Goal: Task Accomplishment & Management: Use online tool/utility

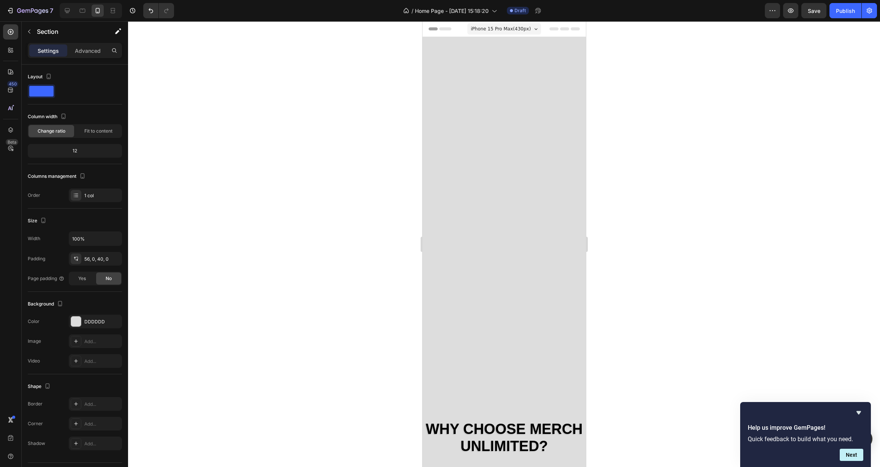
scroll to position [438, 0]
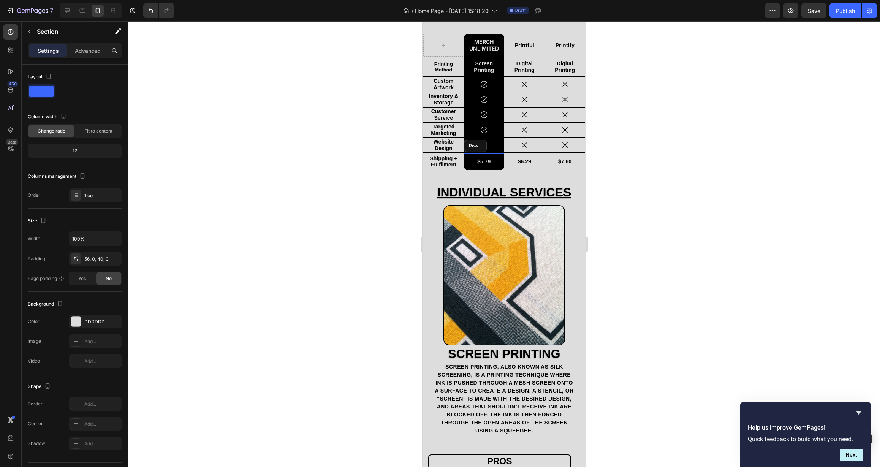
click at [464, 167] on div "$5.79 Text Block" at bounding box center [483, 161] width 39 height 11
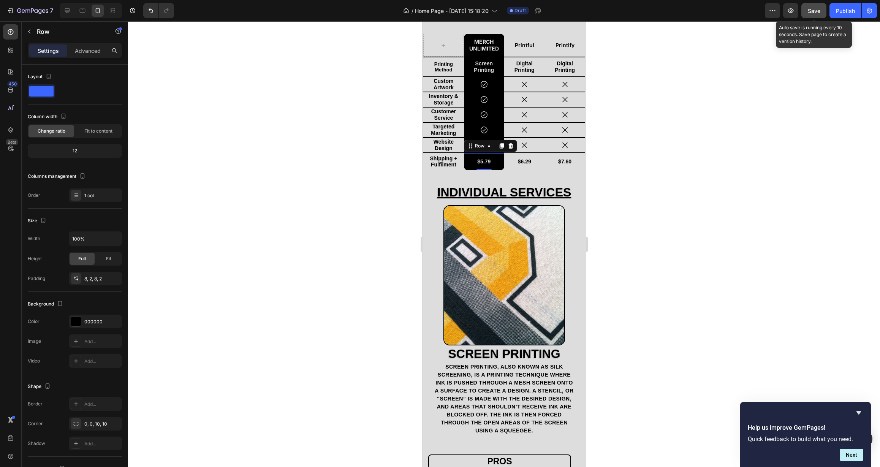
click at [810, 12] on span "Save" at bounding box center [814, 11] width 13 height 6
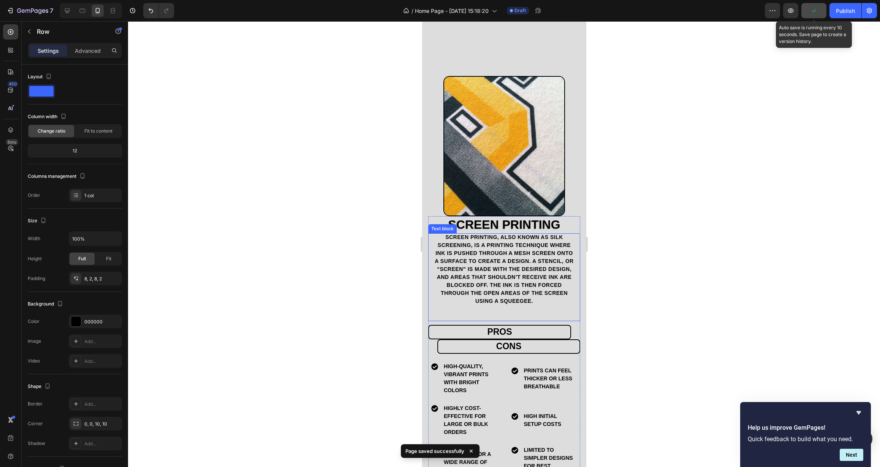
scroll to position [643, 0]
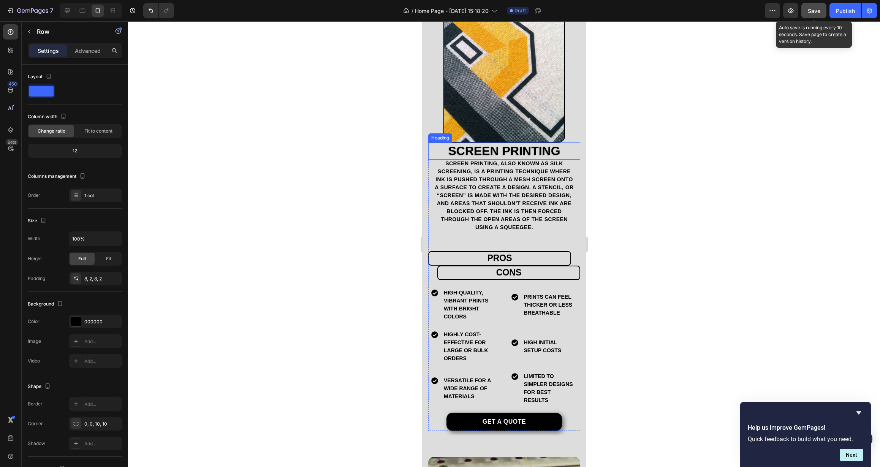
click at [431, 143] on h2 "Screen Printing" at bounding box center [504, 151] width 152 height 17
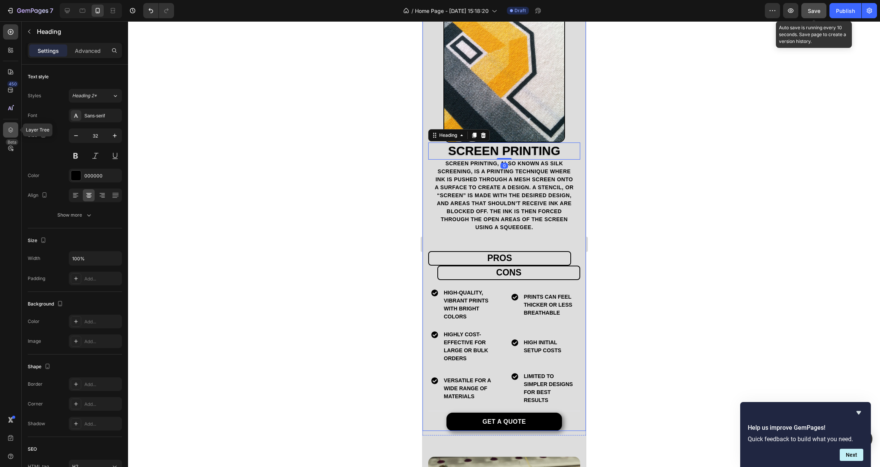
click at [11, 131] on icon at bounding box center [10, 129] width 5 height 5
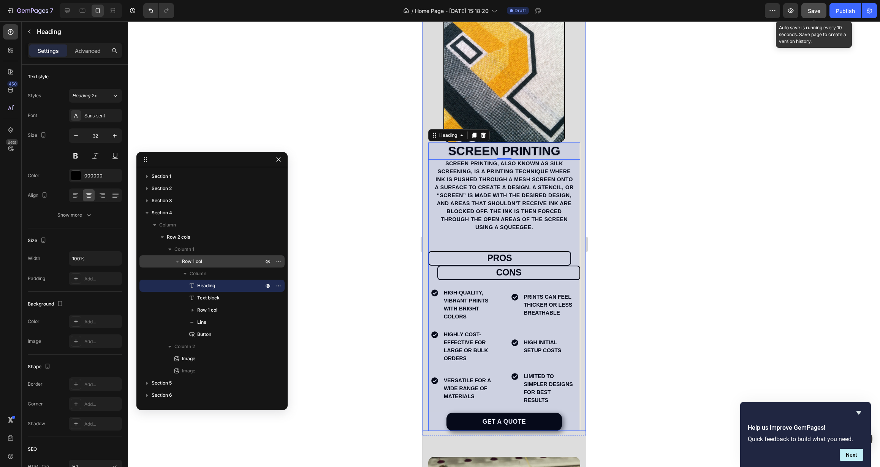
click at [201, 266] on div "Row 1 col" at bounding box center [212, 261] width 139 height 12
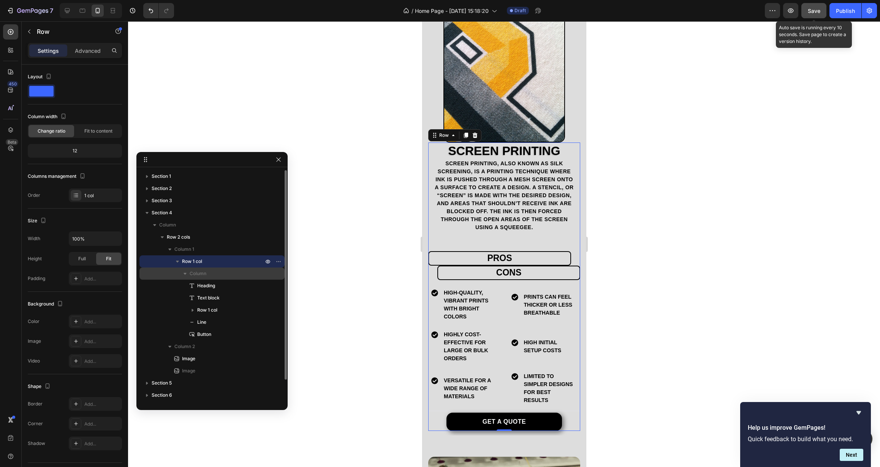
click at [208, 273] on p "Column" at bounding box center [227, 274] width 75 height 8
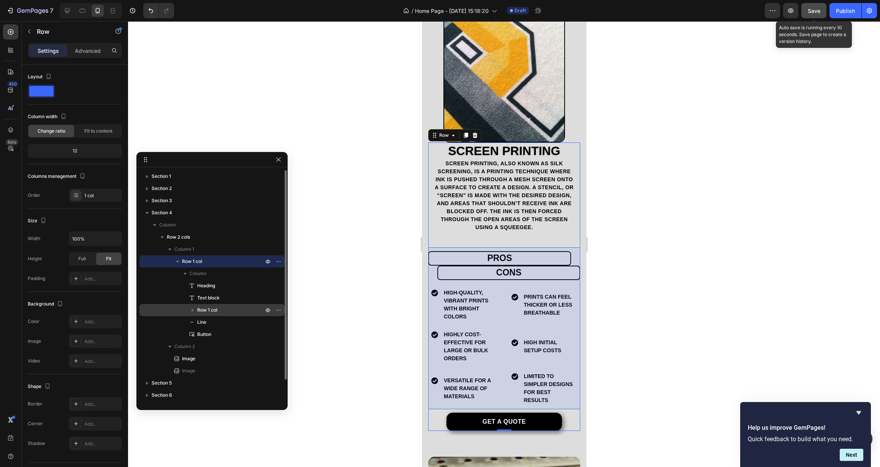
click at [221, 306] on p "Row 1 col" at bounding box center [231, 310] width 68 height 8
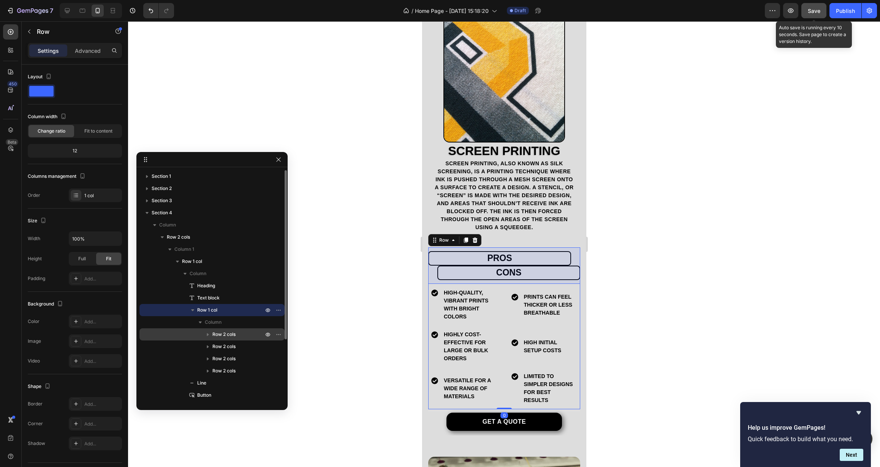
click at [230, 331] on span "Row 2 cols" at bounding box center [223, 335] width 23 height 8
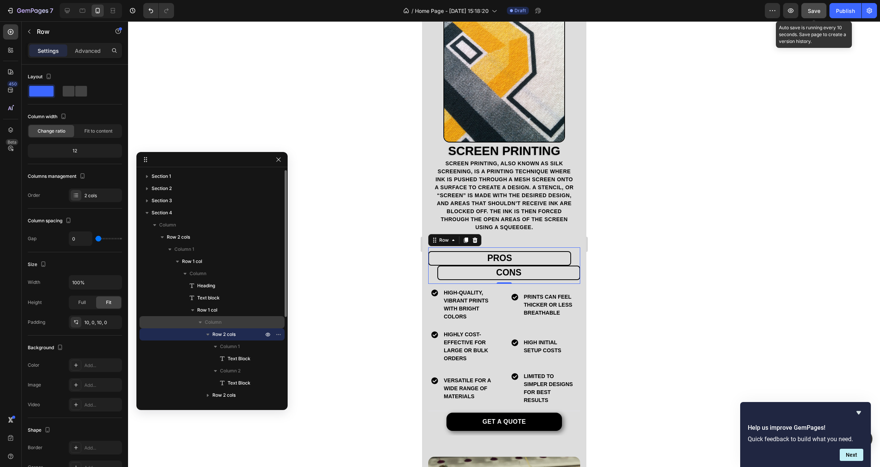
click at [229, 325] on p "Column" at bounding box center [235, 323] width 60 height 8
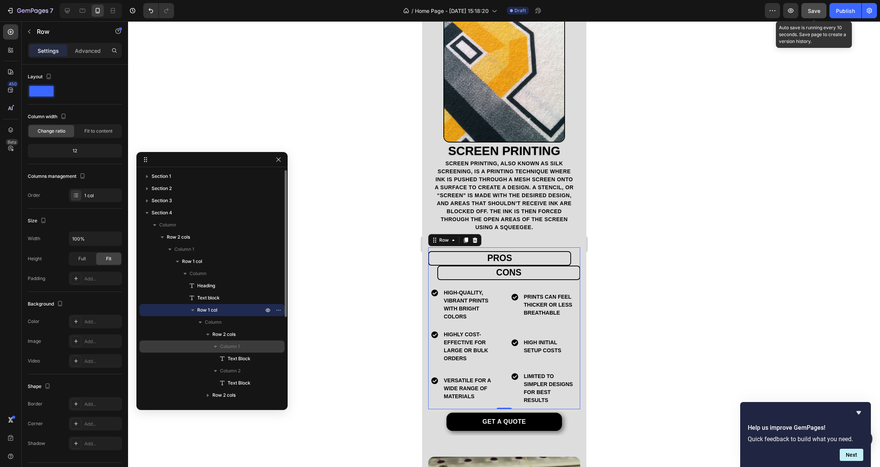
click at [239, 344] on span "Column 1" at bounding box center [230, 347] width 20 height 8
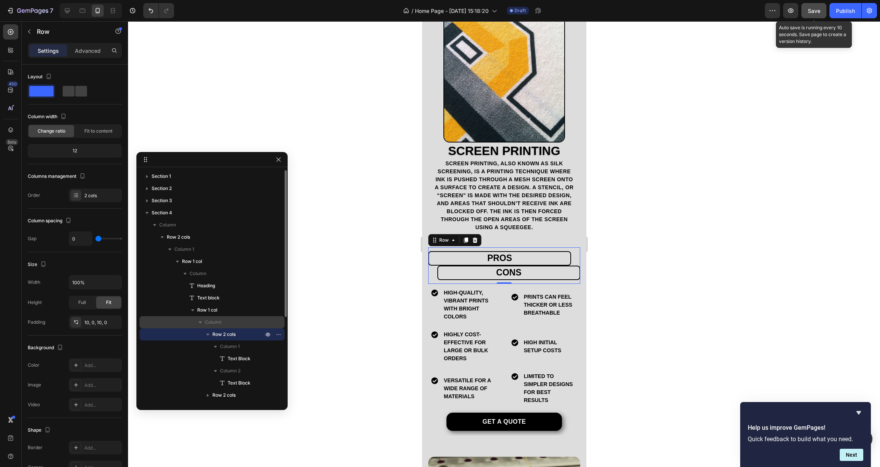
click at [237, 323] on p "Column" at bounding box center [235, 323] width 60 height 8
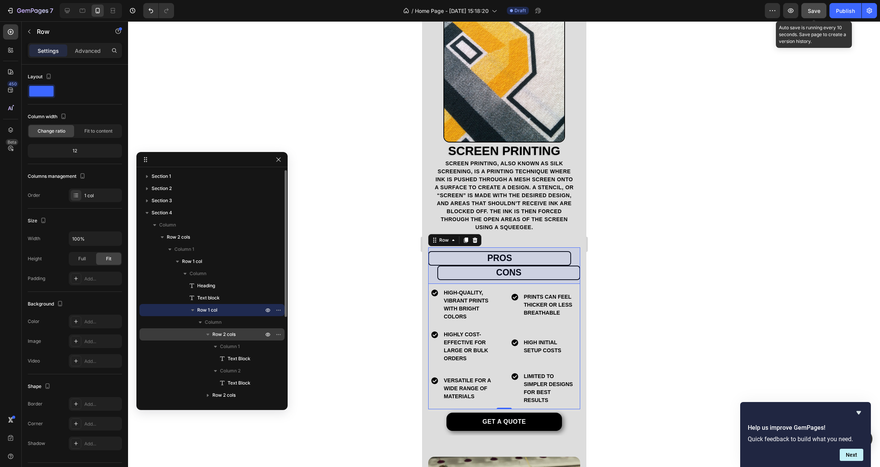
click at [241, 337] on p "Row 2 cols" at bounding box center [238, 335] width 52 height 8
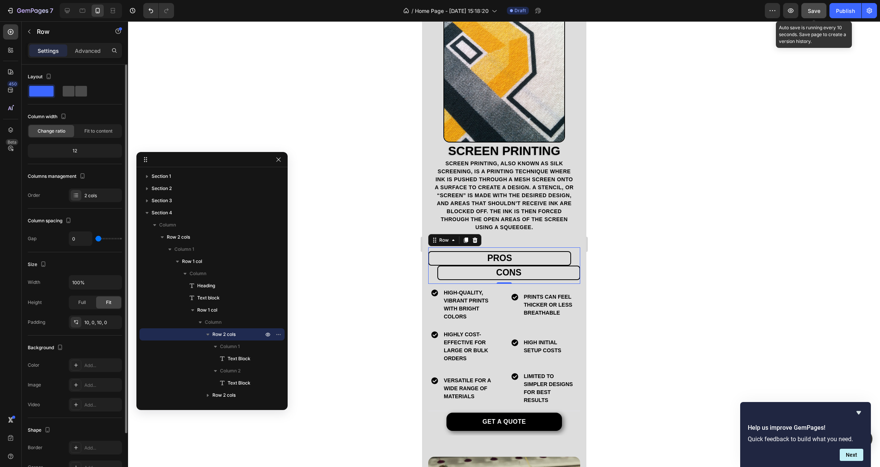
click at [77, 95] on span at bounding box center [81, 91] width 12 height 11
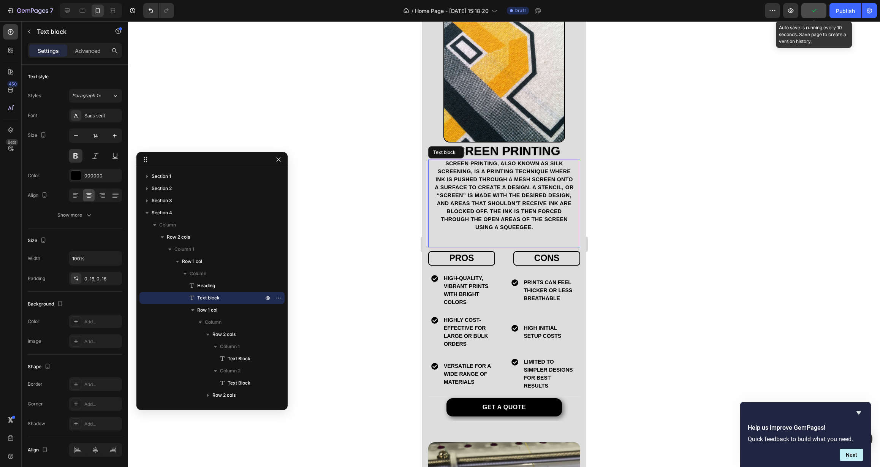
click at [484, 228] on div "Screen printing, also known as silk screening, is a printing technique where in…" at bounding box center [504, 204] width 152 height 88
click at [503, 239] on div "Screen printing, also known as silk screening, is a printing technique where in…" at bounding box center [504, 204] width 152 height 88
click at [504, 236] on div "Screen printing, also known as silk screening, is a printing technique where in…" at bounding box center [504, 204] width 152 height 88
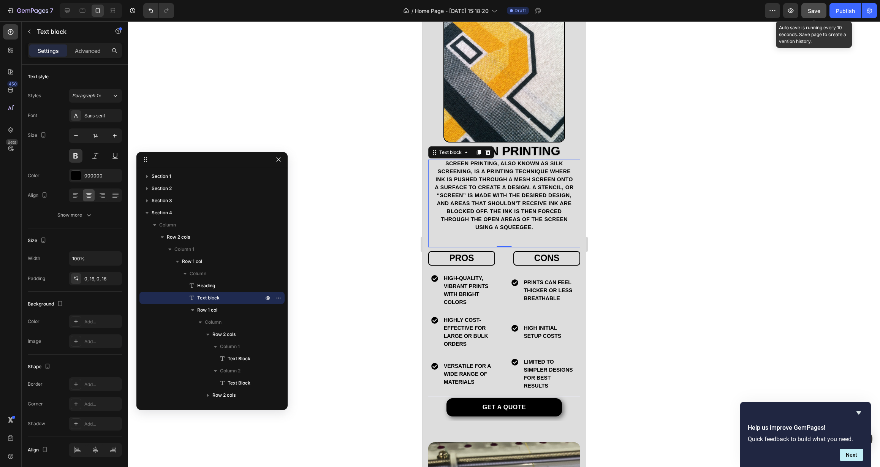
click at [559, 222] on p "Screen printing, also known as silk screening, is a printing technique where in…" at bounding box center [504, 196] width 140 height 72
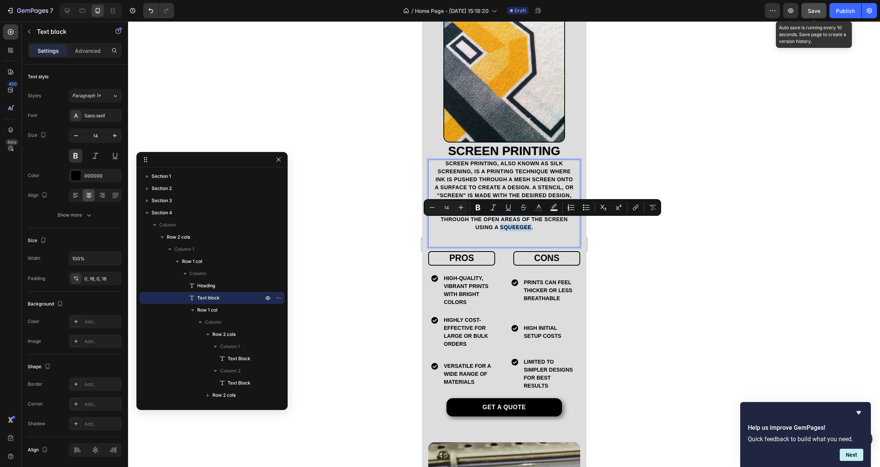
click at [563, 223] on p "Screen printing, also known as silk screening, is a printing technique where in…" at bounding box center [504, 196] width 140 height 72
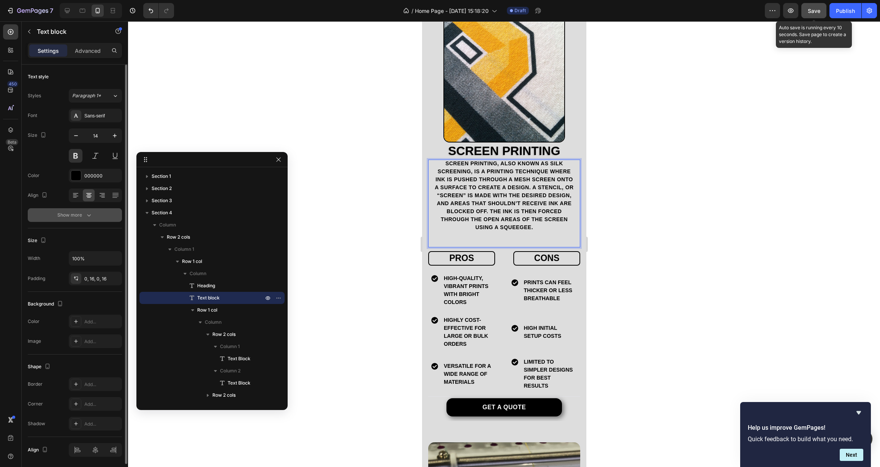
click at [73, 217] on div "Show more" at bounding box center [74, 215] width 35 height 8
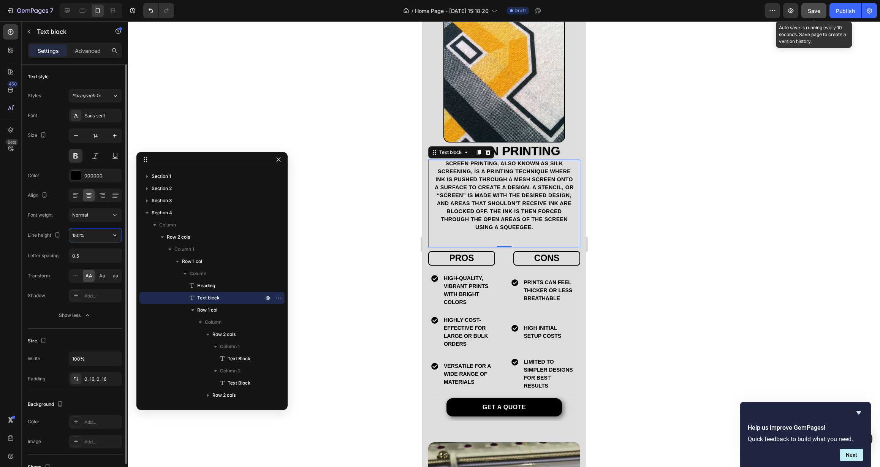
click at [90, 233] on input "150%" at bounding box center [95, 235] width 52 height 14
click at [115, 235] on icon "button" at bounding box center [115, 235] width 8 height 8
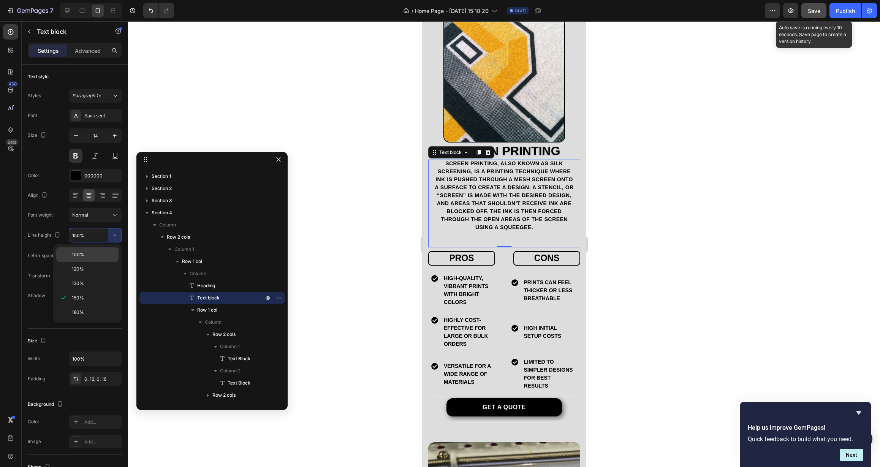
click at [104, 255] on p "100%" at bounding box center [93, 254] width 43 height 7
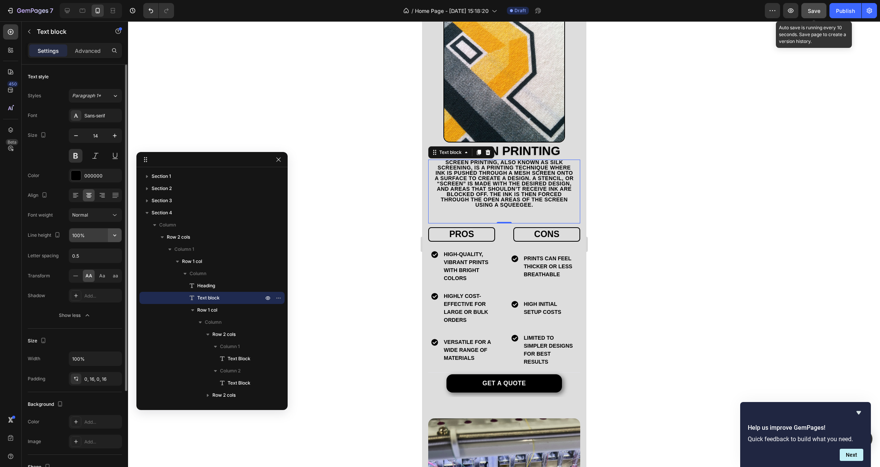
click at [111, 236] on icon "button" at bounding box center [115, 235] width 8 height 8
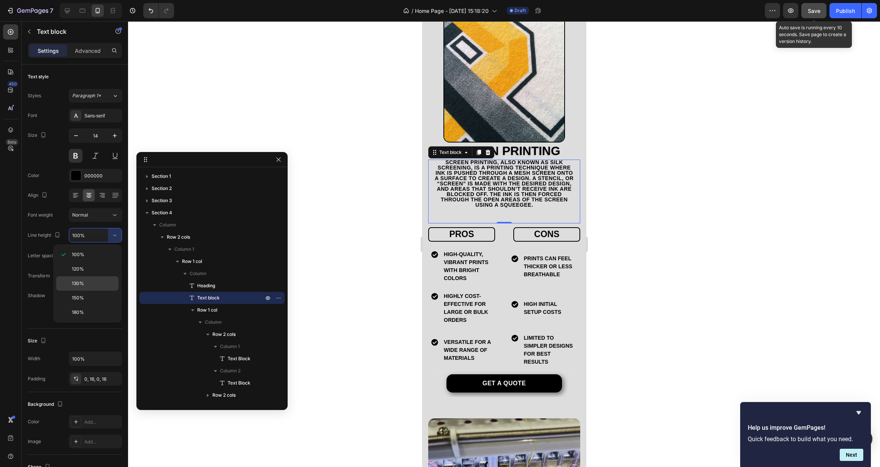
click at [106, 280] on div "130%" at bounding box center [87, 283] width 62 height 14
type input "130%"
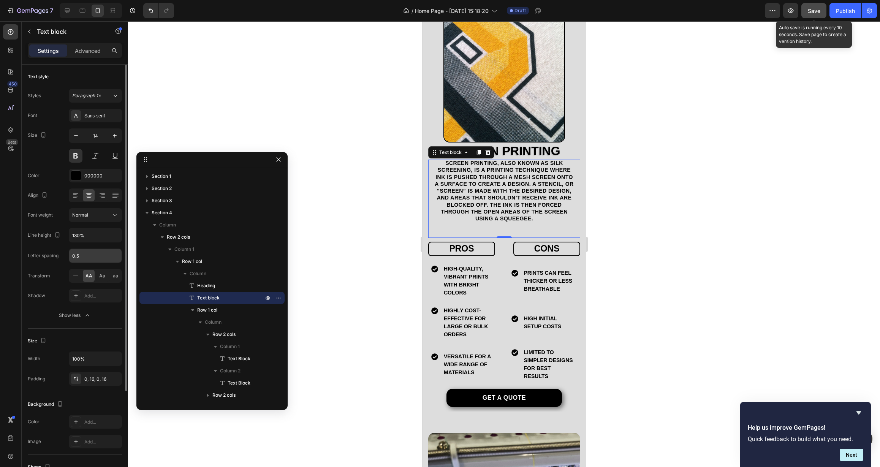
click at [87, 255] on input "0.5" at bounding box center [95, 256] width 52 height 14
drag, startPoint x: 87, startPoint y: 257, endPoint x: 71, endPoint y: 257, distance: 16.0
click at [71, 257] on input "0.5" at bounding box center [95, 256] width 52 height 14
click at [67, 253] on div "Letter spacing" at bounding box center [75, 256] width 94 height 14
click at [79, 258] on input "text" at bounding box center [95, 256] width 52 height 14
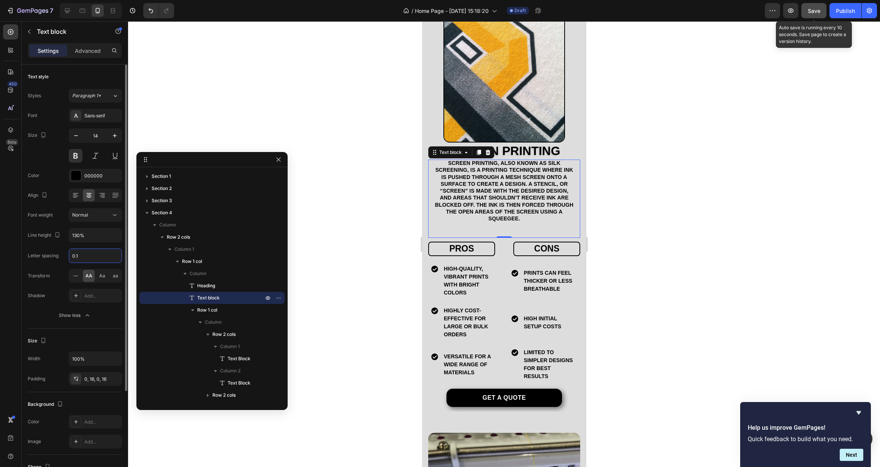
type input "0.1"
click at [53, 267] on div "Font Sans-serif Size 14 Color 000000 Align Font weight Normal Line height 130% …" at bounding box center [75, 216] width 94 height 214
drag, startPoint x: 79, startPoint y: 260, endPoint x: 71, endPoint y: 260, distance: 8.0
click at [71, 260] on input "0.1" at bounding box center [95, 256] width 52 height 14
drag, startPoint x: 81, startPoint y: 256, endPoint x: 66, endPoint y: 255, distance: 15.2
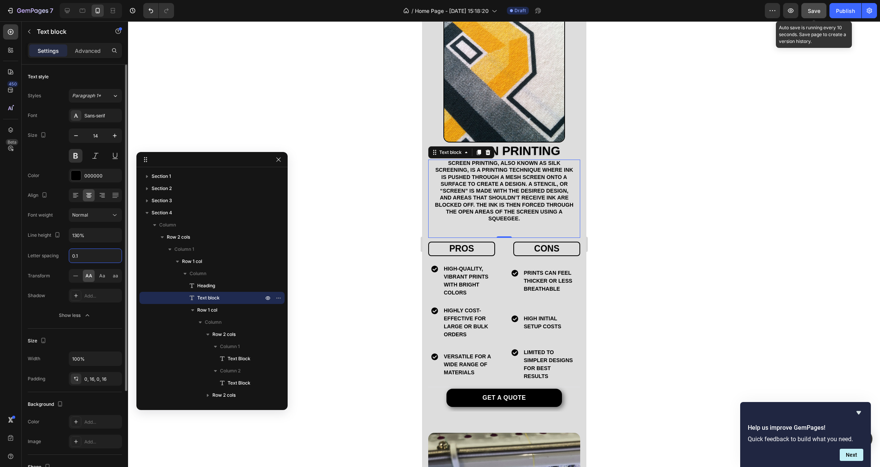
click at [67, 254] on div "Letter spacing 0.1" at bounding box center [75, 256] width 94 height 14
click at [63, 266] on div "Font Sans-serif Size 14 Color 000000 Align Font weight Normal Line height 130% …" at bounding box center [75, 216] width 94 height 214
click at [102, 380] on div "0, 16, 0, 16" at bounding box center [95, 379] width 22 height 7
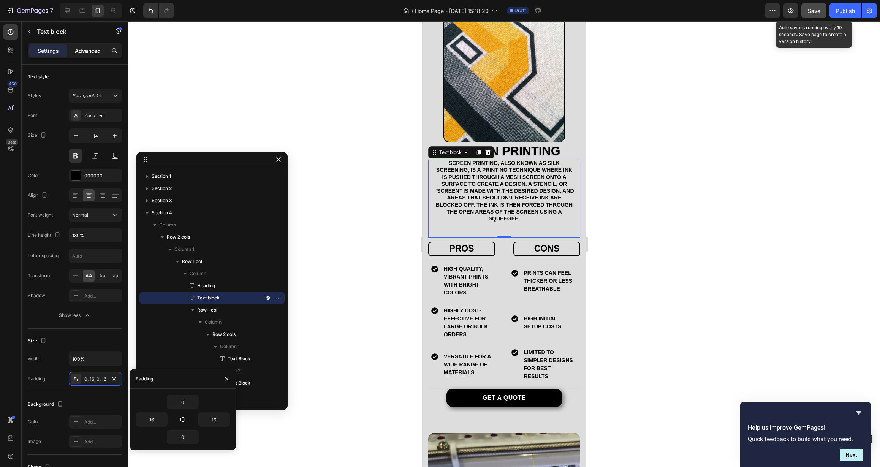
click at [81, 49] on p "Advanced" at bounding box center [88, 51] width 26 height 8
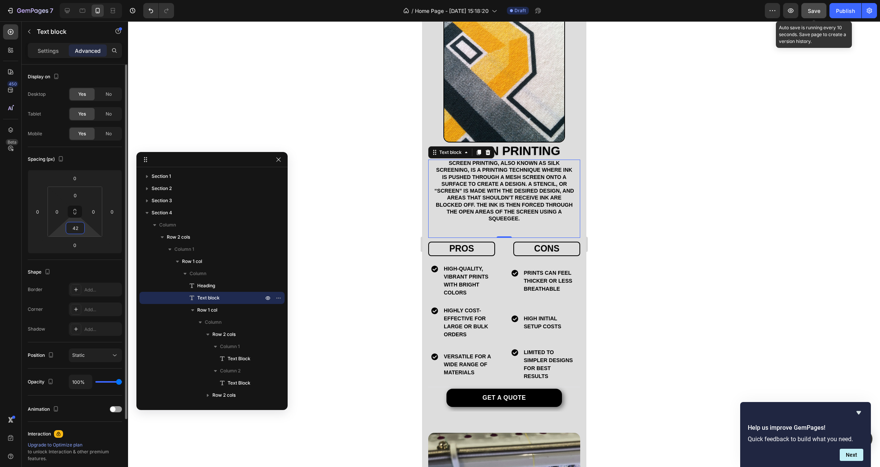
click at [79, 227] on input "42" at bounding box center [75, 227] width 15 height 11
type input "0"
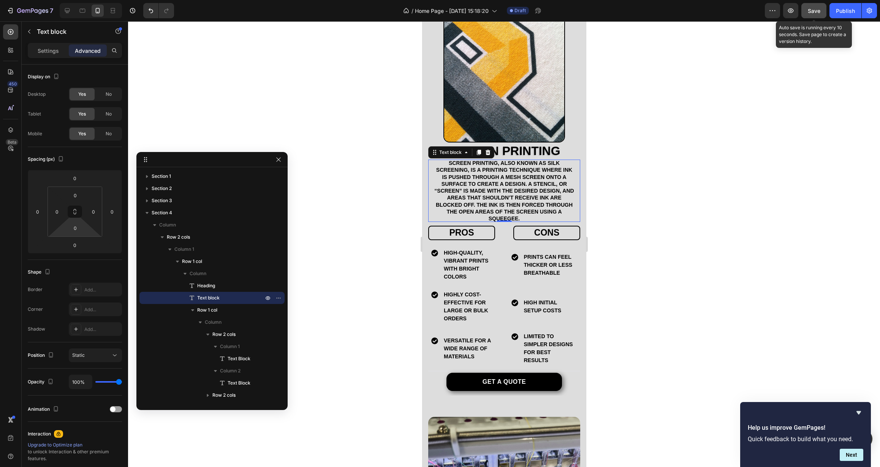
click at [368, 209] on div at bounding box center [504, 244] width 752 height 446
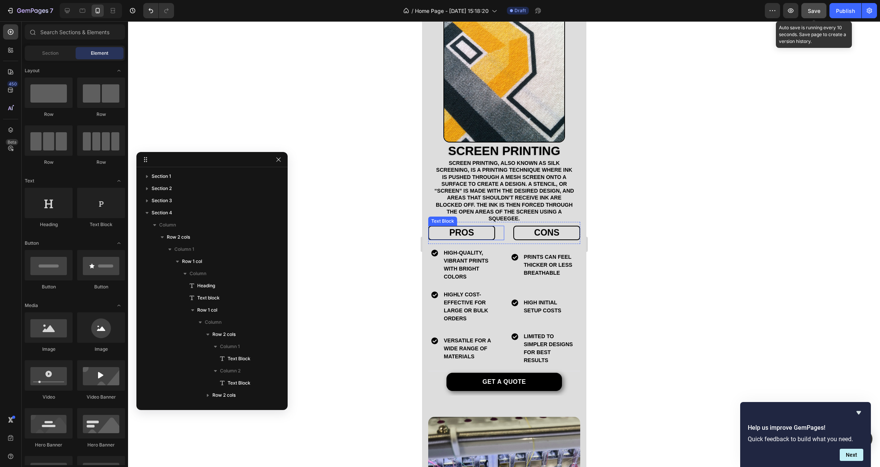
click at [491, 230] on div "Screen Printing Heading Screen printing, also known as silk screening, is a pri…" at bounding box center [504, 267] width 152 height 249
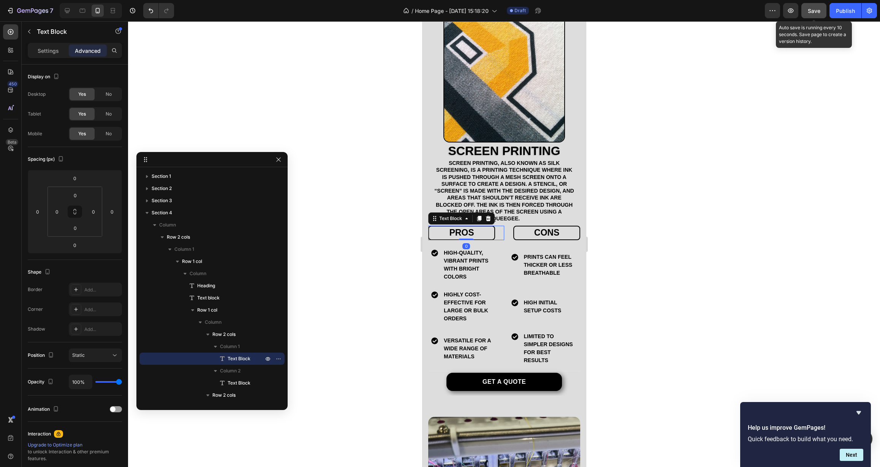
scroll to position [623, 0]
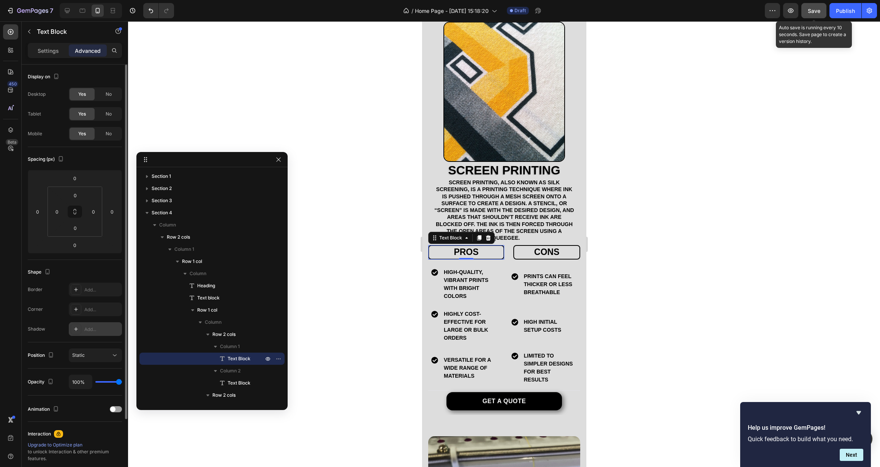
click at [90, 332] on div "Add..." at bounding box center [102, 329] width 36 height 7
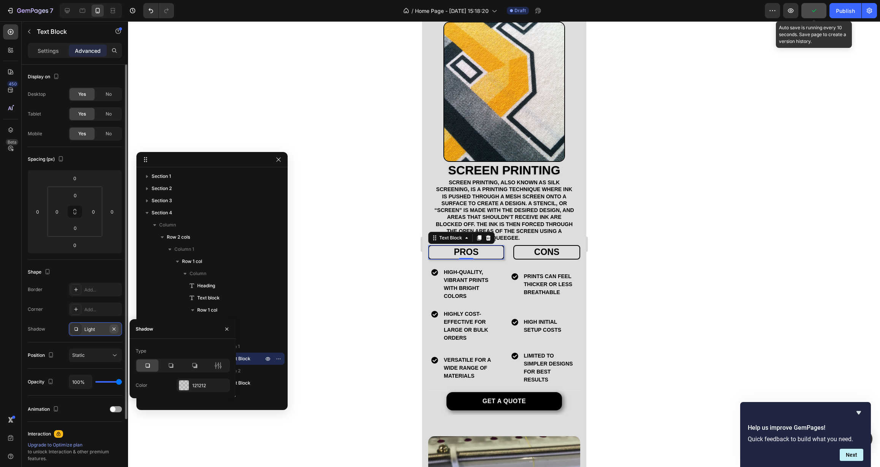
click at [113, 330] on icon "button" at bounding box center [114, 329] width 6 height 6
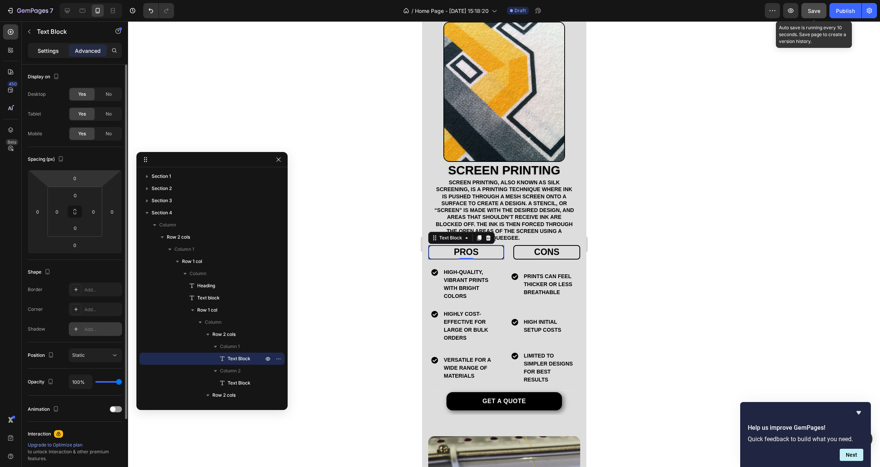
click at [49, 49] on p "Settings" at bounding box center [48, 51] width 21 height 8
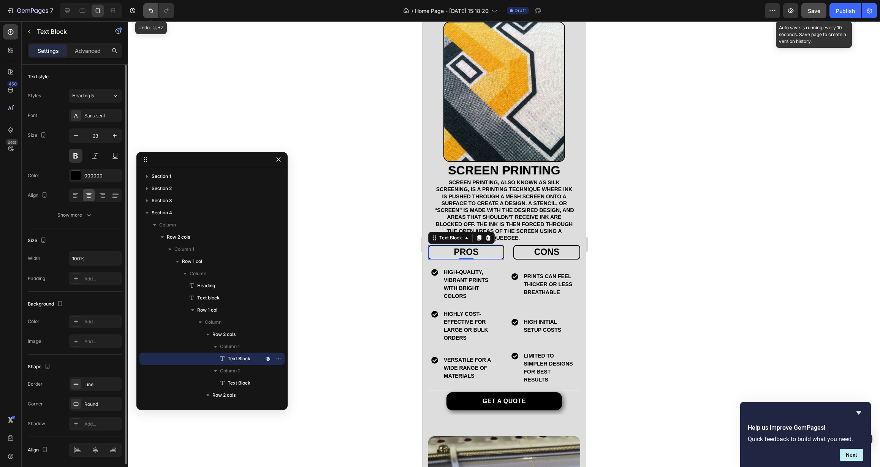
click at [152, 12] on icon "Undo/Redo" at bounding box center [151, 11] width 8 height 8
click at [151, 12] on icon "Undo/Redo" at bounding box center [151, 11] width 8 height 8
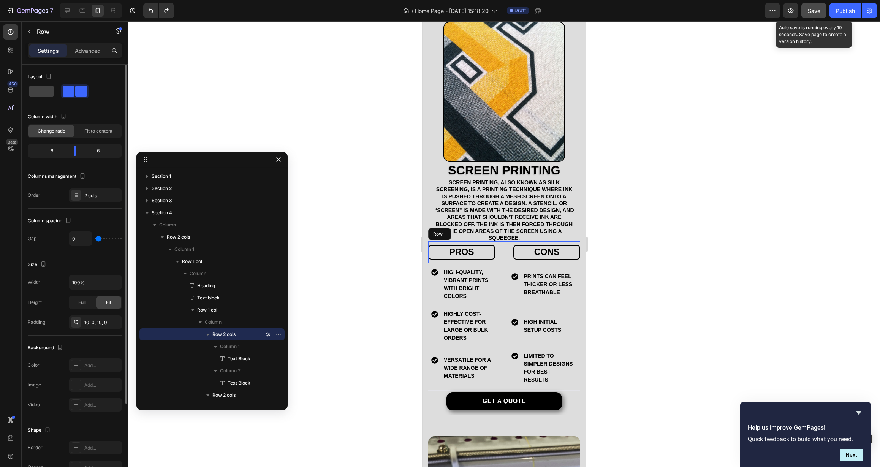
click at [502, 256] on div "pros Text Block 0 cons Text Block Row" at bounding box center [504, 252] width 152 height 22
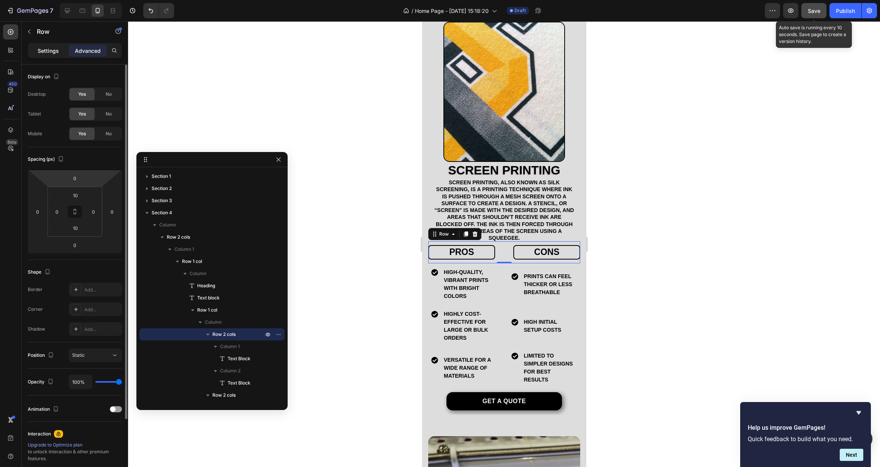
click at [45, 52] on p "Settings" at bounding box center [48, 51] width 21 height 8
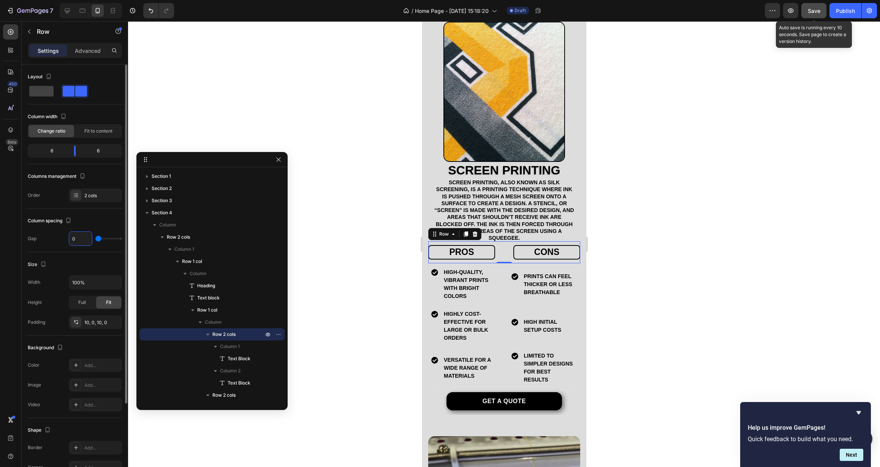
click at [79, 243] on input "0" at bounding box center [80, 239] width 23 height 14
click at [95, 327] on div "10, 0, 10, 0" at bounding box center [95, 322] width 53 height 14
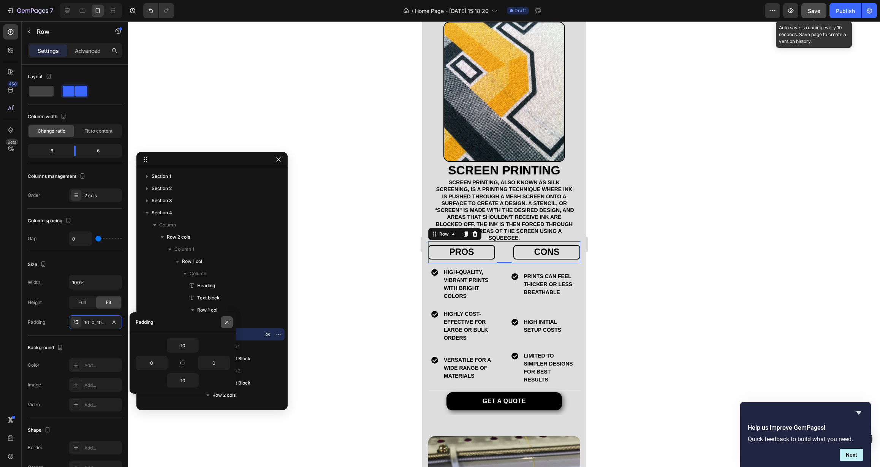
click at [226, 324] on icon "button" at bounding box center [227, 322] width 6 height 6
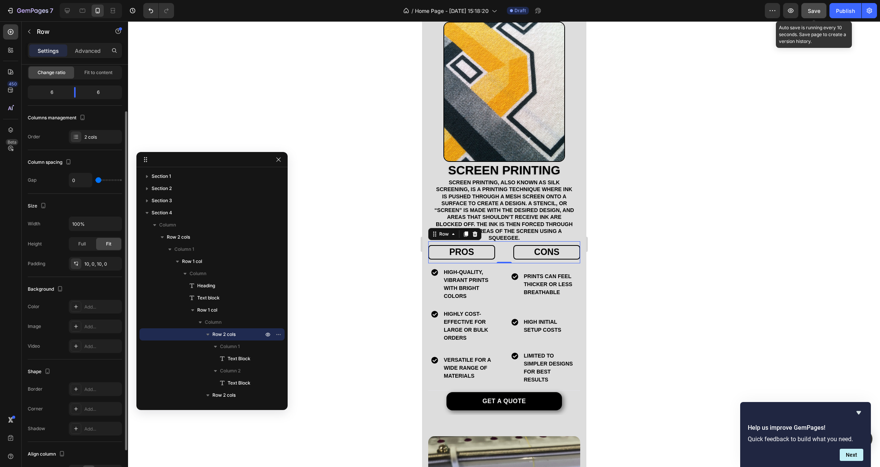
scroll to position [67, 0]
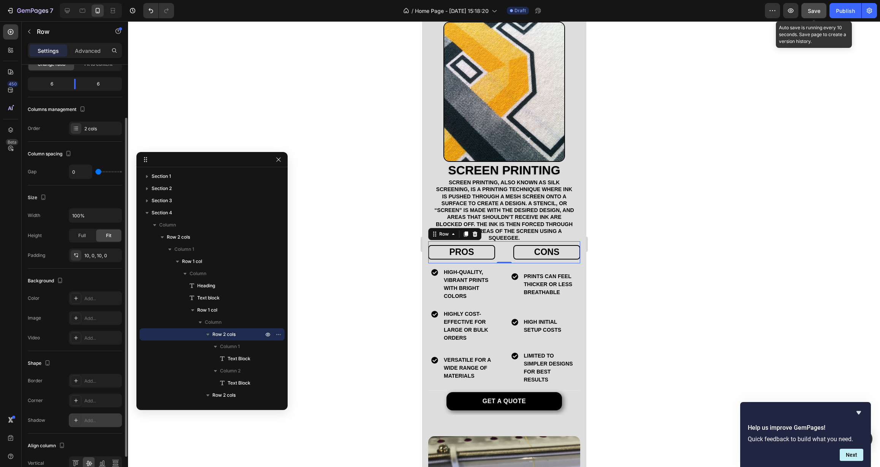
click at [95, 425] on div "Add..." at bounding box center [95, 421] width 53 height 14
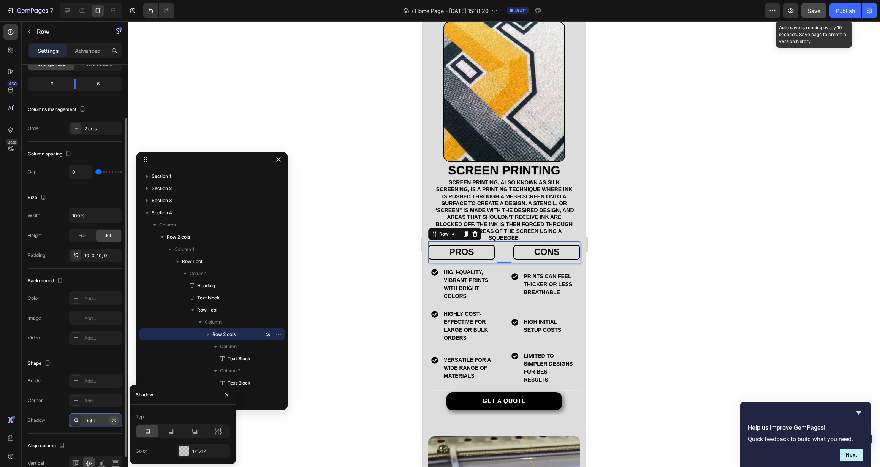
click at [114, 422] on icon "button" at bounding box center [114, 420] width 6 height 6
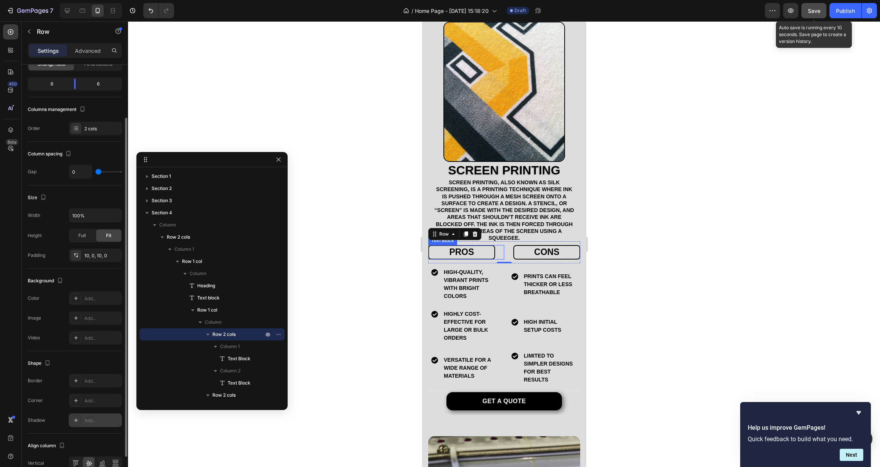
click at [481, 250] on p "pros" at bounding box center [462, 252] width 64 height 11
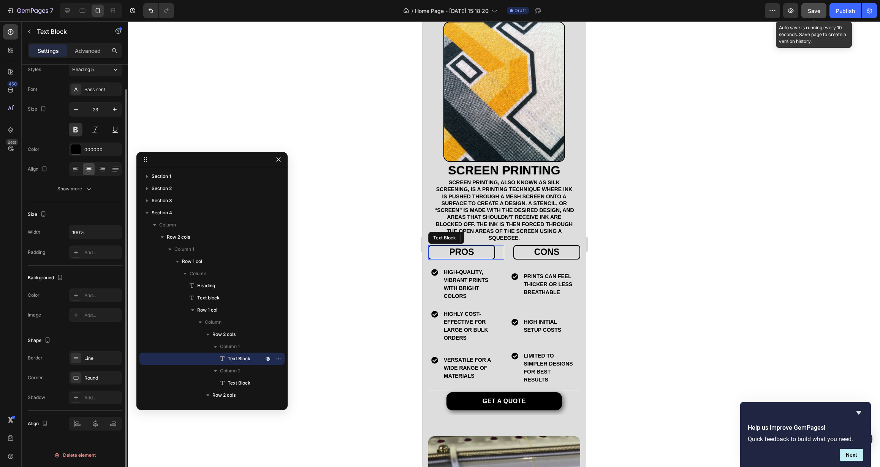
scroll to position [0, 0]
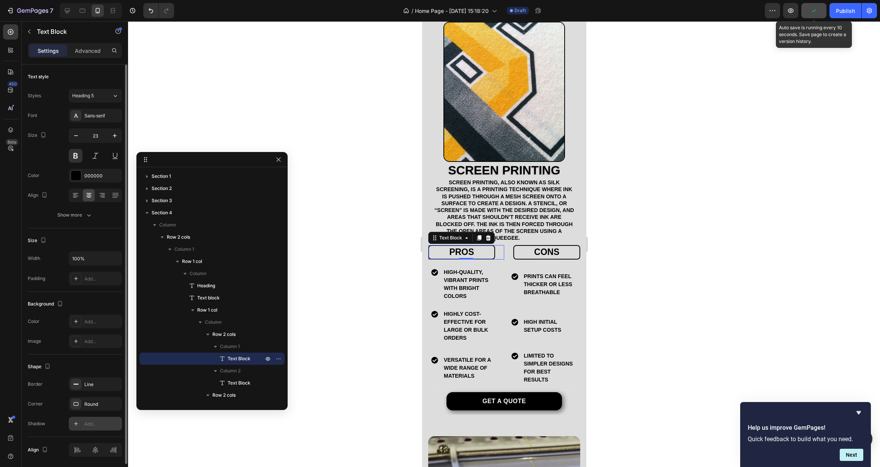
click at [98, 422] on div "Add..." at bounding box center [102, 424] width 36 height 7
click at [357, 386] on div at bounding box center [504, 244] width 752 height 446
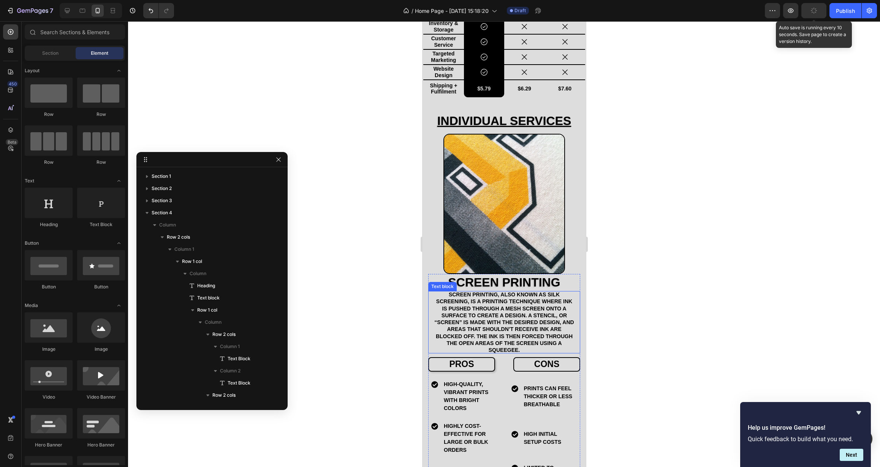
scroll to position [513, 0]
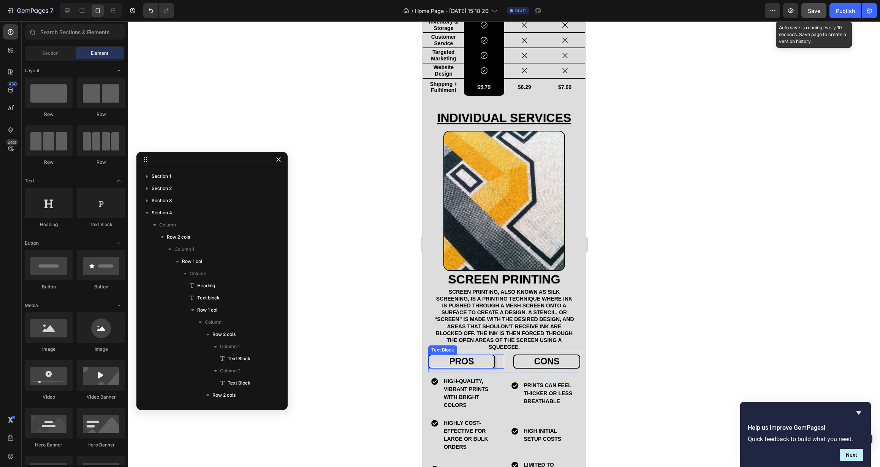
click at [491, 362] on div "pros" at bounding box center [461, 362] width 67 height 14
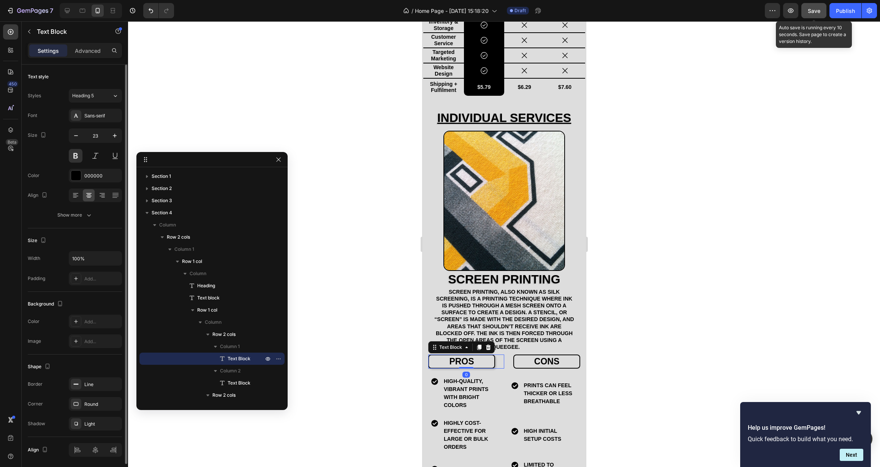
scroll to position [13, 0]
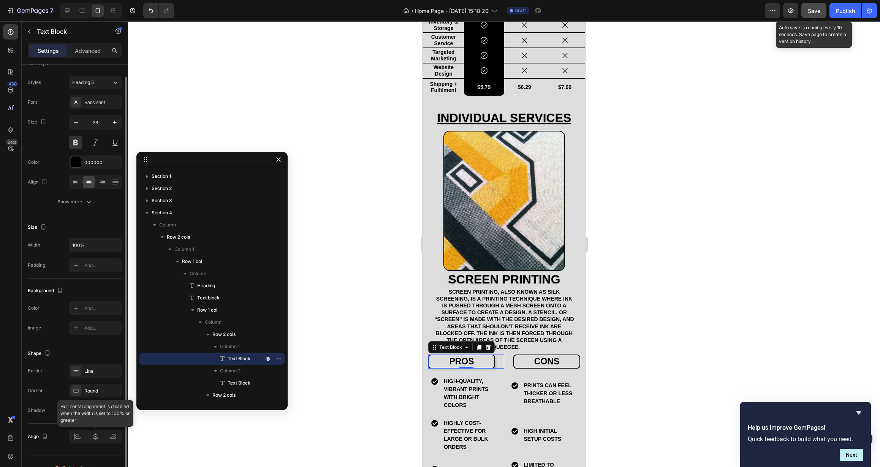
click at [94, 434] on div at bounding box center [95, 437] width 53 height 14
click at [95, 439] on div at bounding box center [95, 437] width 53 height 14
click at [103, 182] on icon at bounding box center [103, 181] width 4 height 1
click at [95, 182] on div at bounding box center [95, 182] width 53 height 14
click at [92, 182] on div at bounding box center [89, 182] width 12 height 12
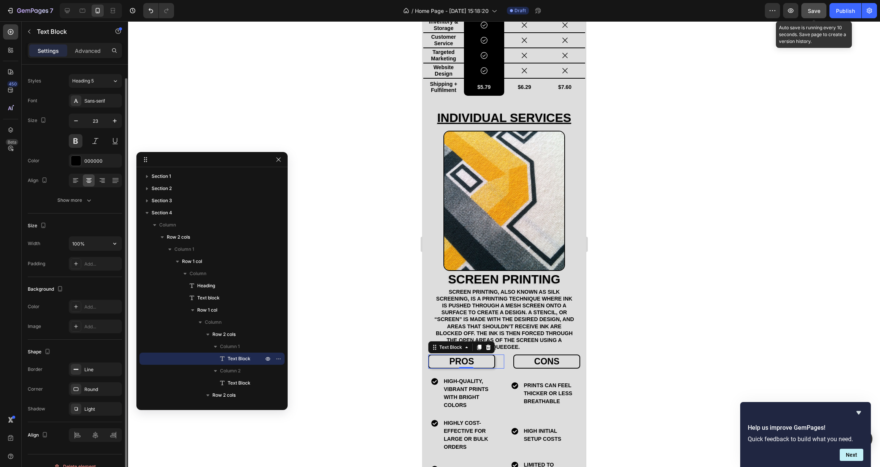
scroll to position [0, 0]
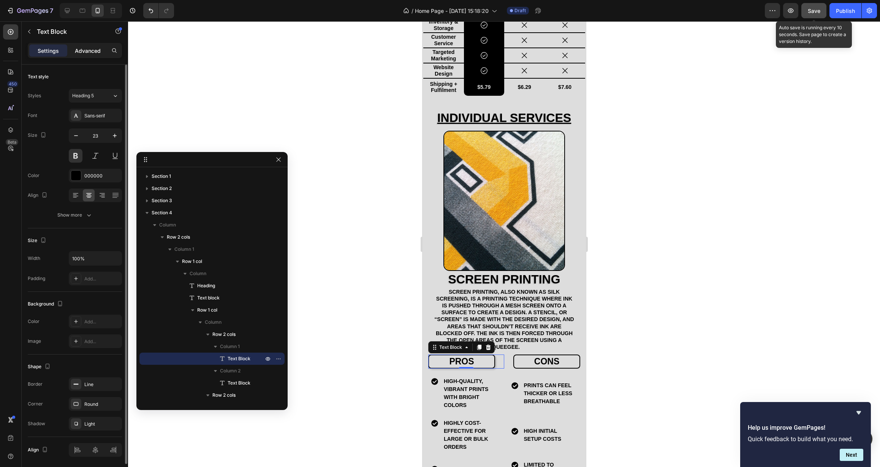
click at [81, 54] on p "Advanced" at bounding box center [88, 51] width 26 height 8
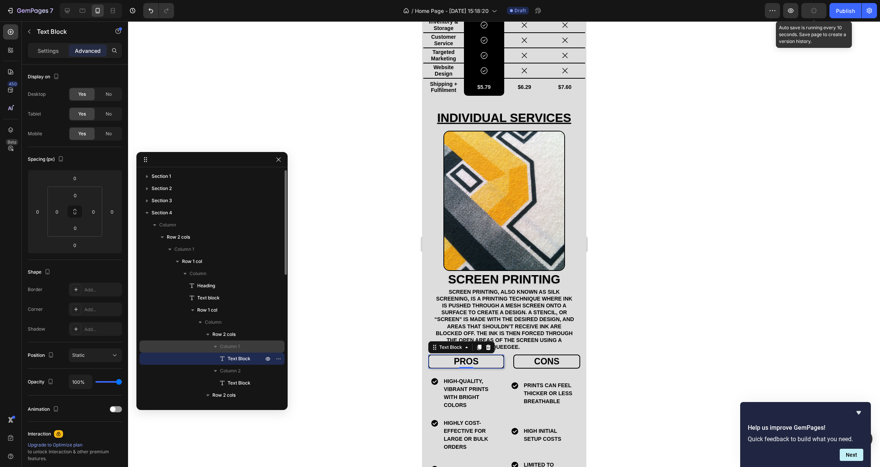
click at [245, 351] on div "Column 1" at bounding box center [212, 347] width 139 height 12
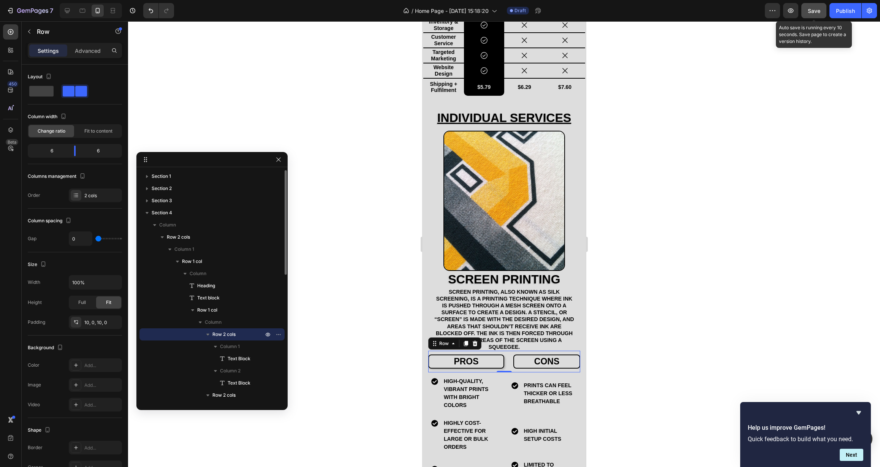
click at [243, 337] on p "Row 2 cols" at bounding box center [238, 335] width 52 height 8
click at [241, 348] on p "Column 1" at bounding box center [242, 347] width 45 height 8
click at [239, 349] on span "Column 1" at bounding box center [230, 347] width 20 height 8
click at [239, 359] on span "Text Block" at bounding box center [239, 359] width 23 height 8
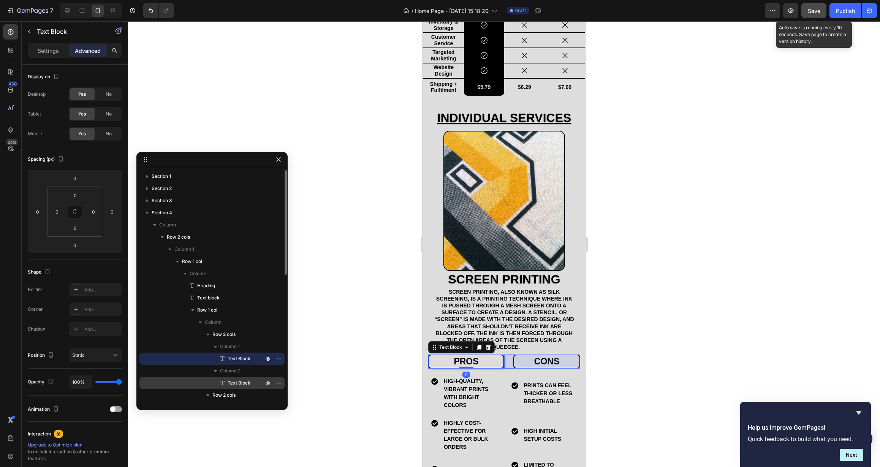
click at [239, 382] on span "Text Block" at bounding box center [239, 383] width 23 height 8
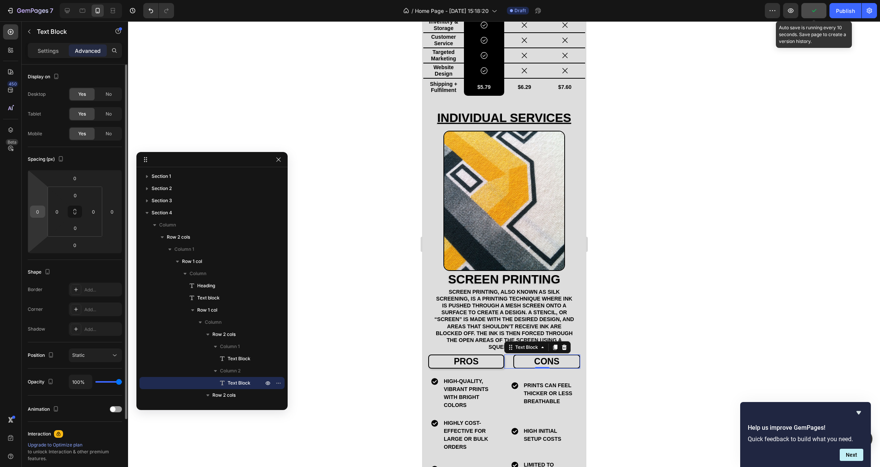
click at [40, 212] on input "0" at bounding box center [37, 211] width 11 height 11
drag, startPoint x: 39, startPoint y: 212, endPoint x: 41, endPoint y: 204, distance: 8.2
click at [41, 204] on div "0 0 0 0" at bounding box center [75, 212] width 94 height 84
drag, startPoint x: 41, startPoint y: 204, endPoint x: 45, endPoint y: 195, distance: 9.3
click at [45, 0] on html "7 Version history / Home Page - [DATE] 15:18:20 Draft Preview Save Auto save is…" at bounding box center [440, 0] width 880 height 0
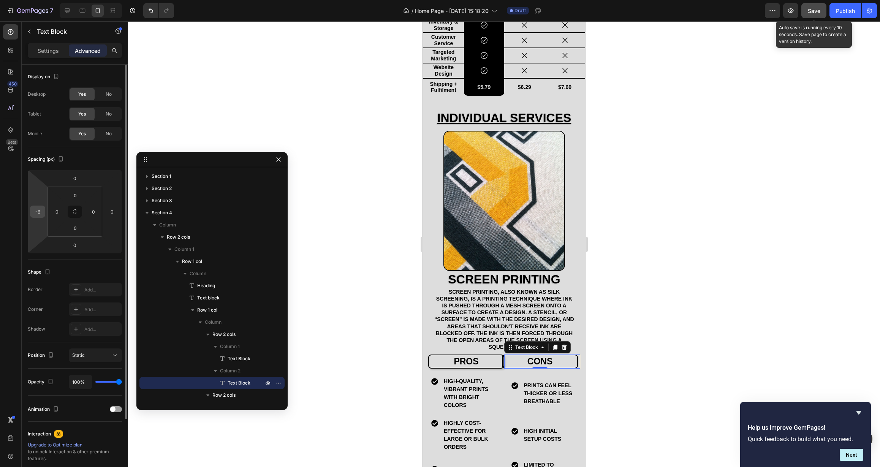
click at [41, 214] on input "-6" at bounding box center [37, 211] width 11 height 11
type input "0"
click at [362, 271] on div at bounding box center [504, 244] width 752 height 446
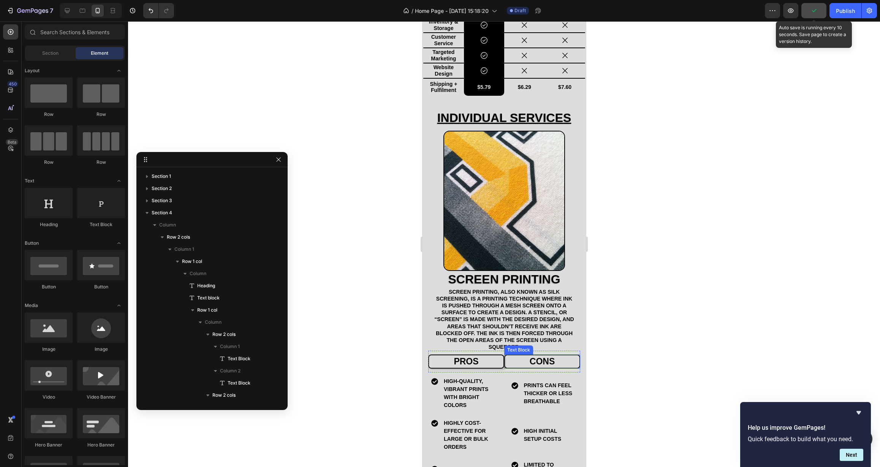
click at [517, 364] on div "cons" at bounding box center [542, 362] width 76 height 14
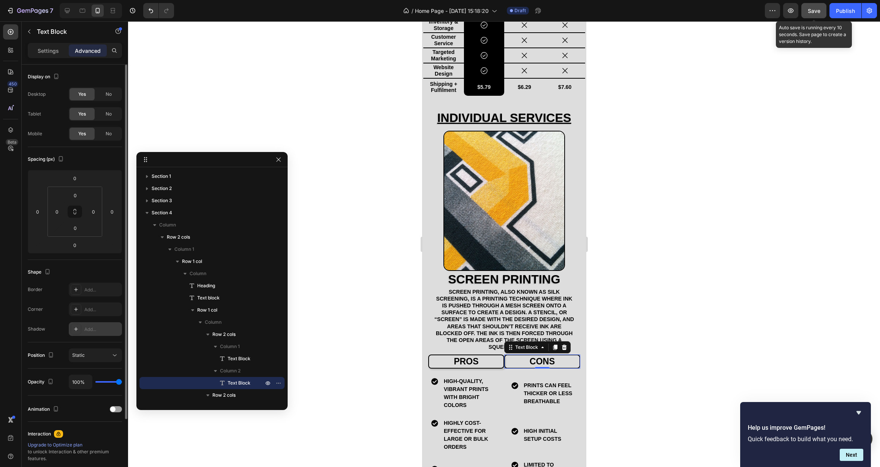
click at [94, 330] on div "Add..." at bounding box center [102, 329] width 36 height 7
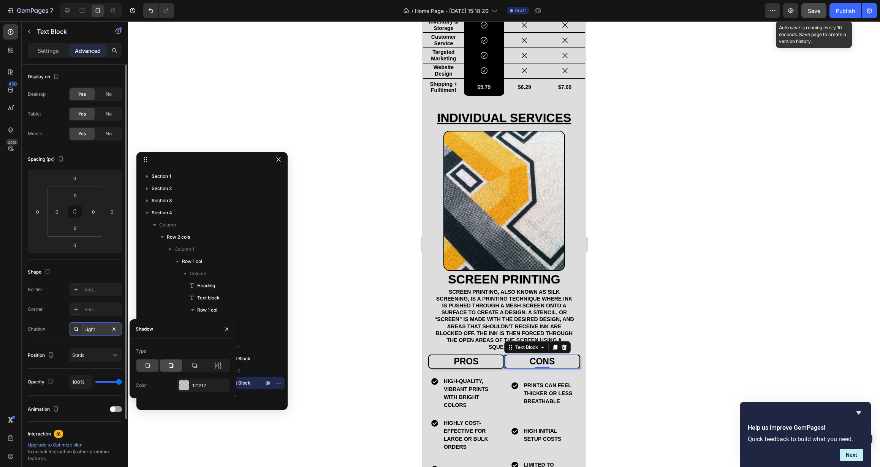
click at [170, 363] on icon at bounding box center [171, 366] width 8 height 8
click at [190, 364] on div at bounding box center [195, 366] width 22 height 12
click at [148, 366] on icon at bounding box center [148, 366] width 8 height 8
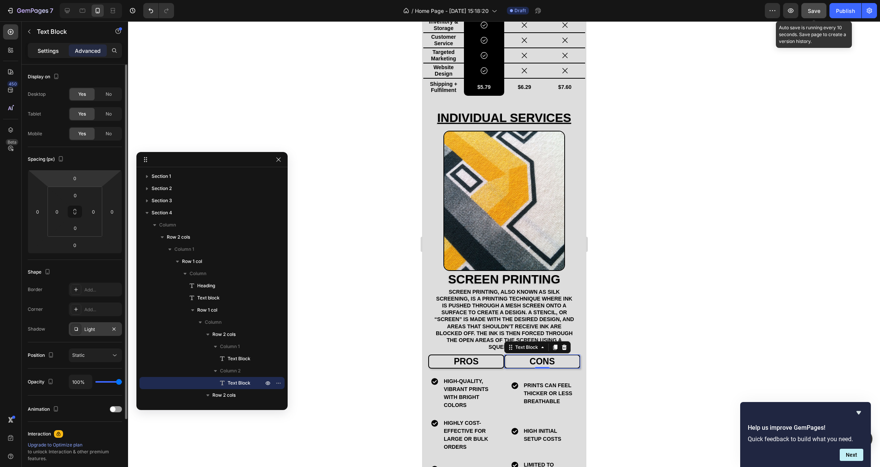
click at [46, 53] on p "Settings" at bounding box center [48, 51] width 21 height 8
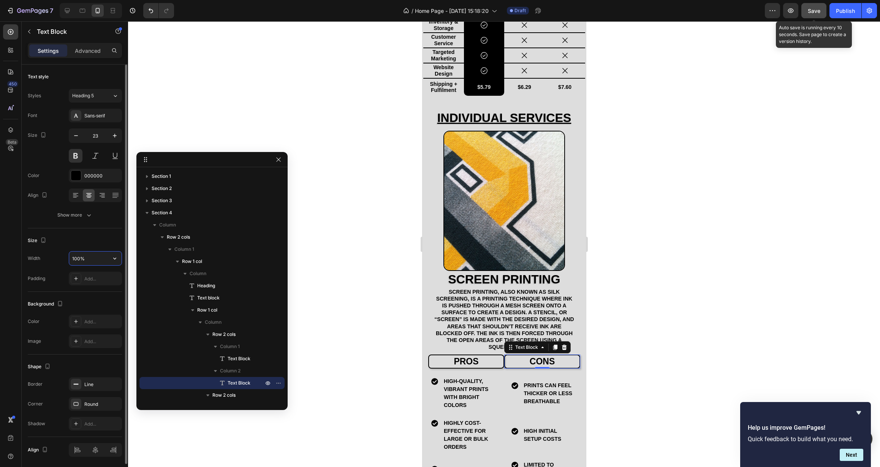
click at [75, 258] on input "100%" at bounding box center [95, 259] width 52 height 14
drag, startPoint x: 77, startPoint y: 260, endPoint x: 68, endPoint y: 260, distance: 8.4
click at [69, 260] on div "100%" at bounding box center [95, 258] width 53 height 14
type input "80%"
click at [88, 243] on div "Size" at bounding box center [75, 241] width 94 height 12
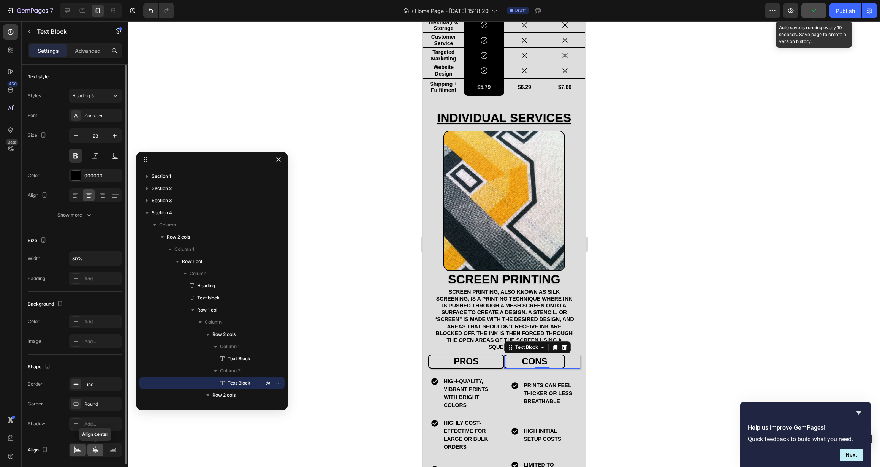
click at [96, 454] on div at bounding box center [95, 450] width 16 height 12
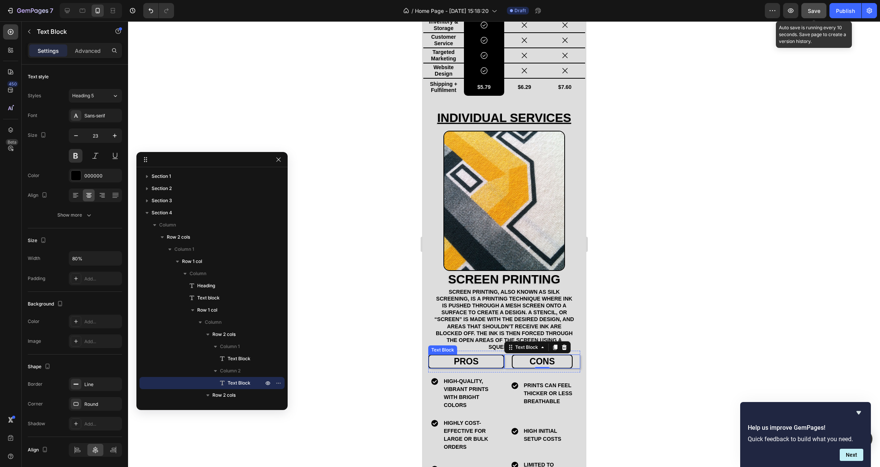
click at [447, 356] on p "pros" at bounding box center [466, 361] width 73 height 11
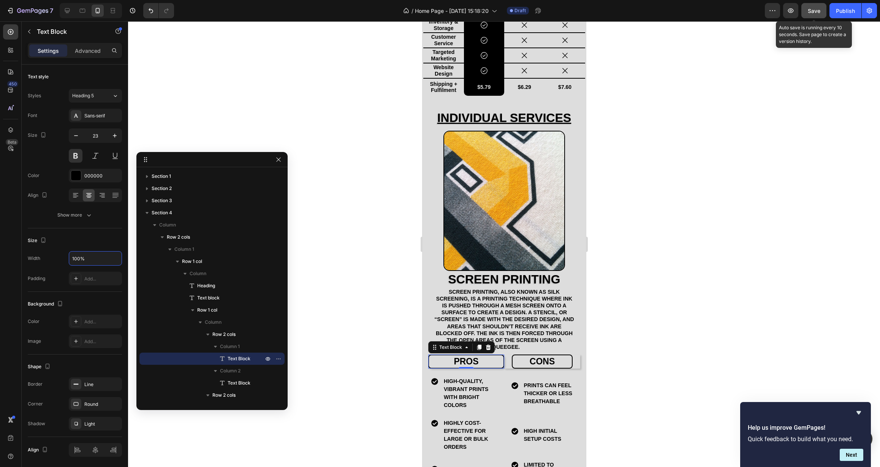
drag, startPoint x: 102, startPoint y: 256, endPoint x: 11, endPoint y: 257, distance: 91.6
click at [11, 257] on div "450 Beta Sections(18) Elements(83) Section Element Hero Section Product Detail …" at bounding box center [64, 244] width 128 height 446
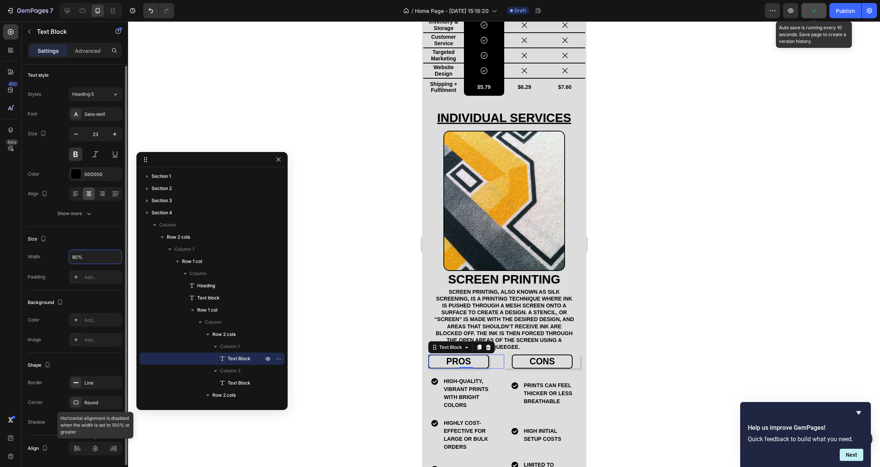
type input "80%"
click at [96, 448] on icon at bounding box center [96, 449] width 8 height 8
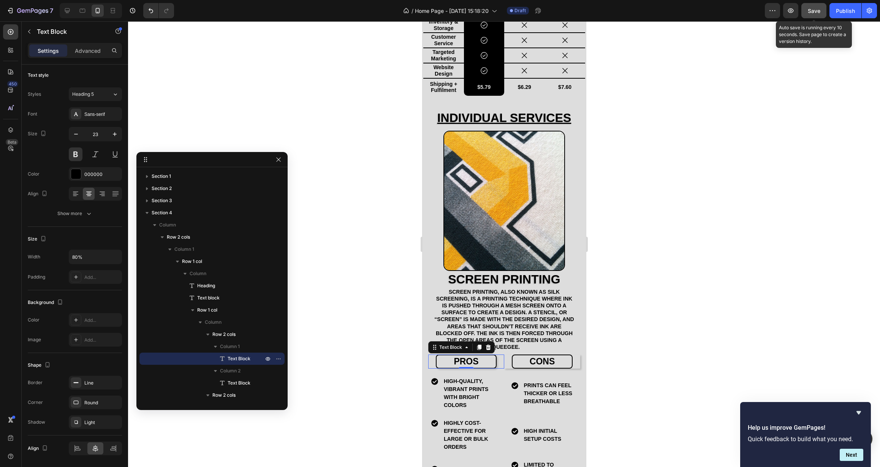
click at [366, 353] on div at bounding box center [504, 244] width 752 height 446
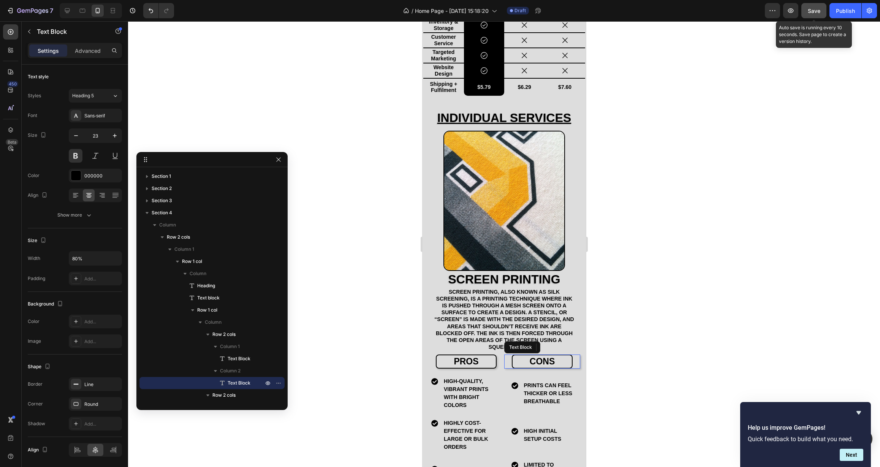
click at [506, 361] on div "cons" at bounding box center [542, 362] width 76 height 14
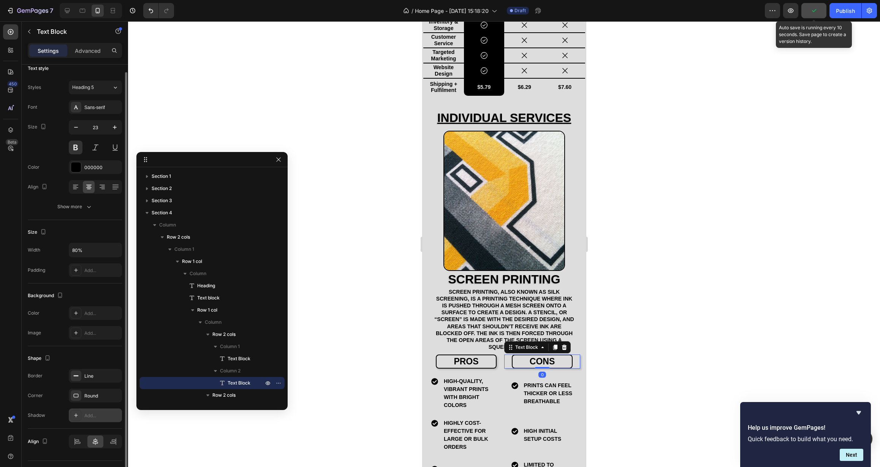
scroll to position [19, 0]
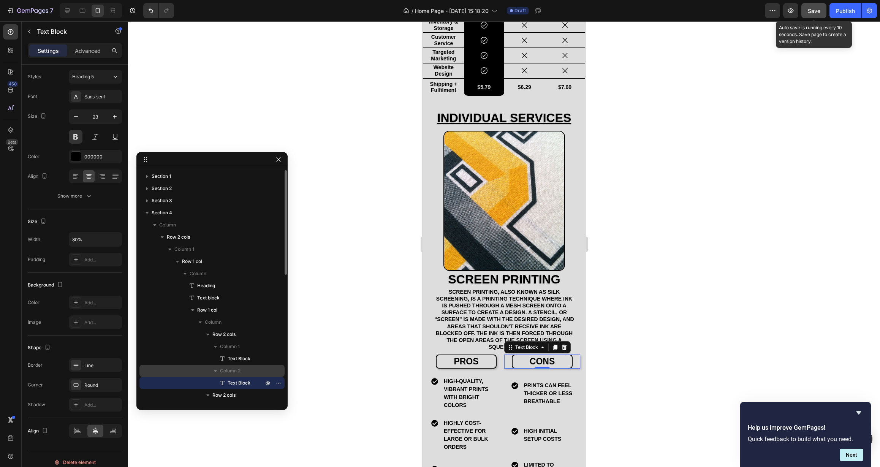
click at [225, 374] on span "Column 2" at bounding box center [230, 371] width 21 height 8
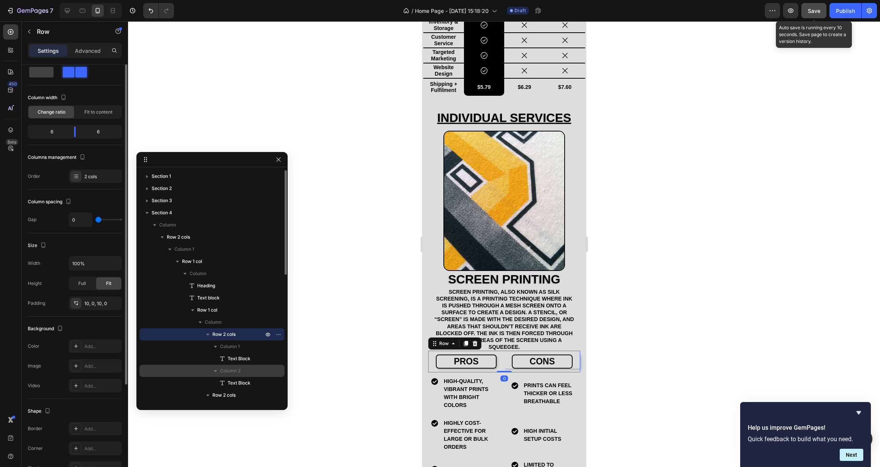
scroll to position [0, 0]
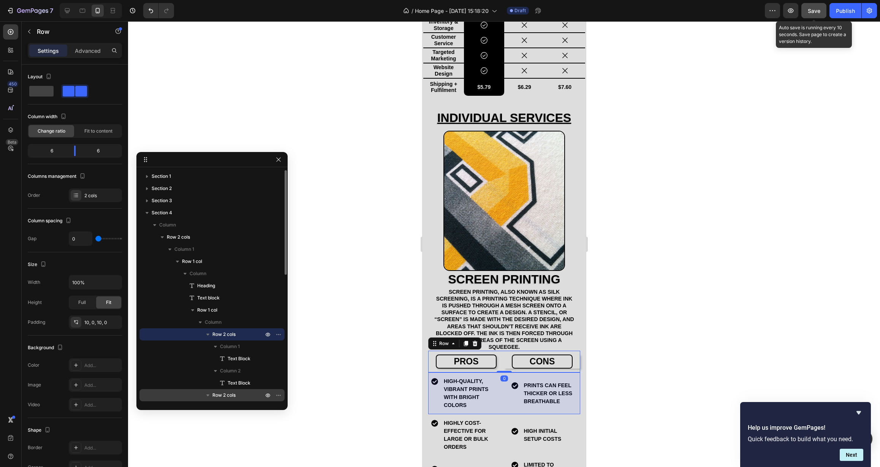
click at [225, 393] on span "Row 2 cols" at bounding box center [223, 396] width 23 height 8
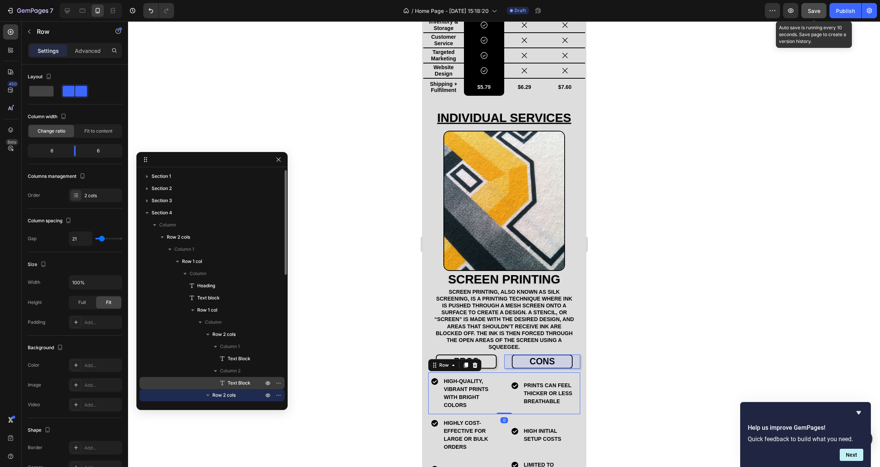
click at [228, 385] on span "Text Block" at bounding box center [239, 383] width 23 height 8
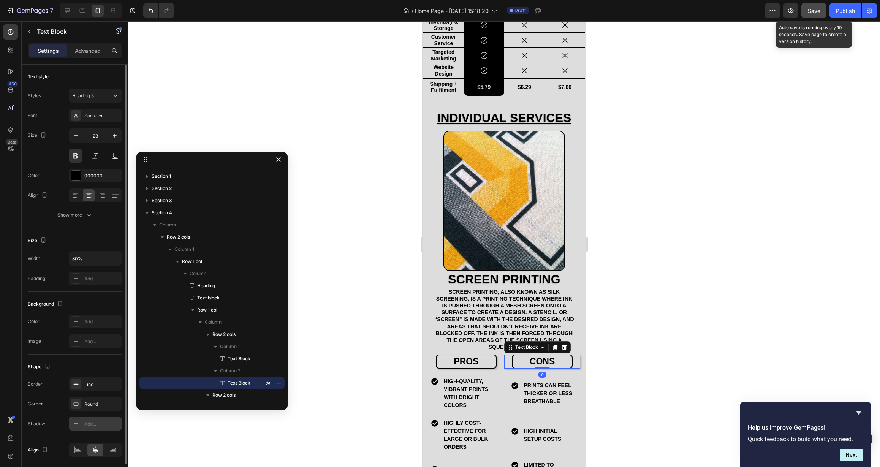
click at [99, 427] on div "Add..." at bounding box center [102, 424] width 36 height 7
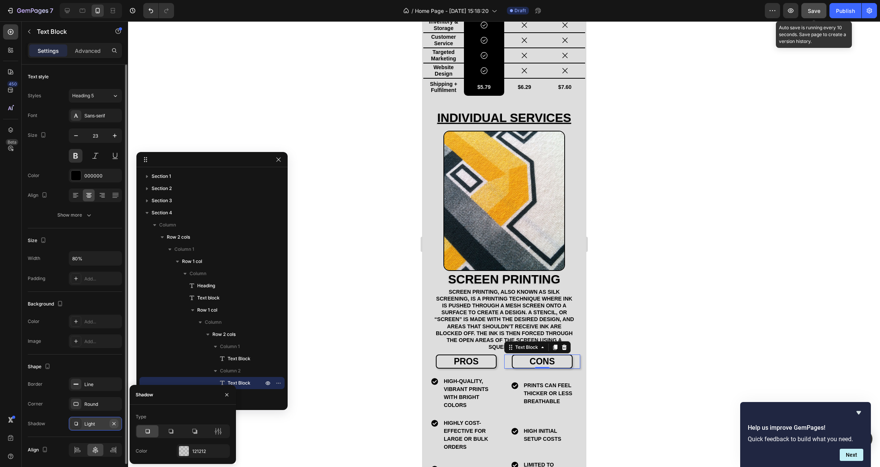
click at [113, 425] on icon "button" at bounding box center [114, 424] width 6 height 6
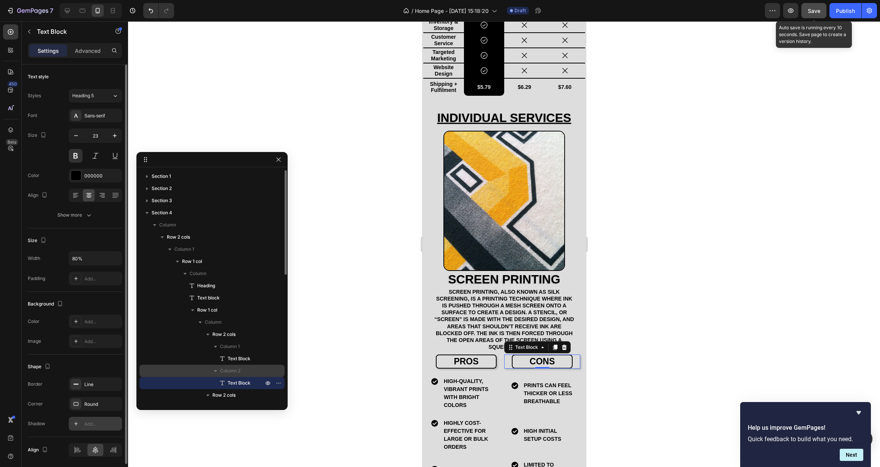
click at [236, 372] on span "Column 2" at bounding box center [230, 371] width 21 height 8
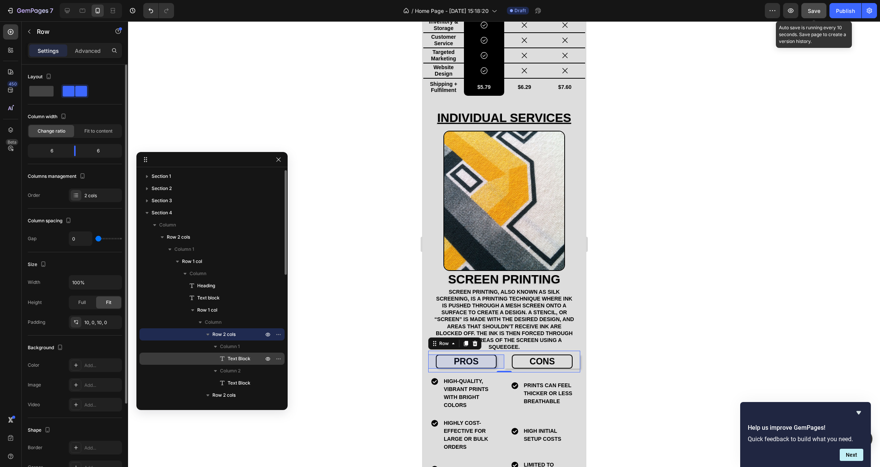
click at [237, 362] on span "Text Block" at bounding box center [239, 359] width 23 height 8
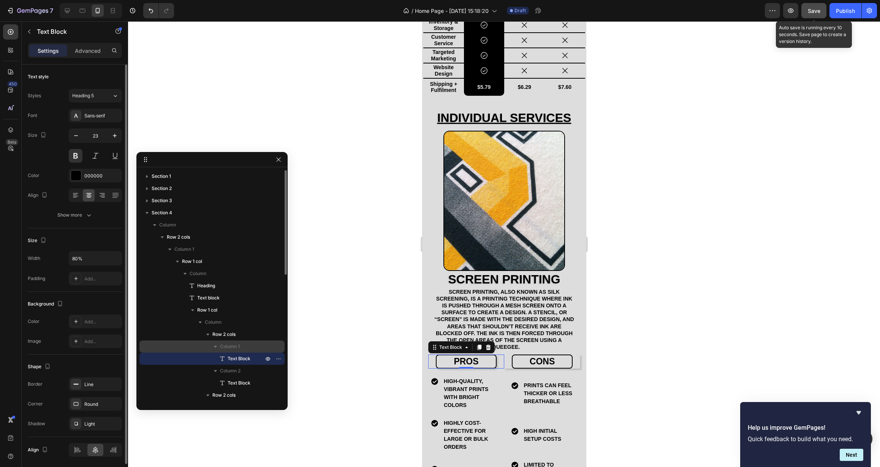
click at [235, 350] on span "Column 1" at bounding box center [230, 347] width 20 height 8
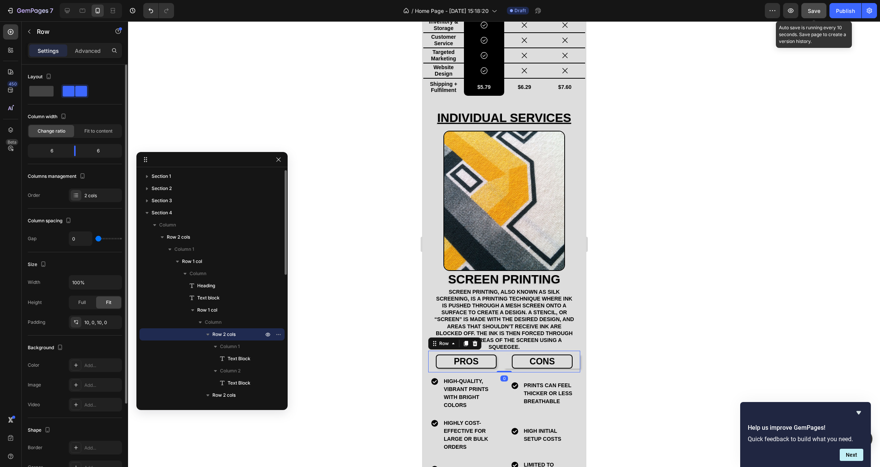
click at [228, 336] on span "Row 2 cols" at bounding box center [223, 335] width 23 height 8
click at [507, 363] on div "cons" at bounding box center [542, 362] width 76 height 14
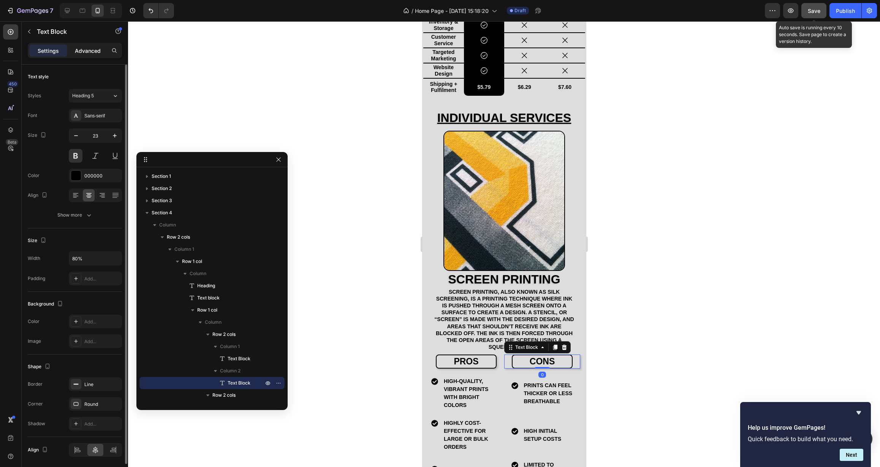
click at [94, 53] on p "Advanced" at bounding box center [88, 51] width 26 height 8
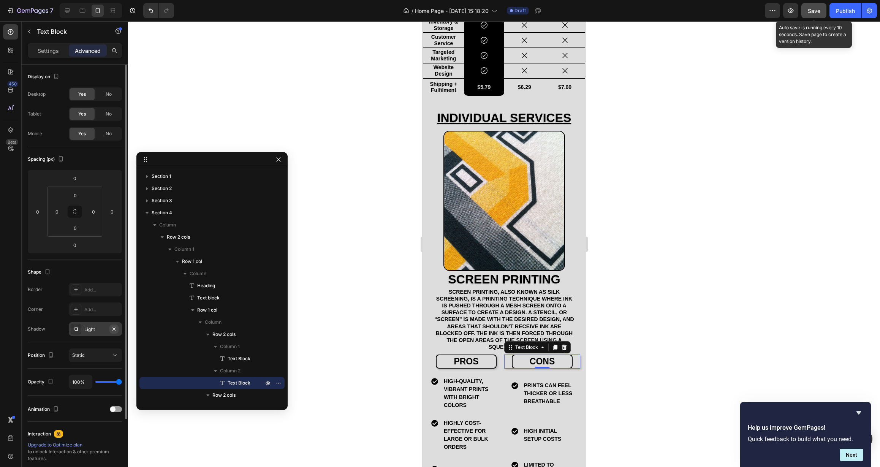
click at [114, 330] on icon "button" at bounding box center [114, 329] width 6 height 6
click at [47, 50] on p "Settings" at bounding box center [48, 51] width 21 height 8
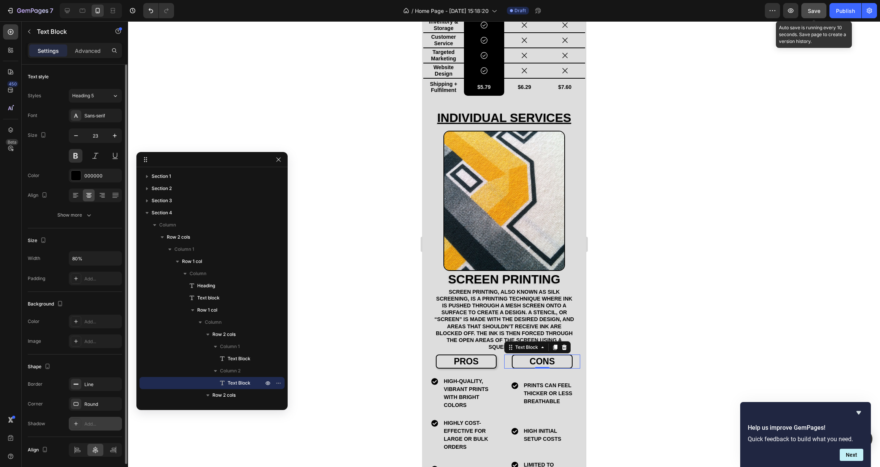
click at [94, 425] on div "Add..." at bounding box center [102, 424] width 36 height 7
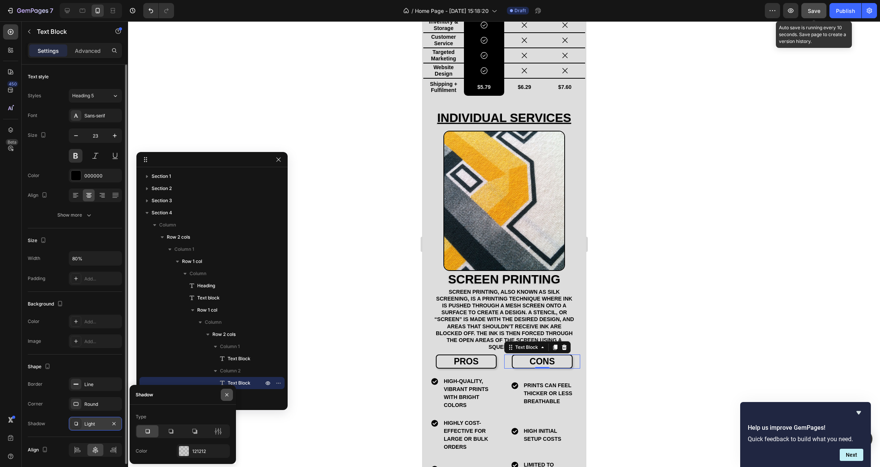
click at [227, 398] on button "button" at bounding box center [227, 395] width 12 height 12
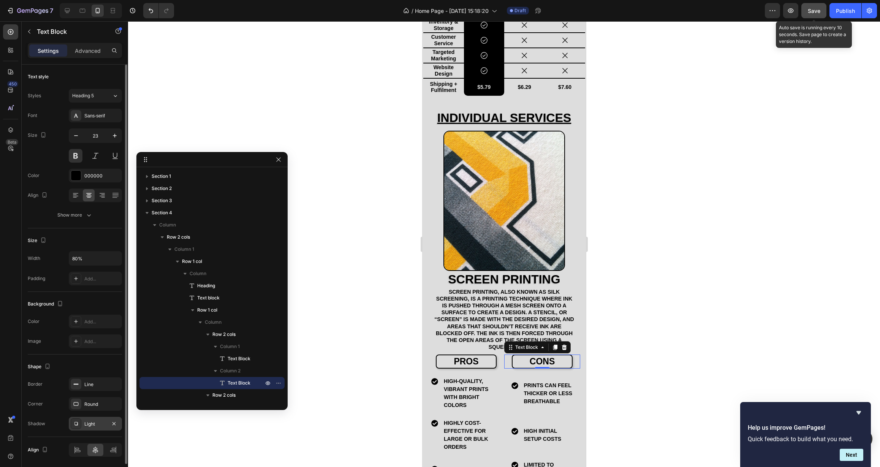
click at [344, 393] on div at bounding box center [504, 244] width 752 height 446
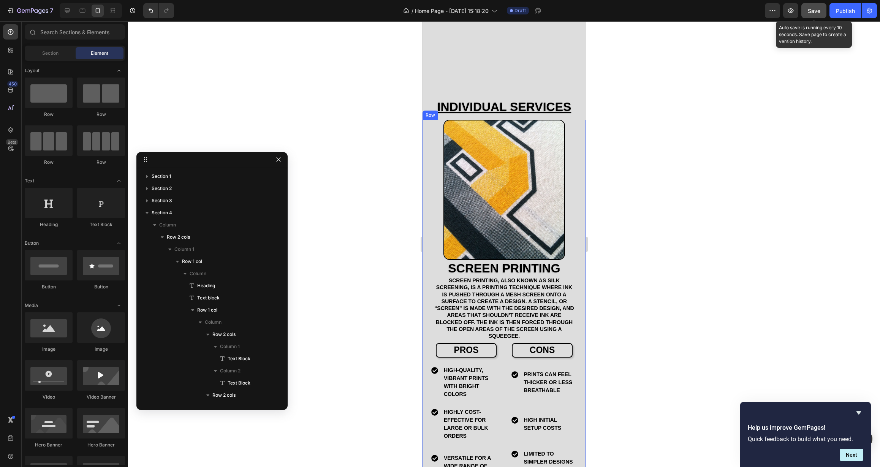
scroll to position [611, 0]
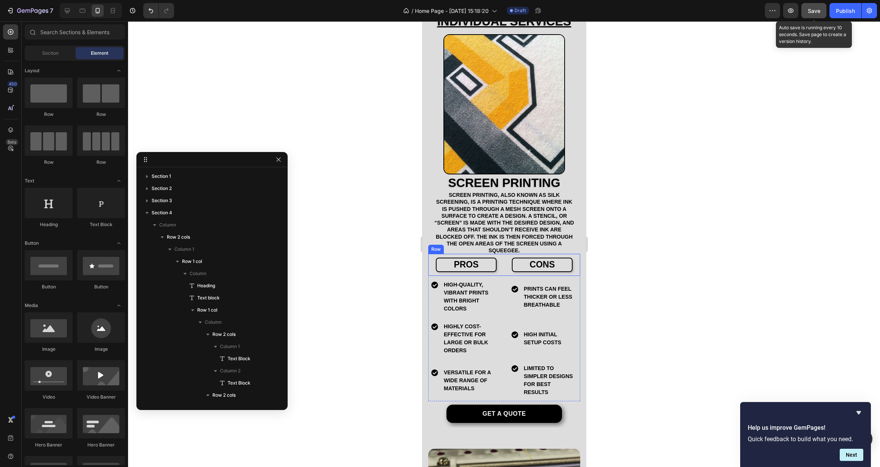
click at [501, 268] on div "pros Text Block cons Text Block Row" at bounding box center [504, 265] width 152 height 22
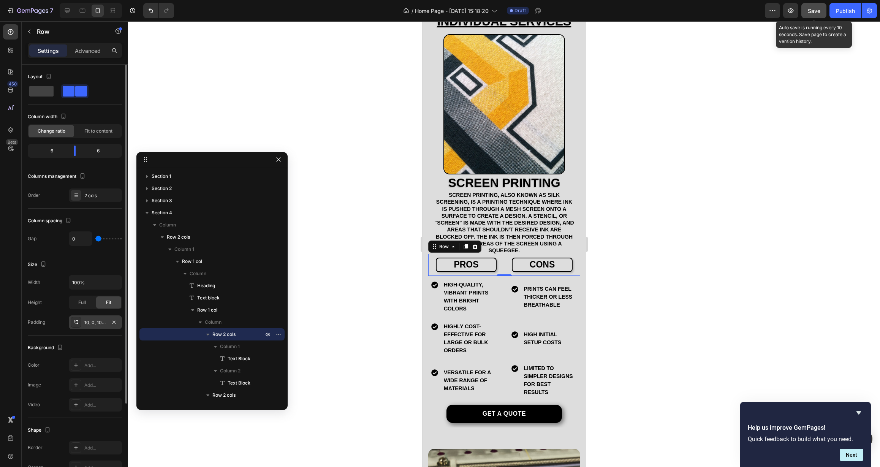
click at [96, 325] on div "10, 0, 10, 0" at bounding box center [95, 322] width 22 height 7
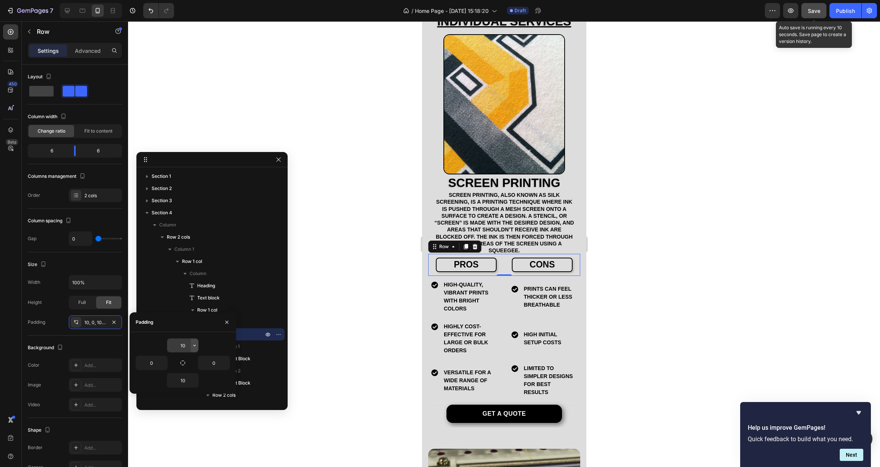
click at [194, 345] on icon "button" at bounding box center [195, 345] width 6 height 6
click at [175, 413] on p "L 16px" at bounding box center [169, 411] width 40 height 7
type input "16"
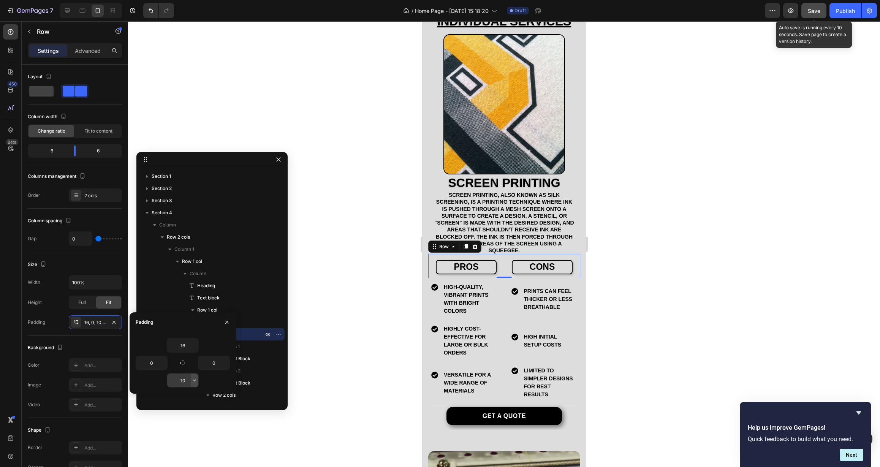
click at [192, 382] on icon "button" at bounding box center [195, 380] width 6 height 6
drag, startPoint x: 185, startPoint y: 382, endPoint x: 180, endPoint y: 382, distance: 5.3
click at [180, 382] on input "10" at bounding box center [182, 381] width 31 height 14
type input "0"
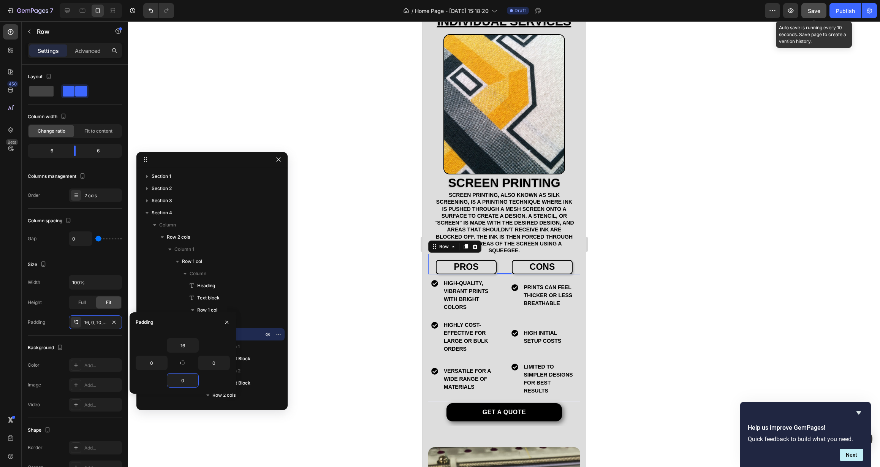
click at [355, 342] on div at bounding box center [504, 244] width 752 height 446
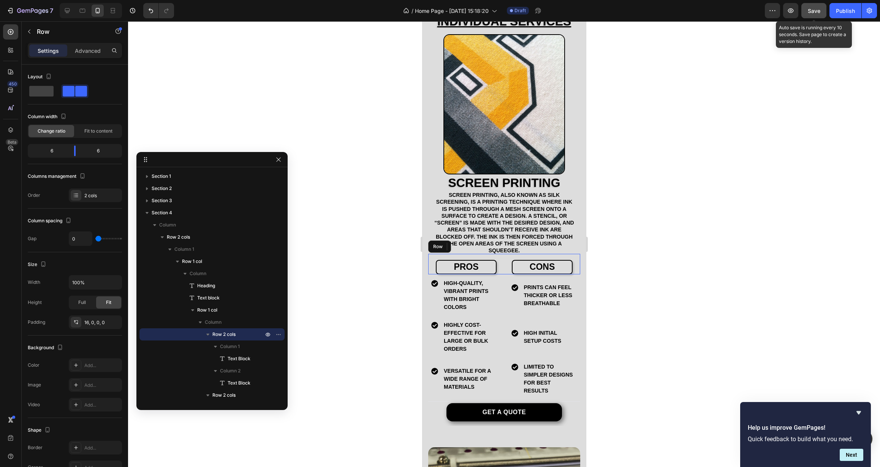
click at [501, 254] on div "pros Text Block cons Text Block Row" at bounding box center [504, 264] width 152 height 21
click at [97, 323] on div "16, 0, 0, 0" at bounding box center [95, 322] width 22 height 7
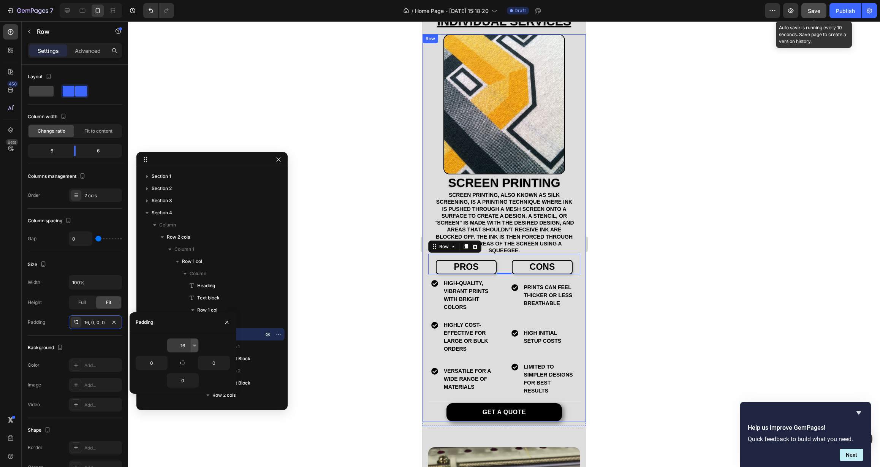
click at [195, 348] on icon "button" at bounding box center [195, 345] width 6 height 6
click at [164, 380] on p "XL 24px" at bounding box center [169, 379] width 40 height 7
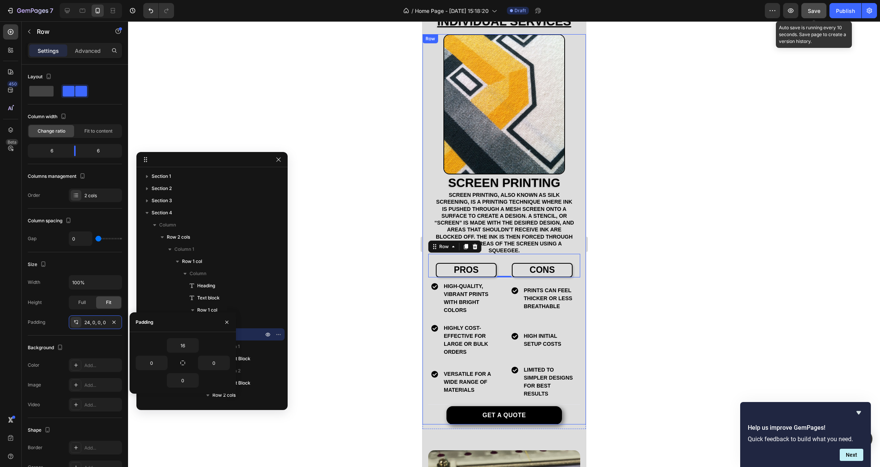
type input "24"
click at [341, 343] on div at bounding box center [504, 244] width 752 height 446
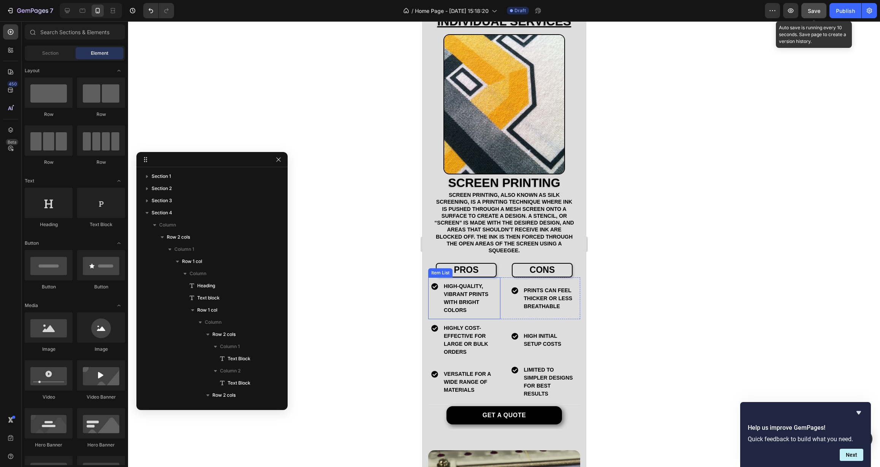
click at [483, 311] on div "high-quality, vibrant prints with bright colors" at bounding box center [464, 298] width 72 height 42
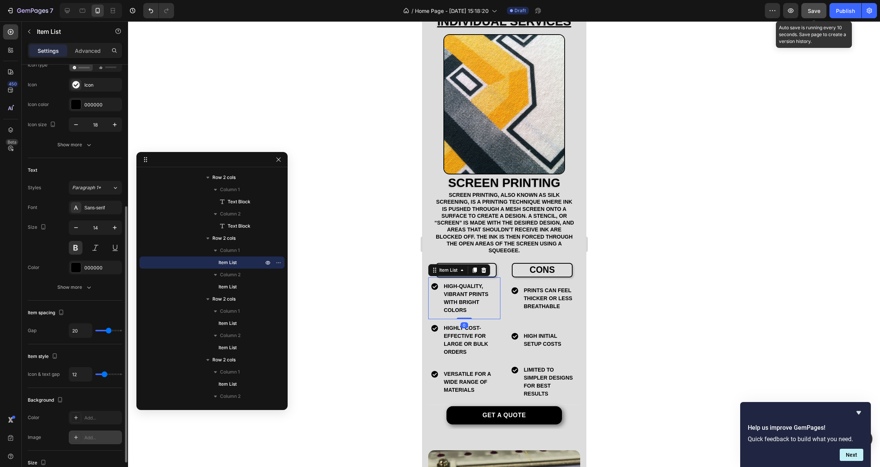
scroll to position [133, 0]
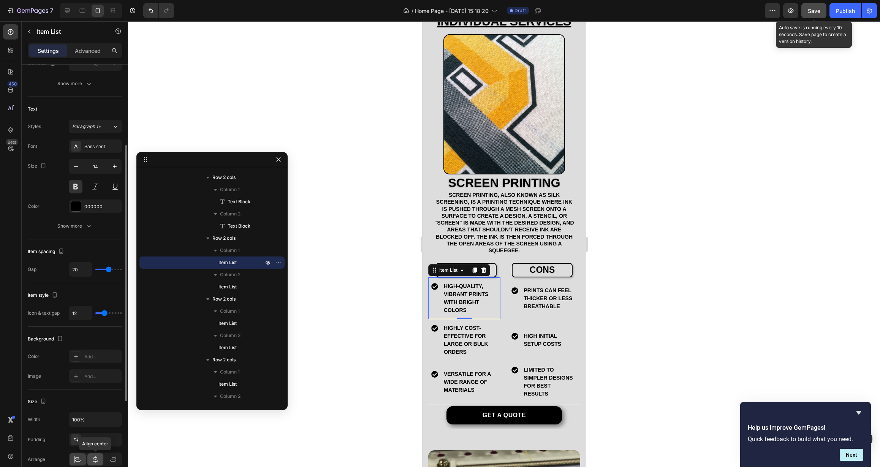
click at [96, 462] on icon at bounding box center [96, 460] width 8 height 8
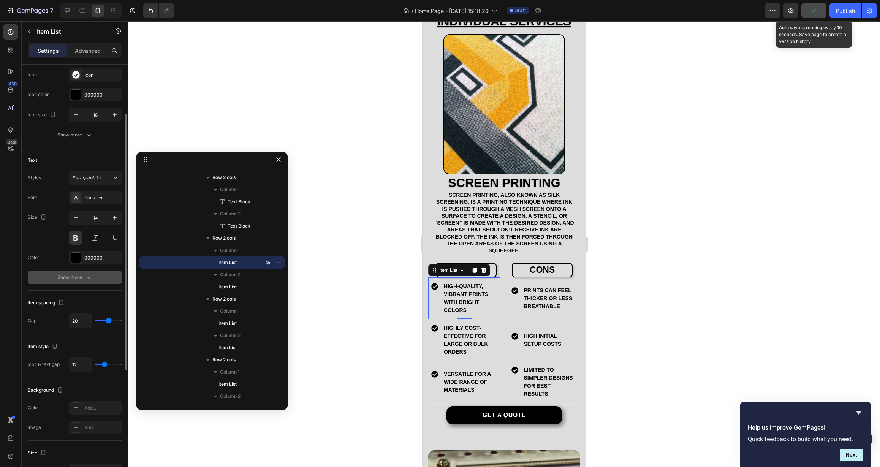
click at [83, 282] on button "Show more" at bounding box center [75, 278] width 94 height 14
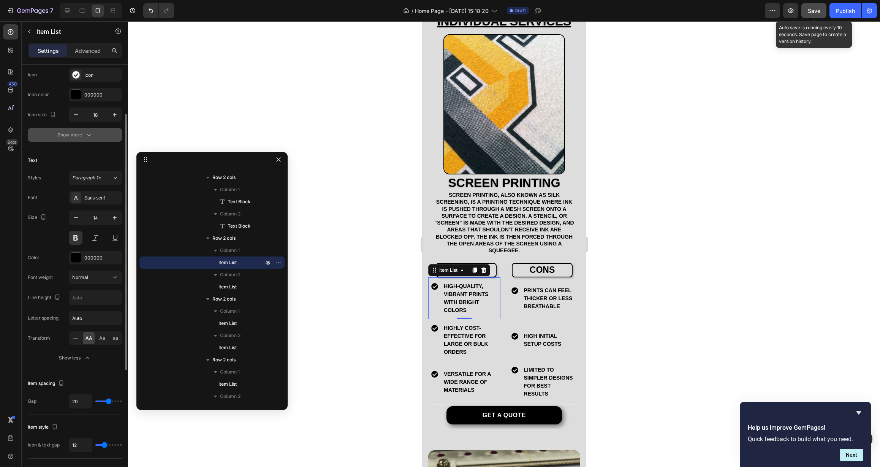
click at [70, 134] on div "Show more" at bounding box center [74, 135] width 35 height 8
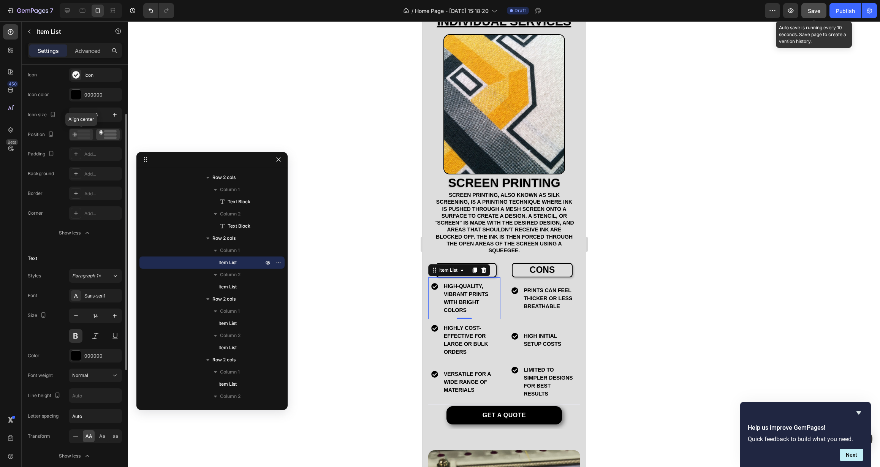
click at [79, 134] on rect at bounding box center [84, 134] width 13 height 2
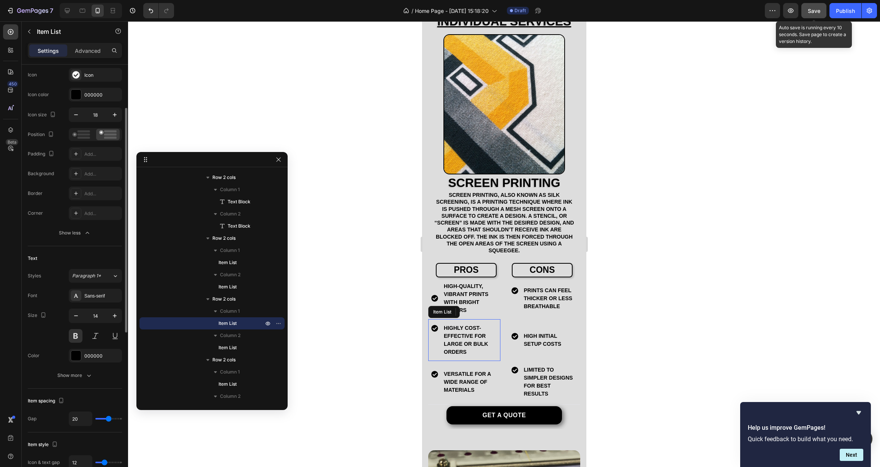
click at [437, 339] on div "Highly cost-effective for large or bulk orders" at bounding box center [464, 340] width 66 height 34
click at [82, 137] on rect at bounding box center [84, 138] width 13 height 2
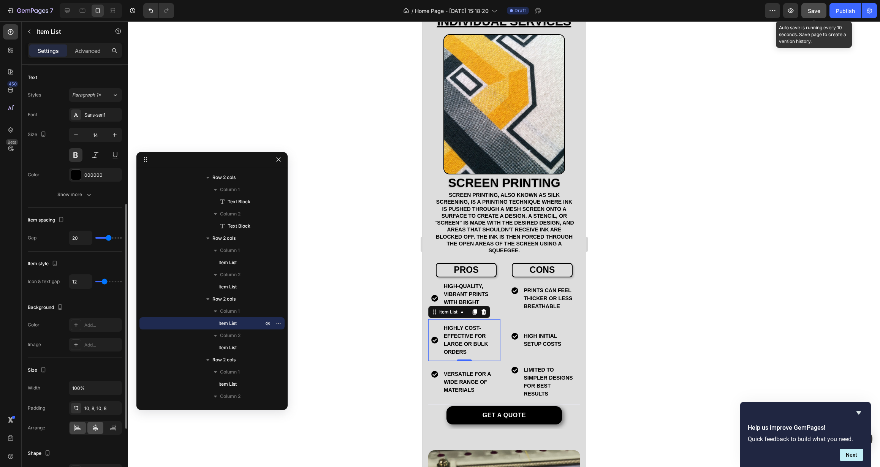
scroll to position [265, 0]
click at [94, 428] on icon at bounding box center [95, 426] width 5 height 7
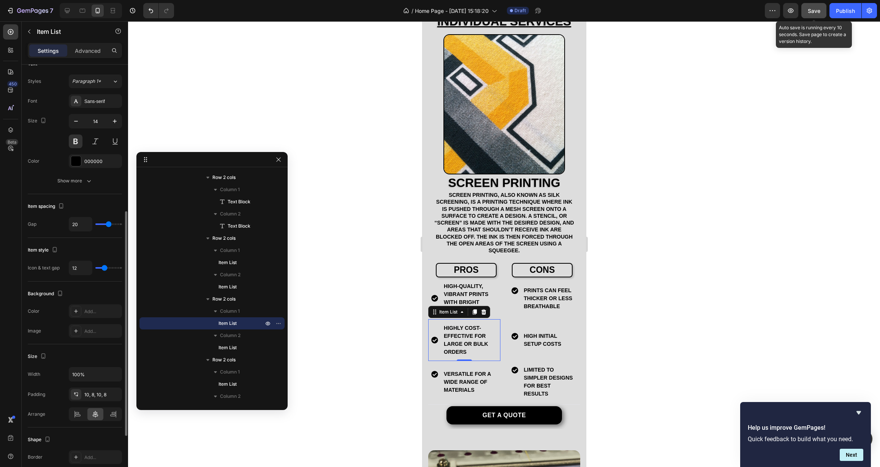
scroll to position [329, 0]
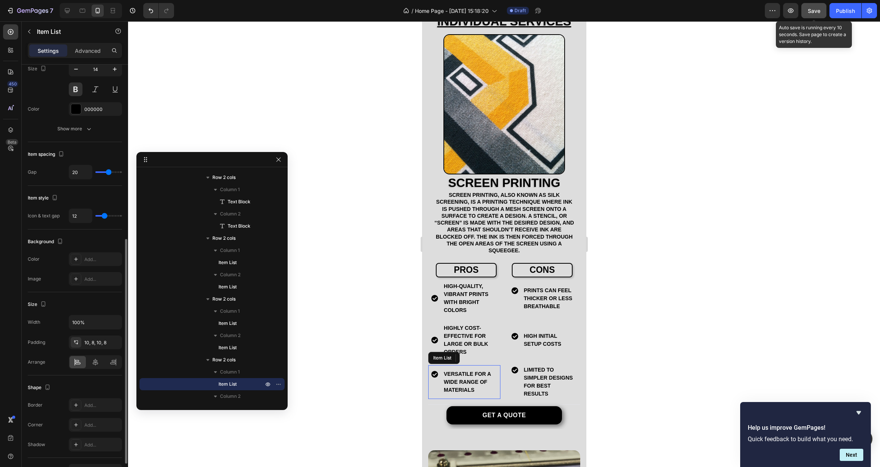
click at [438, 382] on div "Versatile for a wide range of materials" at bounding box center [464, 382] width 66 height 26
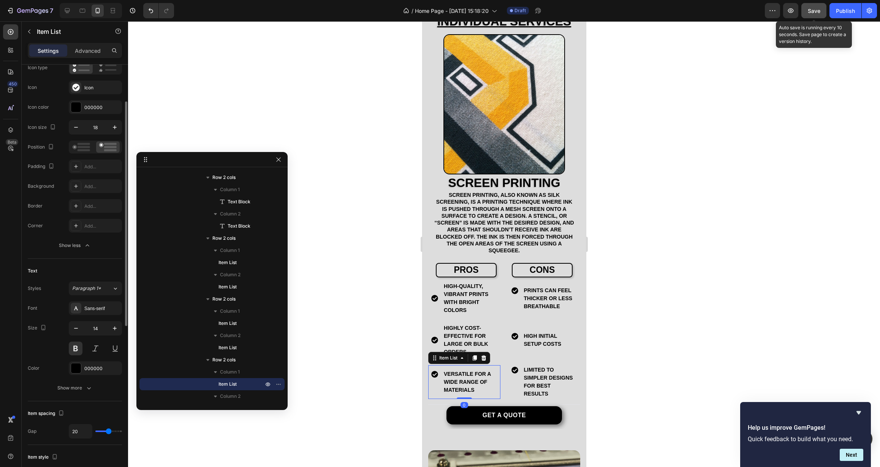
scroll to position [0, 0]
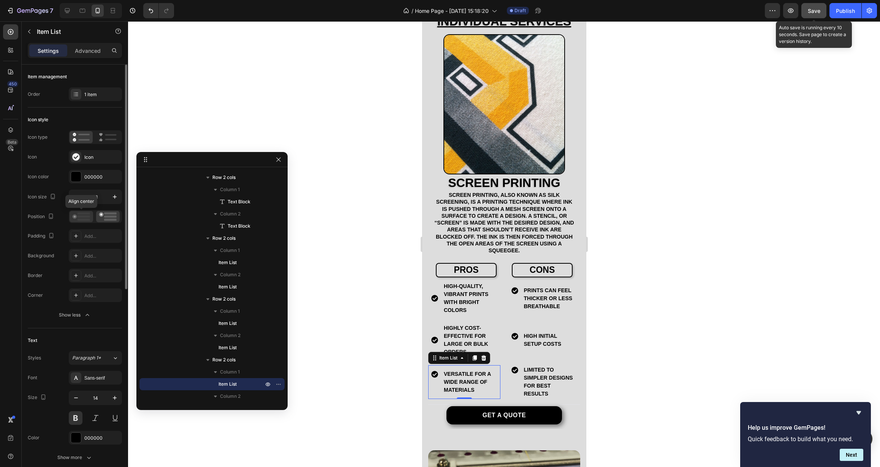
click at [84, 219] on rect at bounding box center [84, 220] width 13 height 2
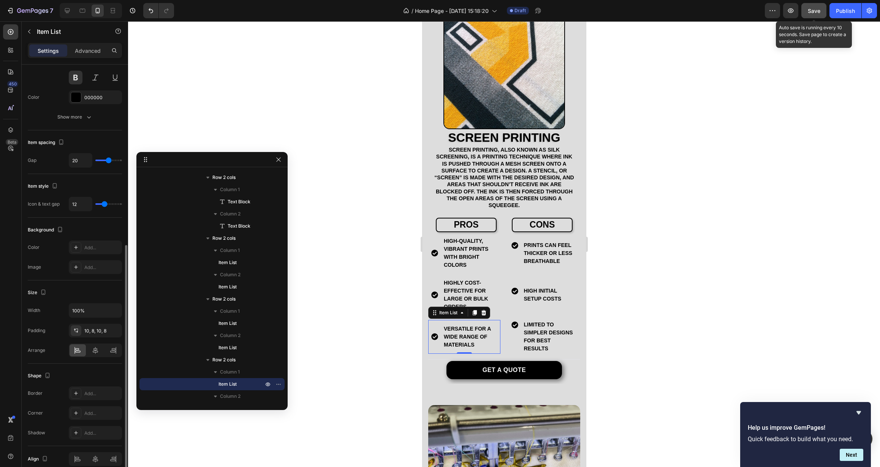
scroll to position [376, 0]
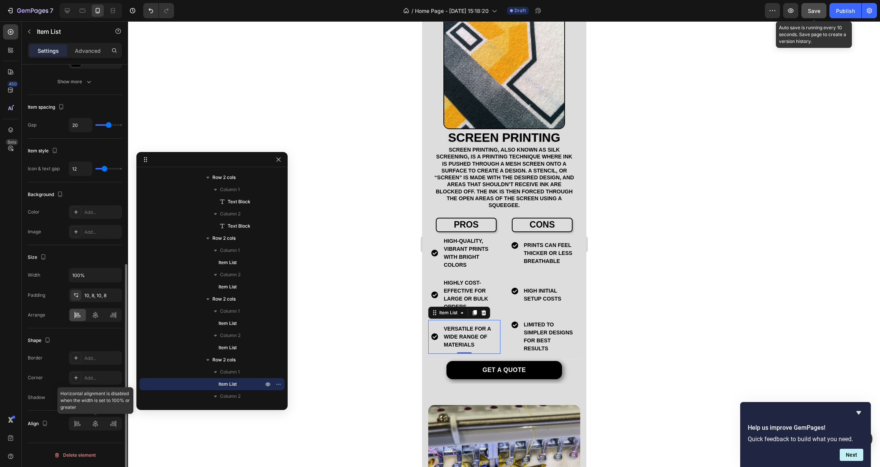
click at [96, 429] on div at bounding box center [95, 424] width 53 height 14
click at [95, 425] on div at bounding box center [95, 424] width 53 height 14
click at [482, 327] on p "Versatile for a wide range of materials" at bounding box center [470, 337] width 52 height 24
click at [438, 340] on div "Versatile for a wide range of materials" at bounding box center [464, 337] width 66 height 26
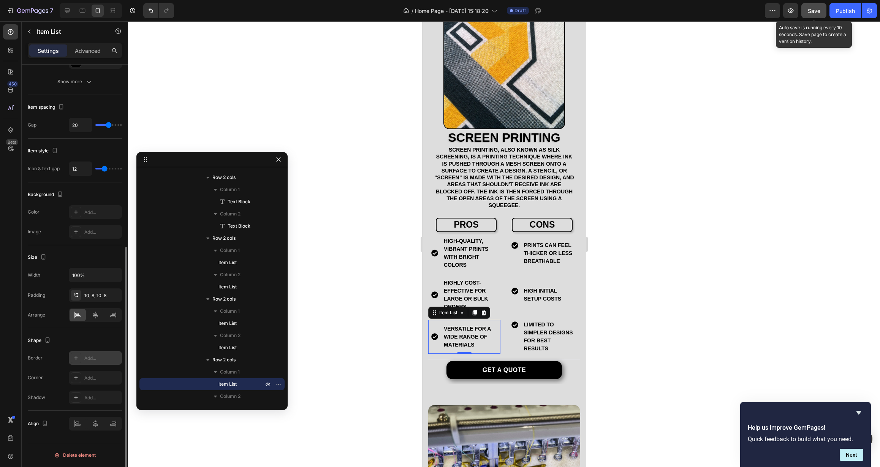
scroll to position [365, 0]
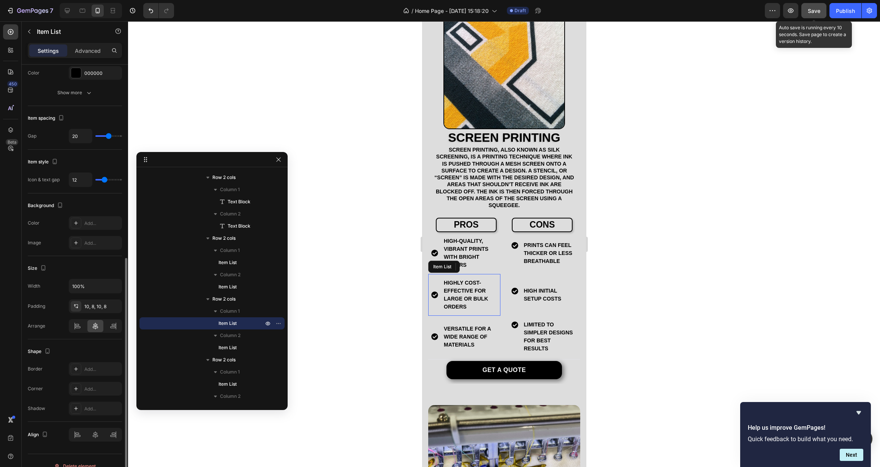
click at [440, 278] on div "Highly cost-effective for large or bulk orders" at bounding box center [464, 295] width 66 height 34
click at [439, 324] on div "Versatile for a wide range of materials" at bounding box center [464, 337] width 66 height 26
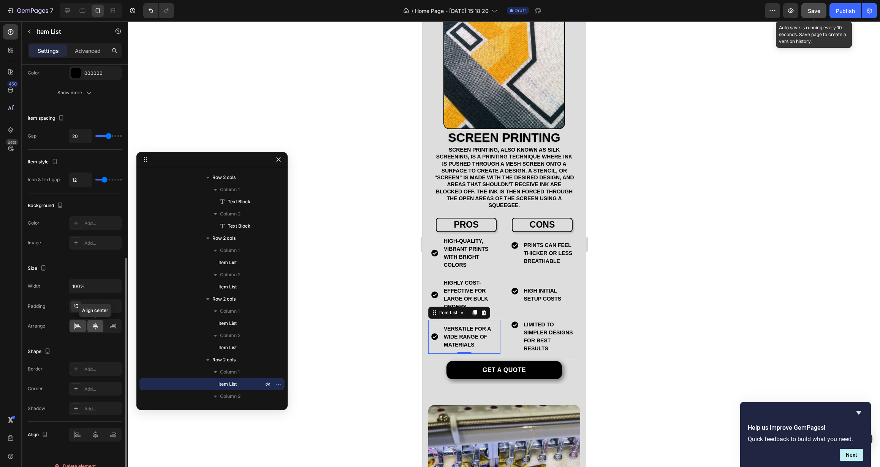
click at [99, 330] on icon at bounding box center [96, 326] width 8 height 8
click at [513, 249] on div "Prints can feel thicker or less breathable" at bounding box center [544, 253] width 66 height 26
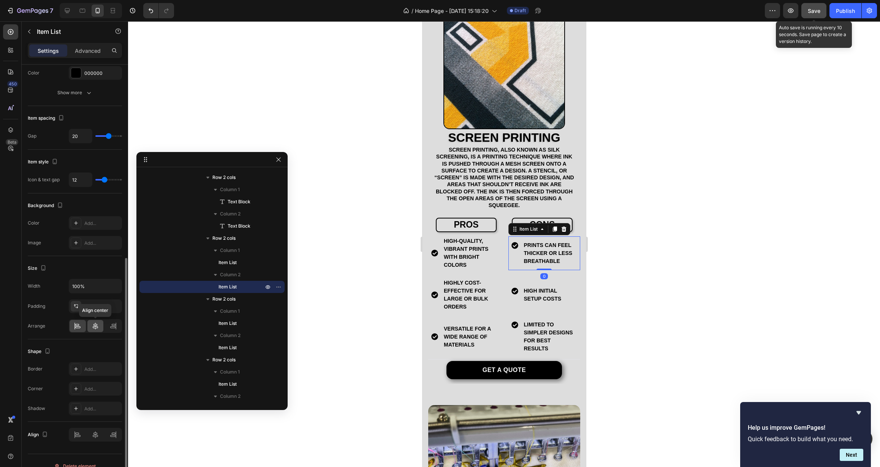
click at [95, 328] on icon at bounding box center [95, 326] width 5 height 7
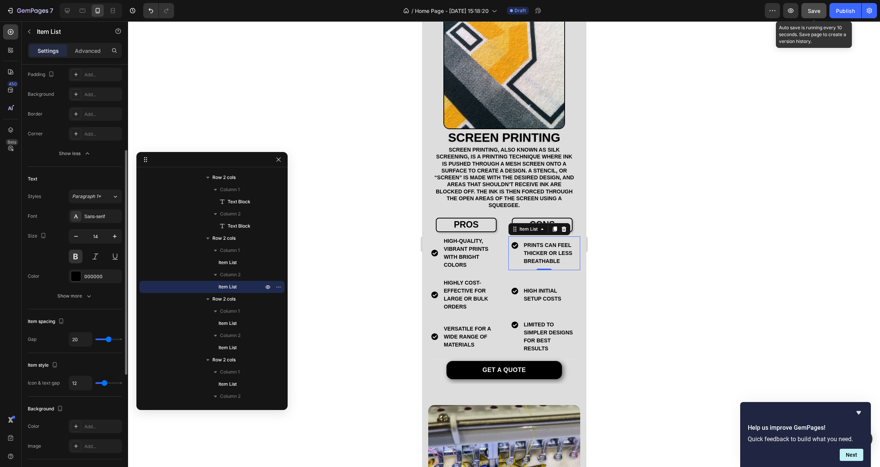
scroll to position [6, 0]
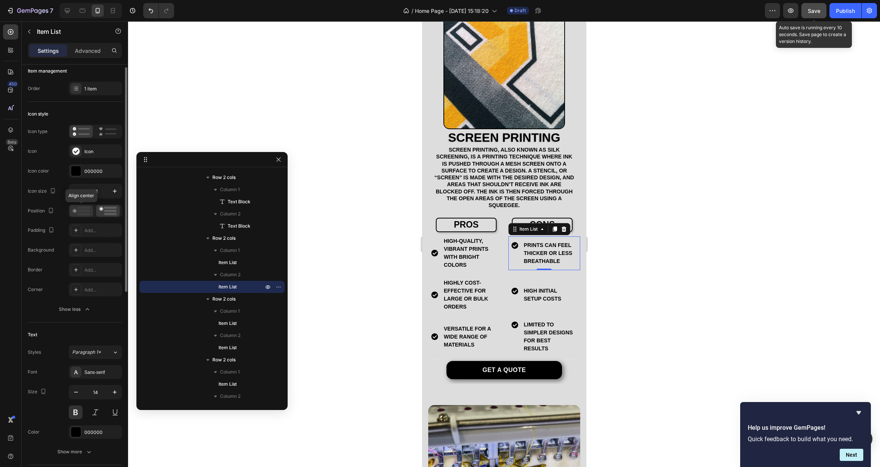
click at [81, 207] on rect at bounding box center [84, 208] width 13 height 2
click at [567, 298] on div "High initial setup costs" at bounding box center [544, 295] width 72 height 26
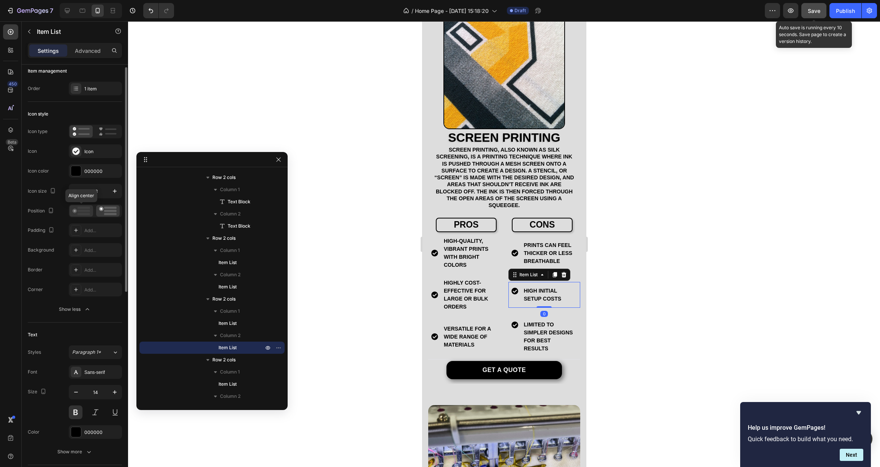
click at [77, 210] on icon at bounding box center [81, 211] width 17 height 8
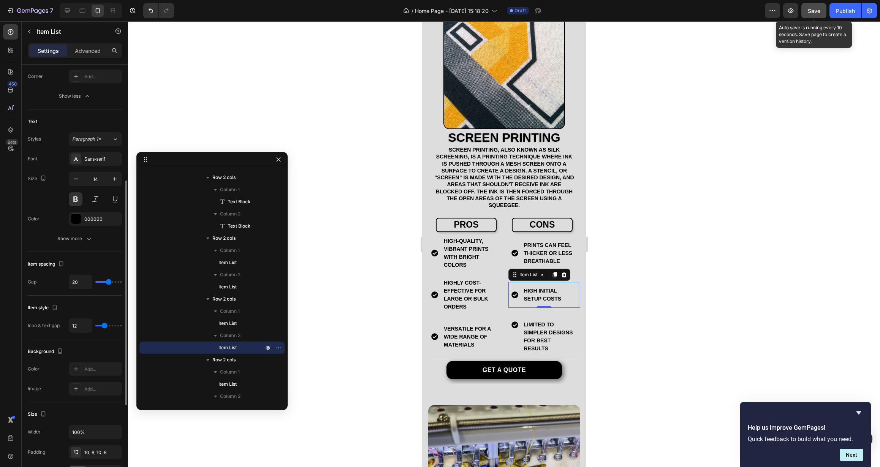
scroll to position [290, 0]
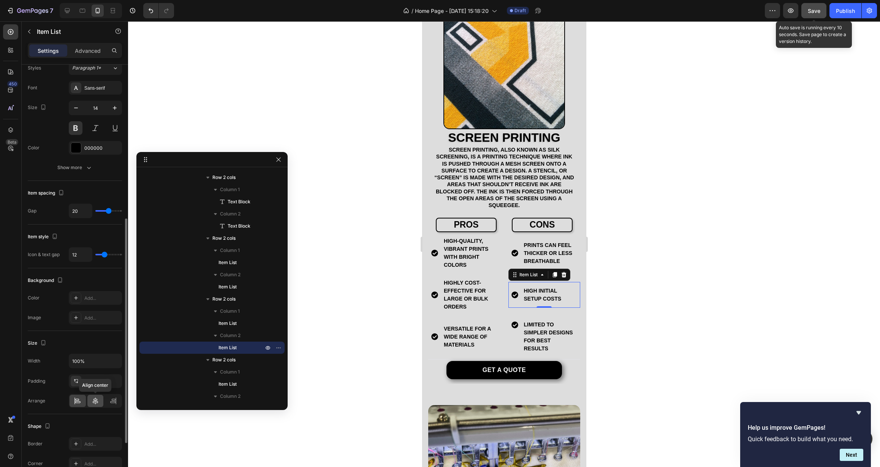
click at [95, 402] on icon at bounding box center [96, 401] width 8 height 8
click at [565, 349] on div "Limited to simpler designs for best results" at bounding box center [544, 337] width 72 height 42
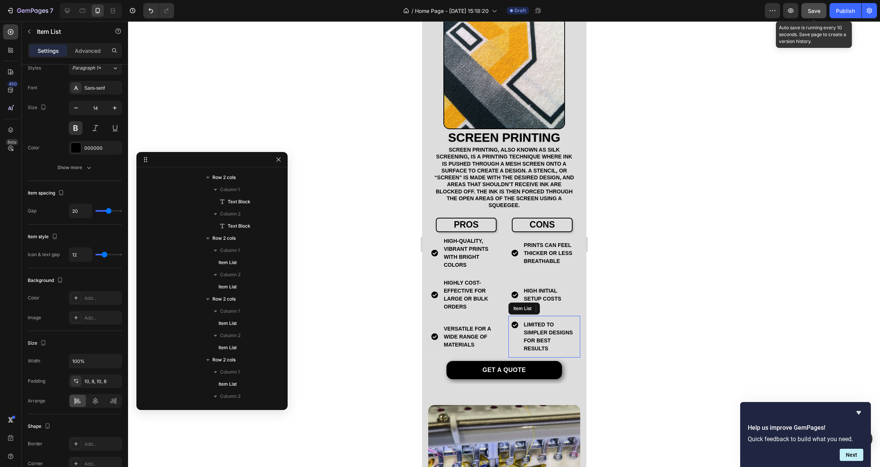
scroll to position [279, 0]
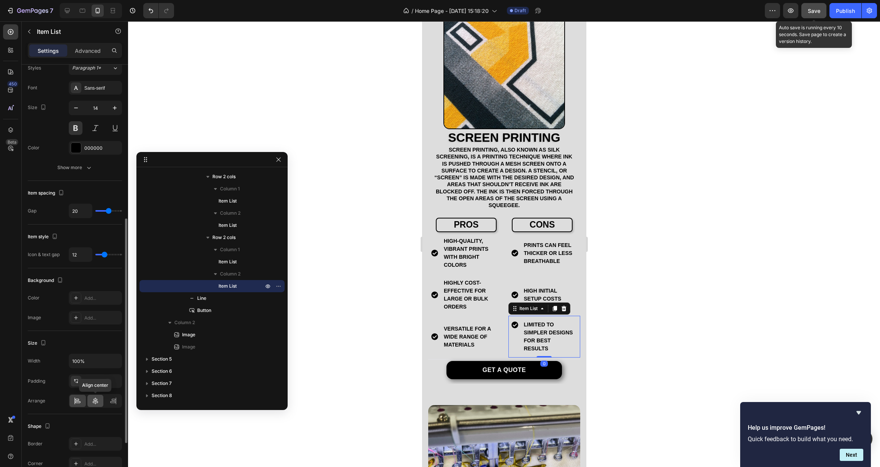
click at [92, 399] on icon at bounding box center [96, 401] width 8 height 8
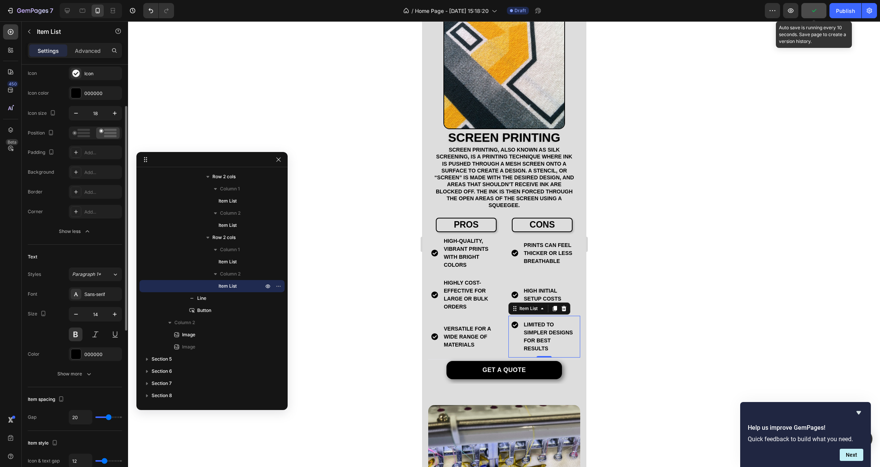
scroll to position [70, 0]
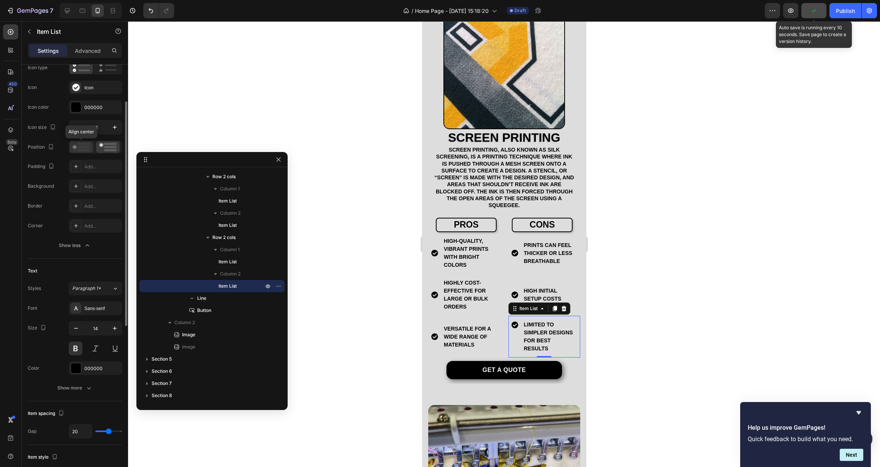
click at [84, 151] on rect at bounding box center [84, 150] width 13 height 2
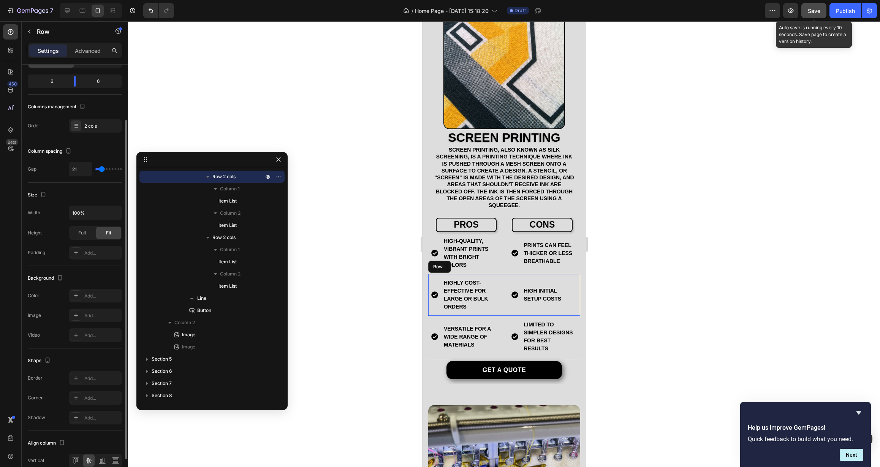
click at [498, 304] on div "Highly cost-effective for large or bulk orders Item List High initial setup cos…" at bounding box center [504, 295] width 152 height 42
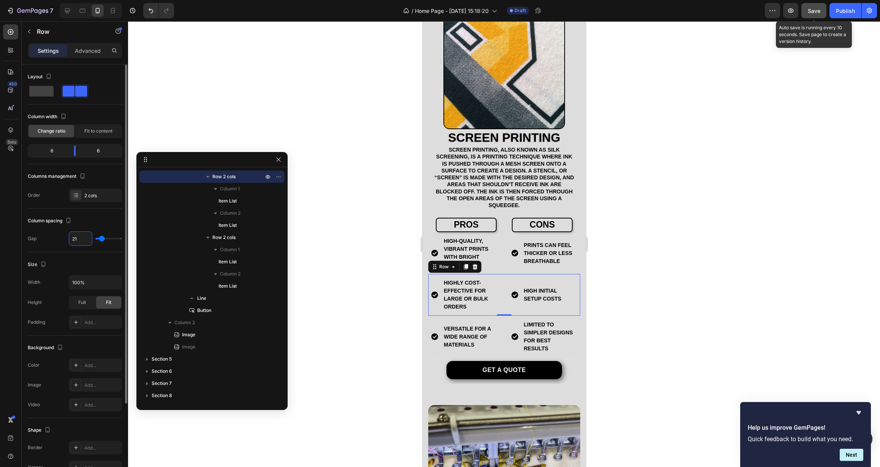
click at [78, 243] on input "21" at bounding box center [80, 239] width 23 height 14
type input "2"
type input "20"
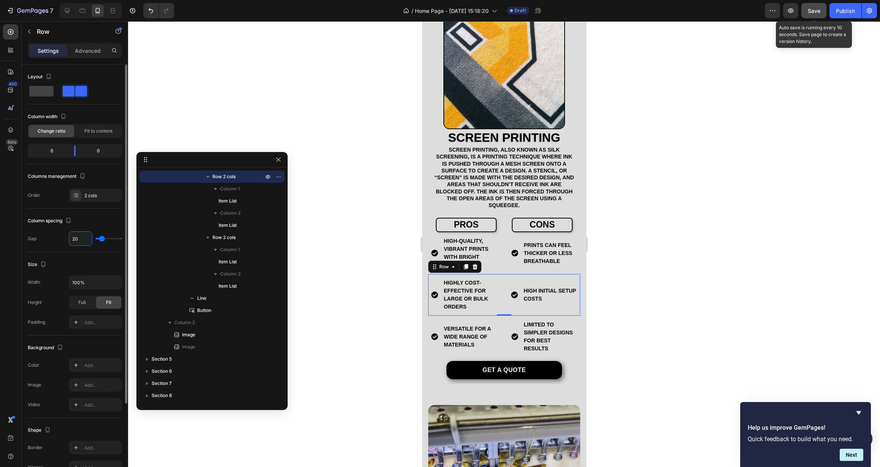
type input "2"
type input "0"
type input "2"
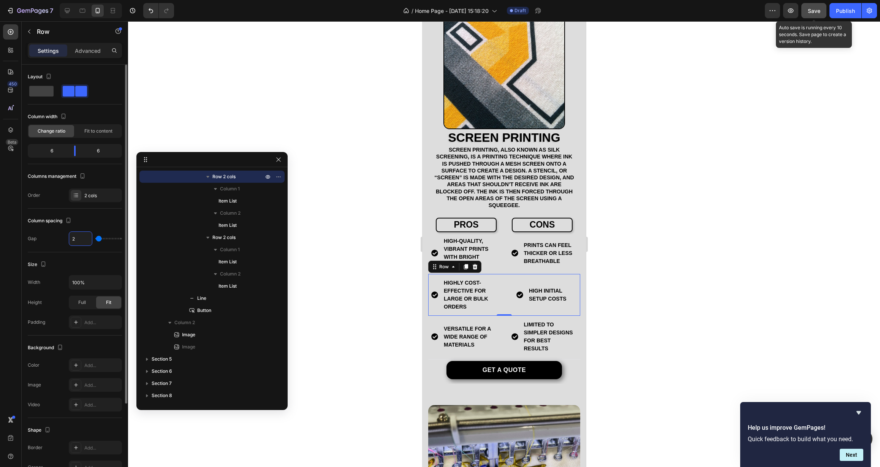
type input "20"
type input "2"
type input "0"
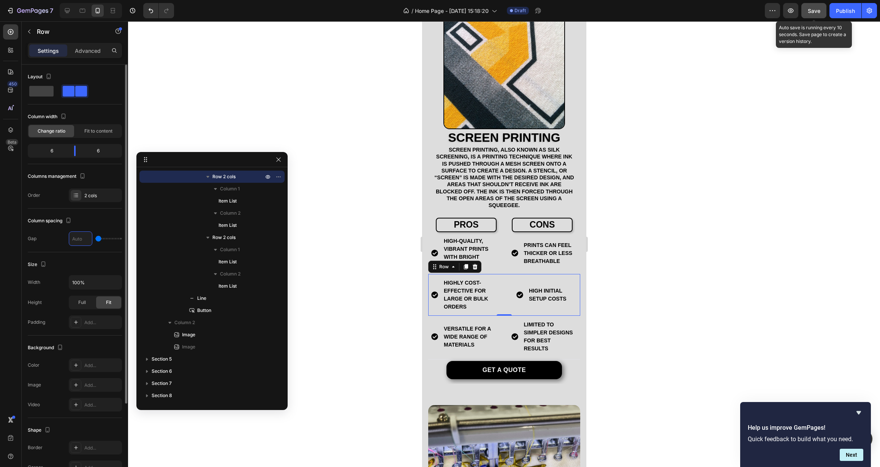
type input "2"
type input "20"
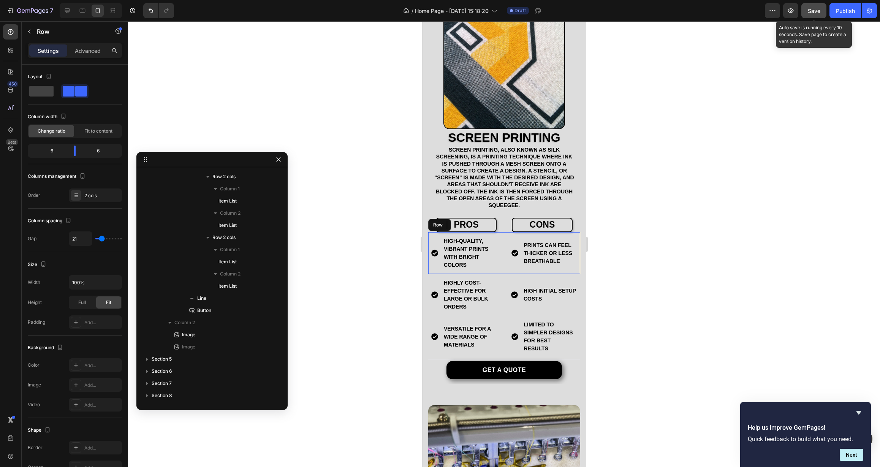
click at [501, 261] on div "high-quality, vibrant prints with bright colors Item List Prints can feel thick…" at bounding box center [504, 253] width 152 height 42
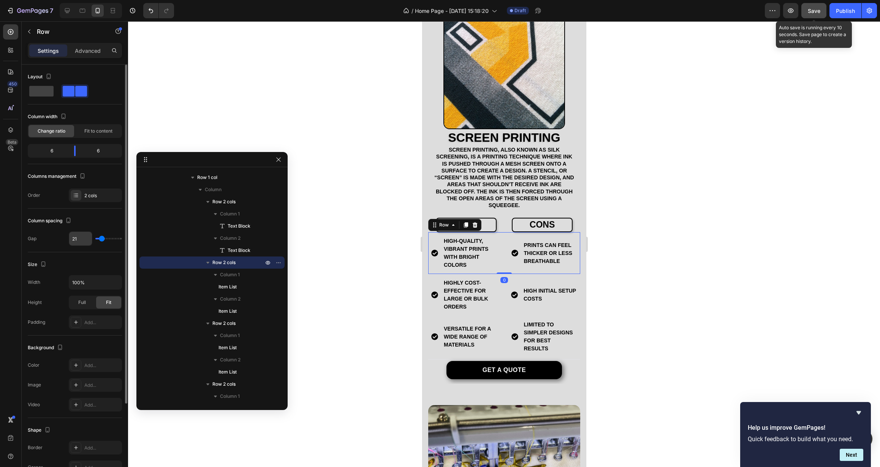
click at [82, 239] on input "21" at bounding box center [80, 239] width 23 height 14
type input "2"
type input "20"
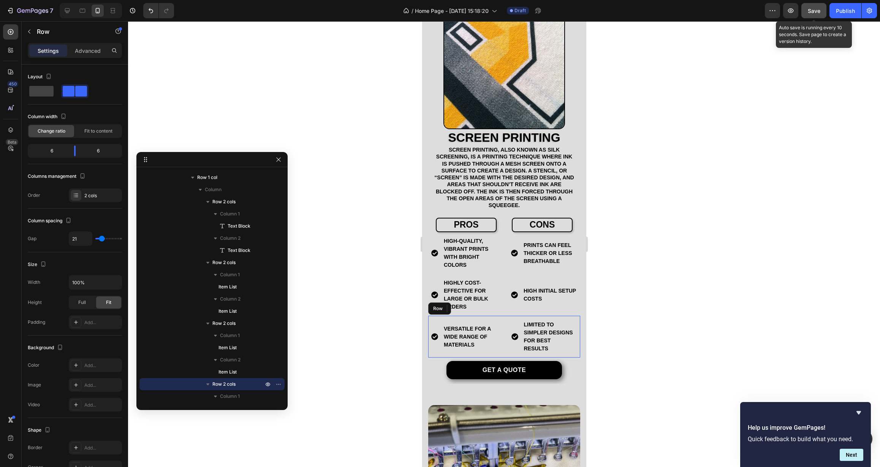
click at [501, 347] on div "Versatile for a wide range of materials Item List Limited to simpler designs fo…" at bounding box center [504, 337] width 152 height 42
click at [84, 239] on input "21" at bounding box center [80, 239] width 23 height 14
type input "2"
type input "20"
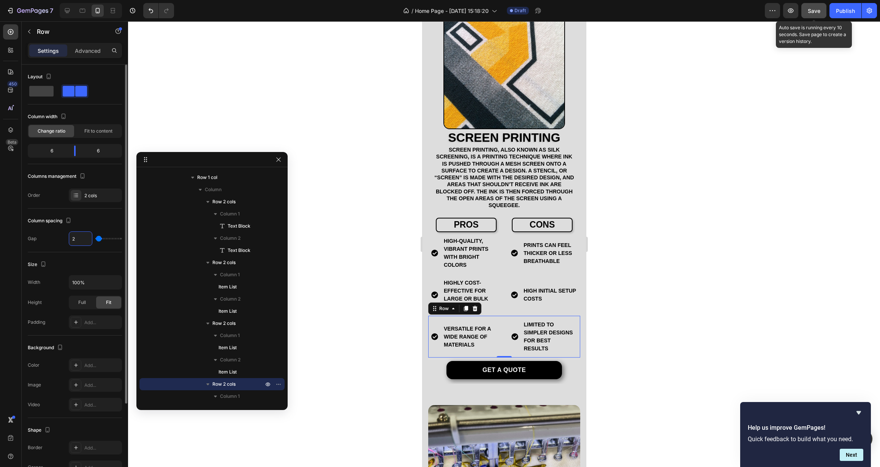
type input "20"
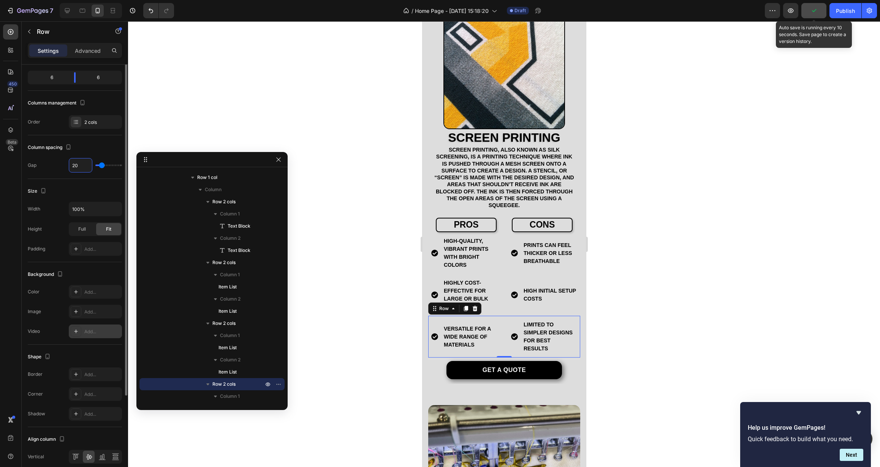
scroll to position [106, 0]
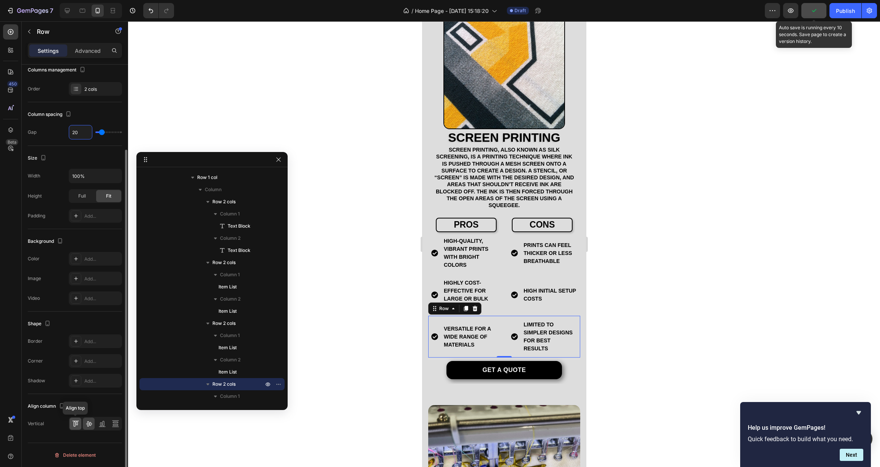
type input "20"
click at [80, 423] on div at bounding box center [76, 424] width 12 height 12
click at [90, 424] on icon at bounding box center [89, 424] width 8 height 8
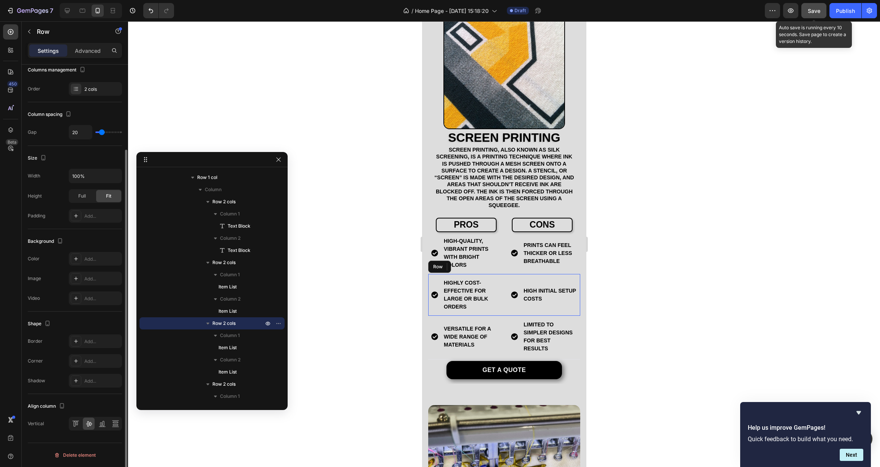
click at [499, 307] on div "Highly cost-effective for large or bulk orders Item List High initial setup cos…" at bounding box center [504, 295] width 152 height 42
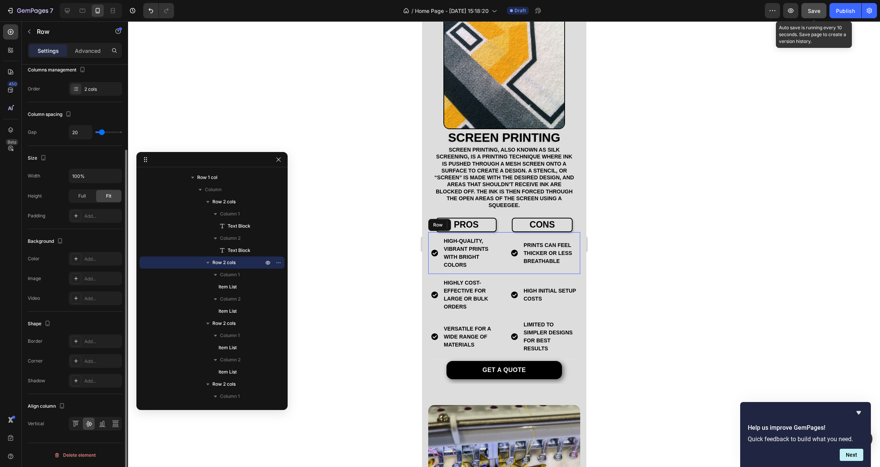
click at [498, 263] on div "high-quality, vibrant prints with bright colors Item List Prints can feel thick…" at bounding box center [504, 253] width 152 height 42
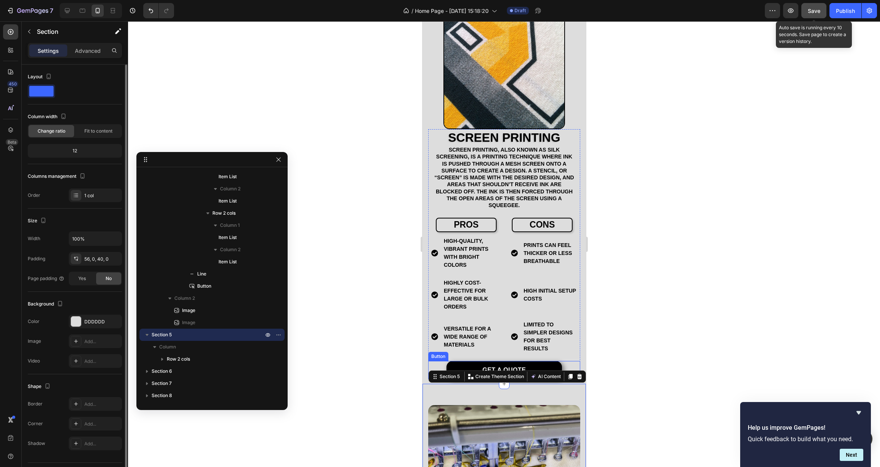
scroll to position [726, 0]
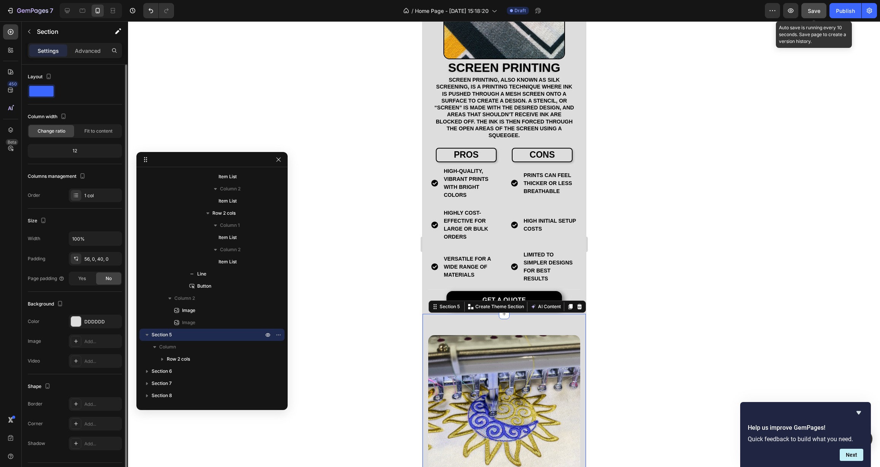
click at [689, 282] on div at bounding box center [504, 244] width 752 height 446
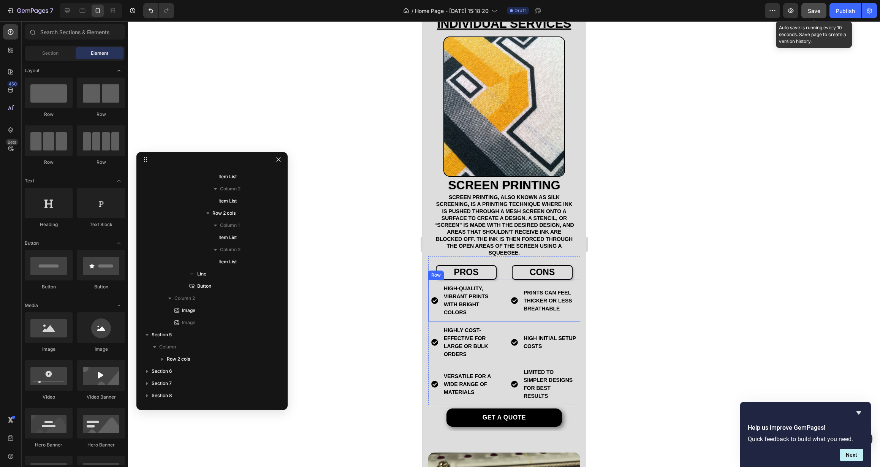
scroll to position [610, 0]
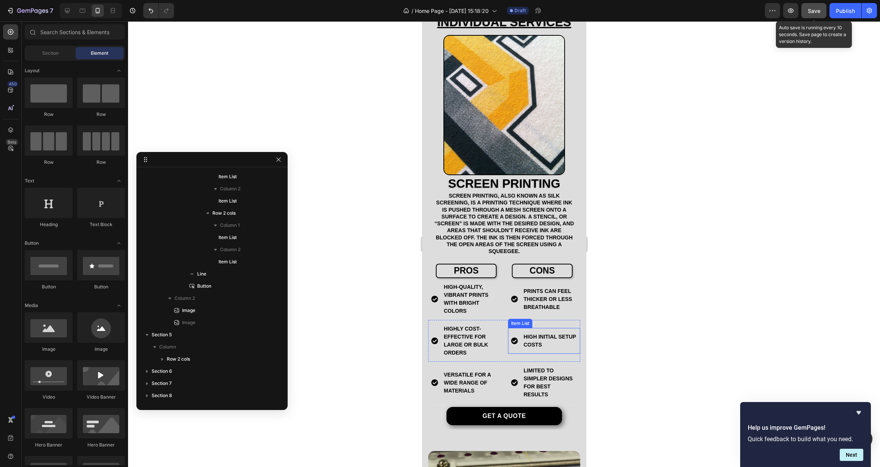
click at [533, 333] on p "High initial setup costs" at bounding box center [549, 341] width 52 height 16
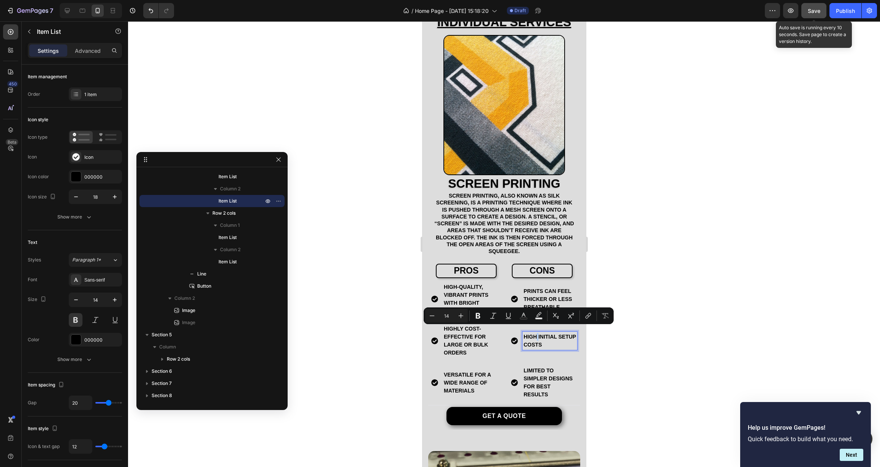
click at [534, 333] on p "High initial setup costs" at bounding box center [549, 341] width 52 height 16
click at [508, 352] on div "initial setup costs Item List 0" at bounding box center [544, 341] width 72 height 42
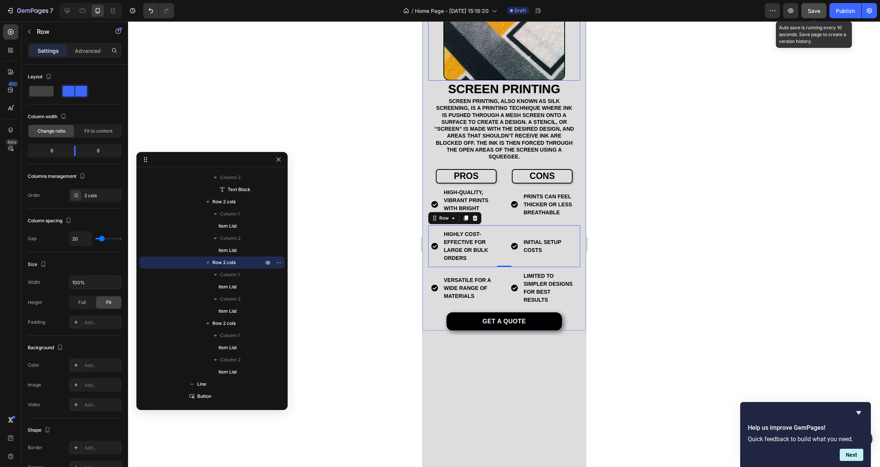
scroll to position [384, 0]
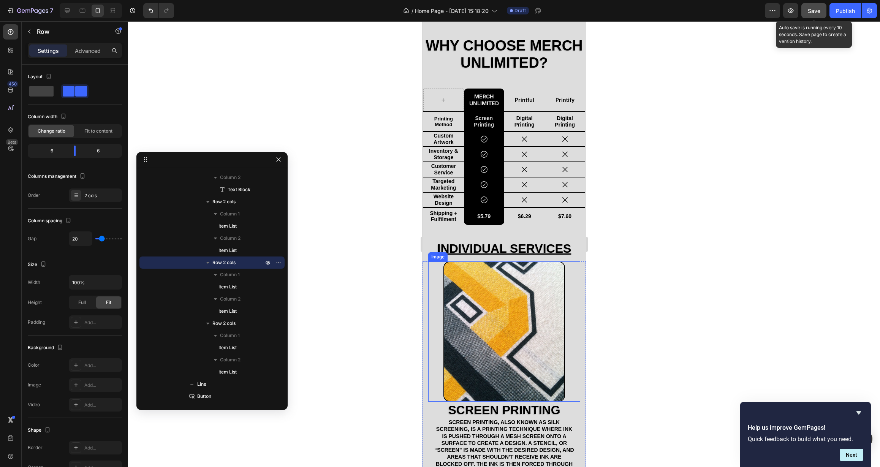
click at [505, 291] on img at bounding box center [504, 332] width 122 height 140
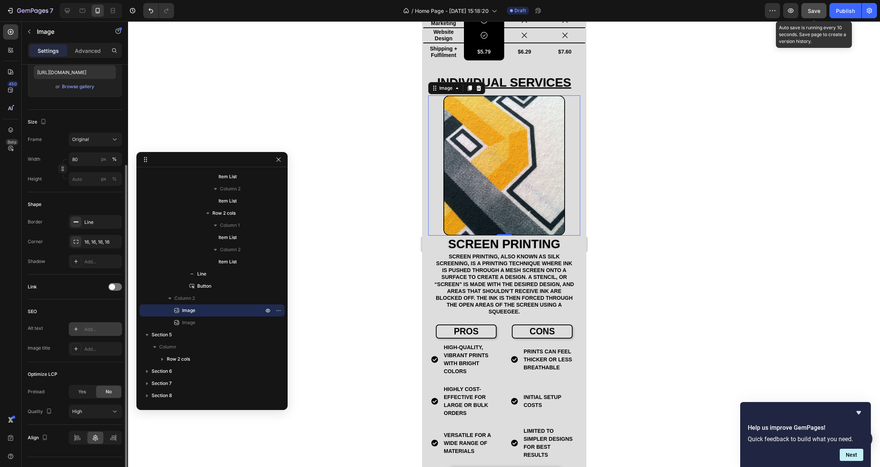
scroll to position [134, 0]
click at [94, 223] on div "Line" at bounding box center [95, 224] width 22 height 7
click at [323, 262] on div at bounding box center [504, 244] width 752 height 446
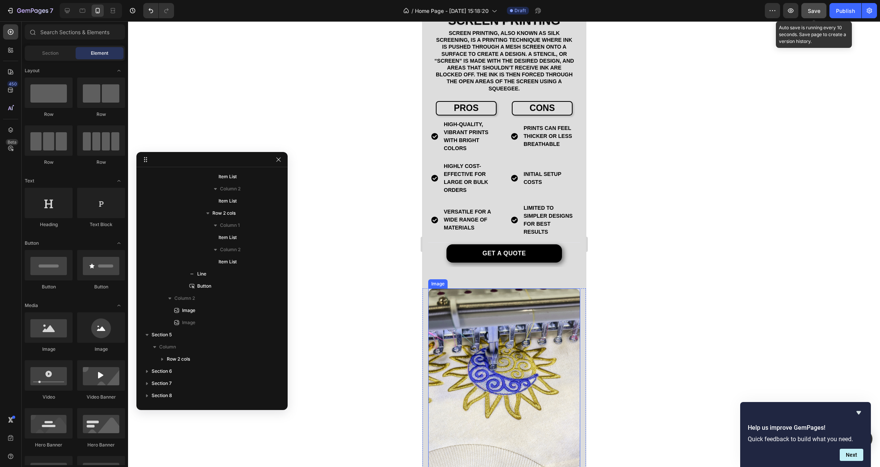
scroll to position [674, 0]
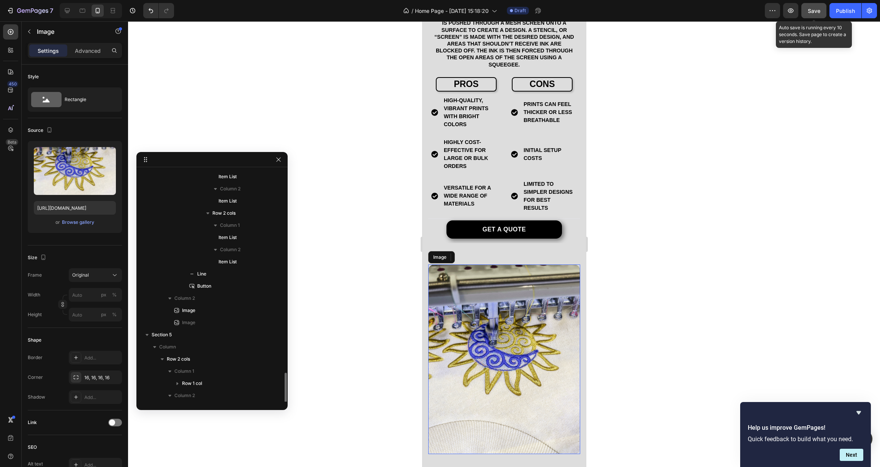
click at [495, 327] on img at bounding box center [504, 360] width 152 height 190
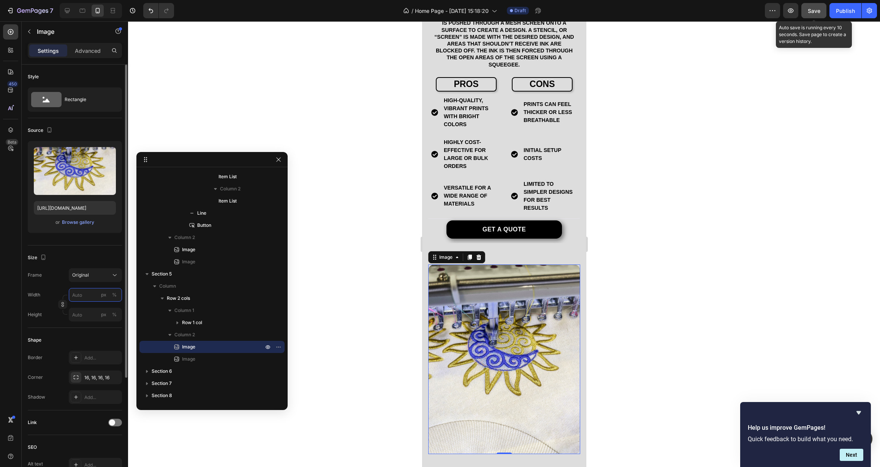
click at [88, 296] on input "px %" at bounding box center [95, 295] width 53 height 14
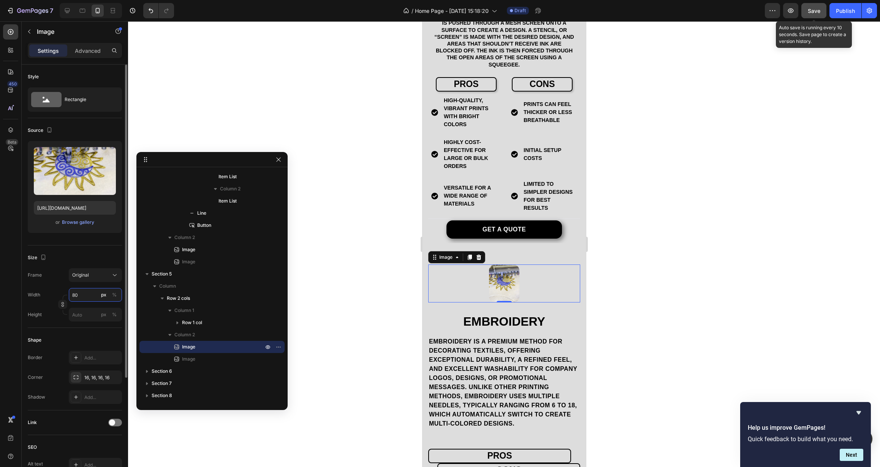
type input "80"
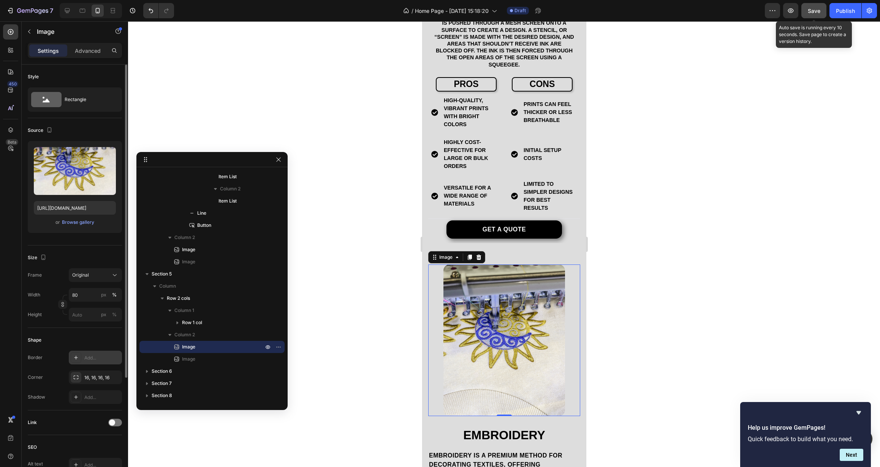
click at [94, 361] on div "Add..." at bounding box center [102, 358] width 36 height 7
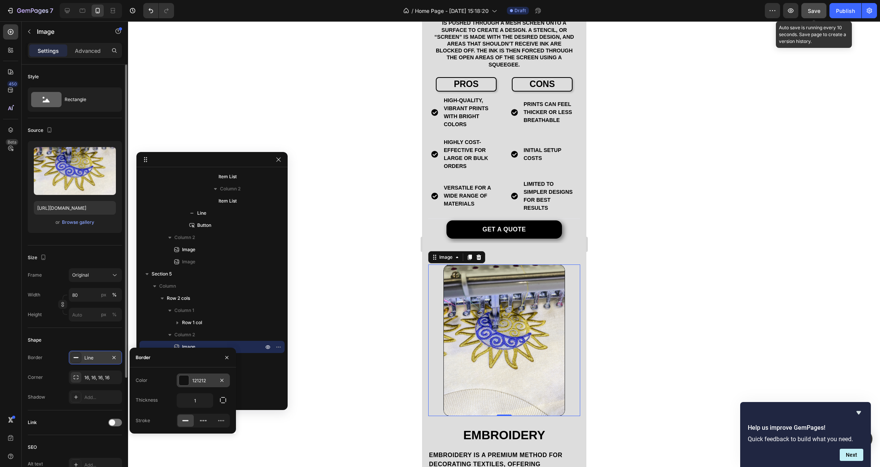
click at [200, 382] on div "121212" at bounding box center [203, 380] width 22 height 7
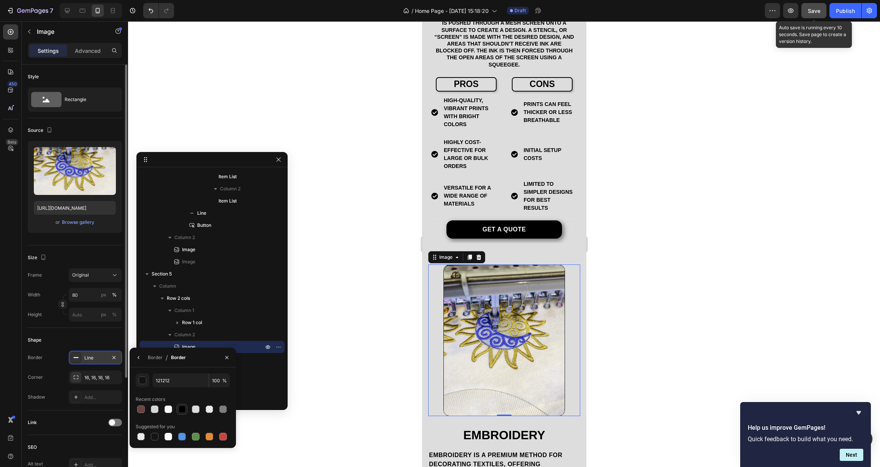
click at [183, 408] on div at bounding box center [182, 410] width 8 height 8
type input "000000"
click at [141, 359] on button "button" at bounding box center [139, 358] width 12 height 12
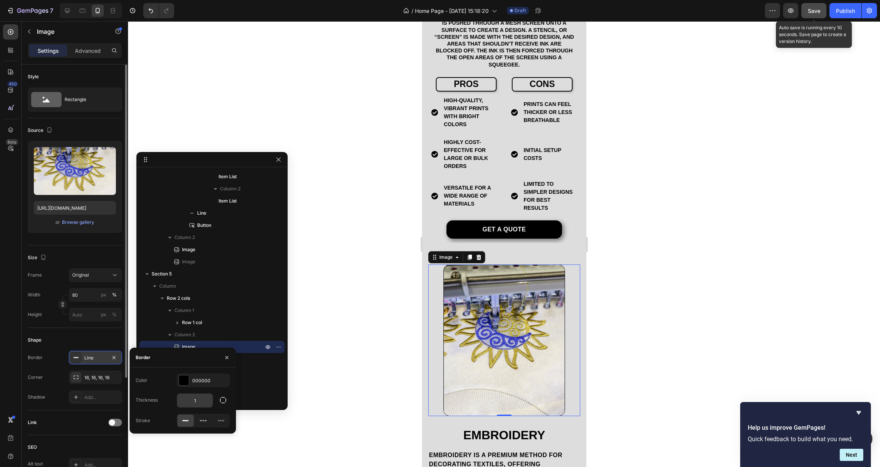
click at [189, 401] on input "1" at bounding box center [195, 401] width 36 height 14
drag, startPoint x: 189, startPoint y: 401, endPoint x: 207, endPoint y: 404, distance: 18.4
click at [207, 404] on input "1" at bounding box center [195, 401] width 36 height 14
type input "2"
click at [171, 403] on div "Thickness 2" at bounding box center [183, 400] width 94 height 14
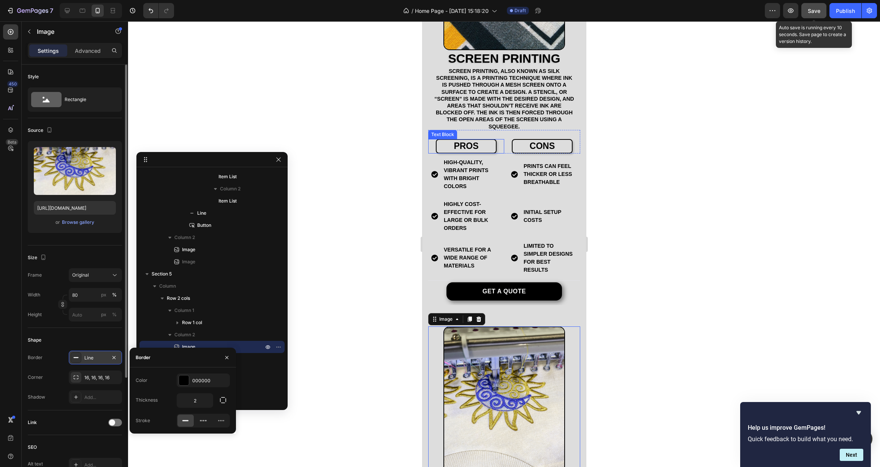
scroll to position [453, 0]
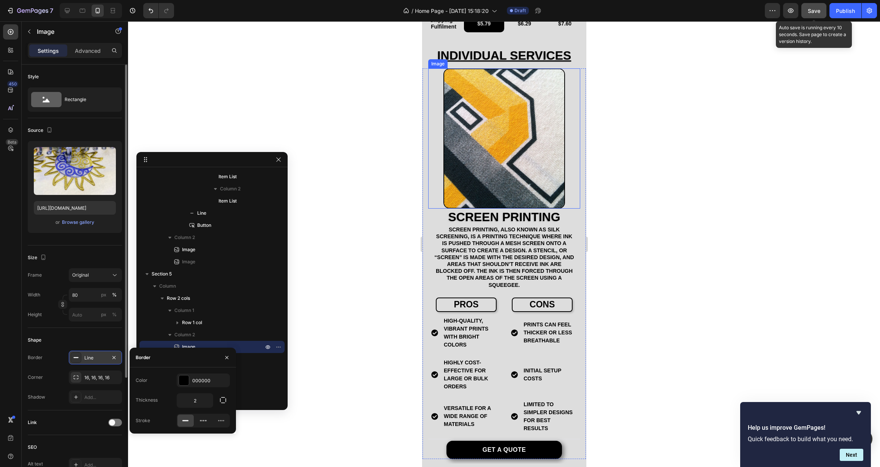
click at [482, 191] on img at bounding box center [504, 138] width 122 height 140
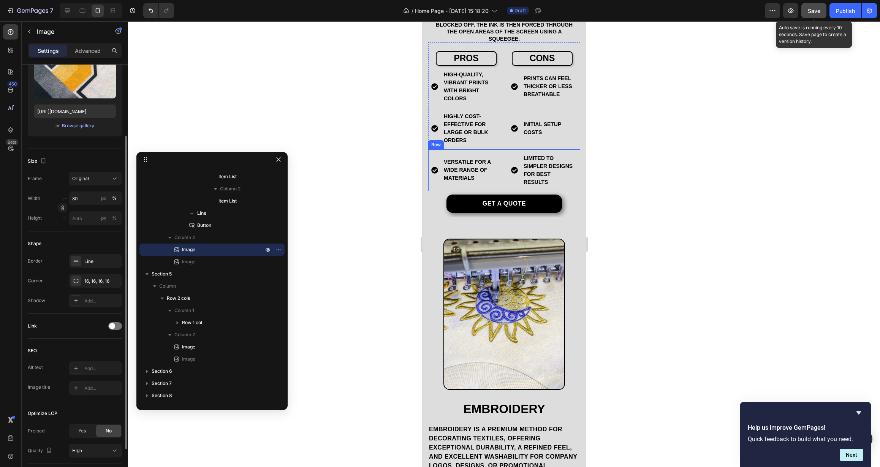
scroll to position [655, 0]
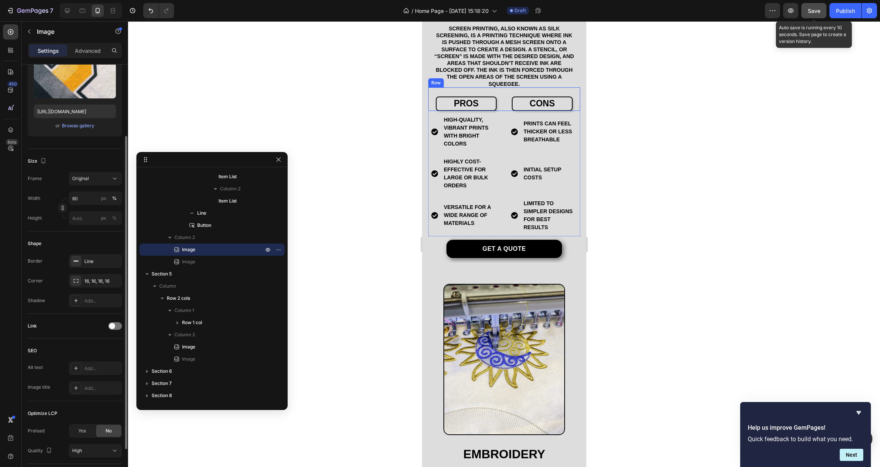
click at [501, 88] on div "pros Text Block cons Text Block Row" at bounding box center [504, 99] width 152 height 24
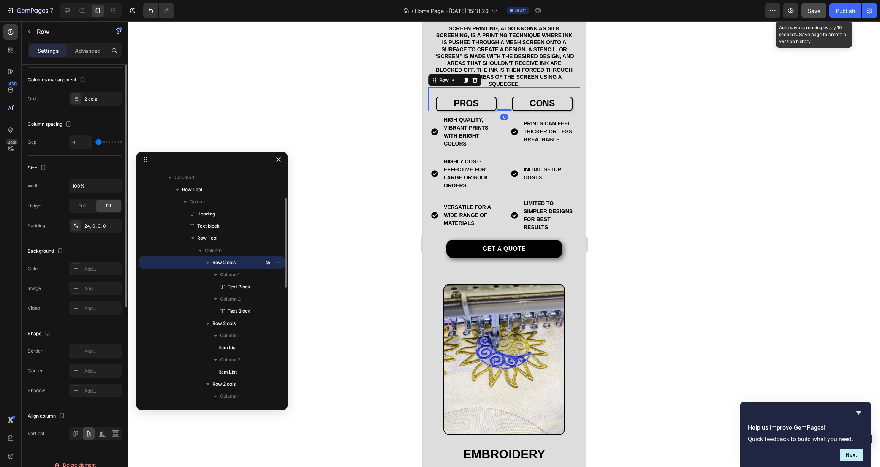
scroll to position [0, 0]
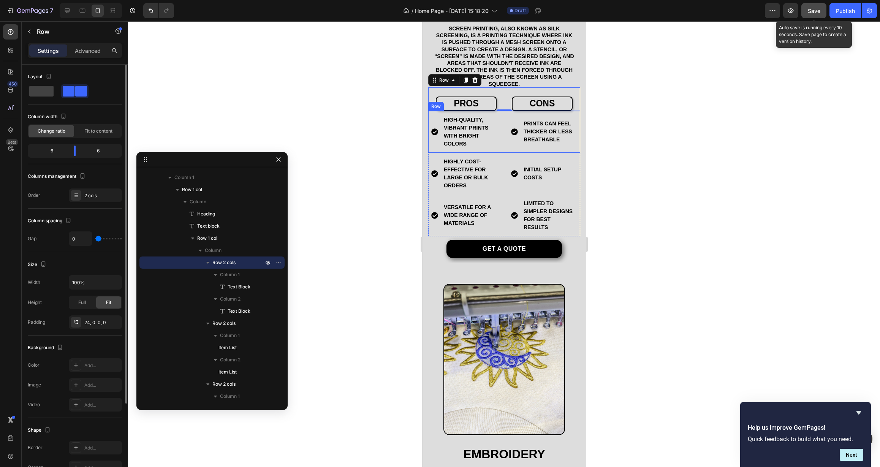
click at [574, 111] on div "Prints can feel thicker or less breathable Item List" at bounding box center [544, 132] width 72 height 42
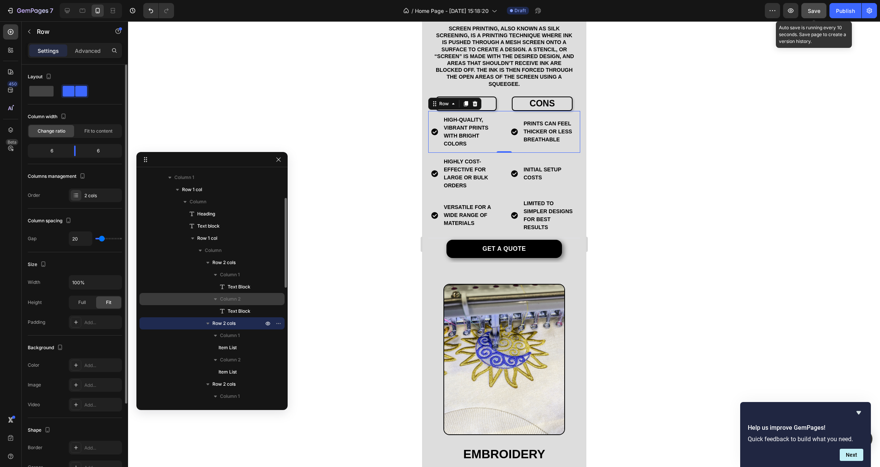
click at [244, 300] on p "Column 2" at bounding box center [242, 299] width 45 height 8
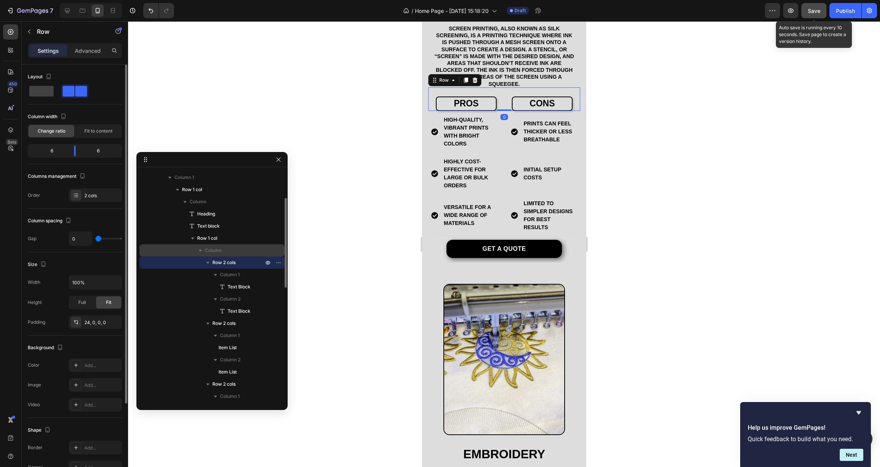
click at [218, 249] on span "Column" at bounding box center [213, 251] width 17 height 8
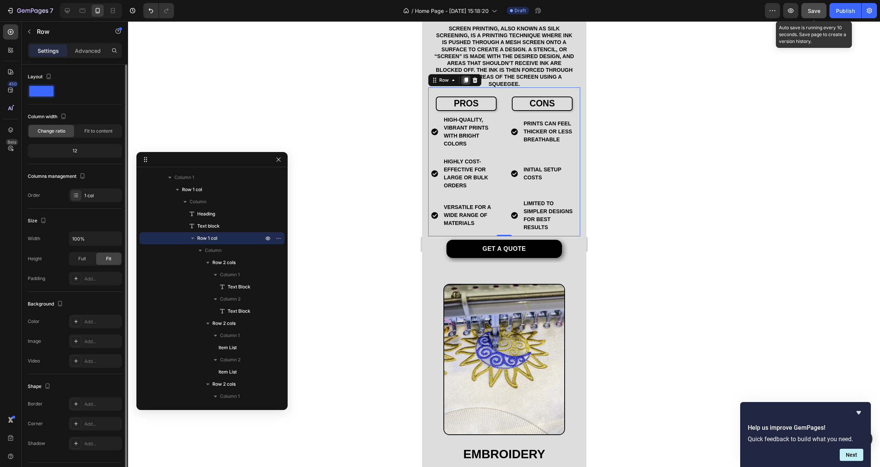
click at [468, 78] on icon at bounding box center [466, 80] width 4 height 5
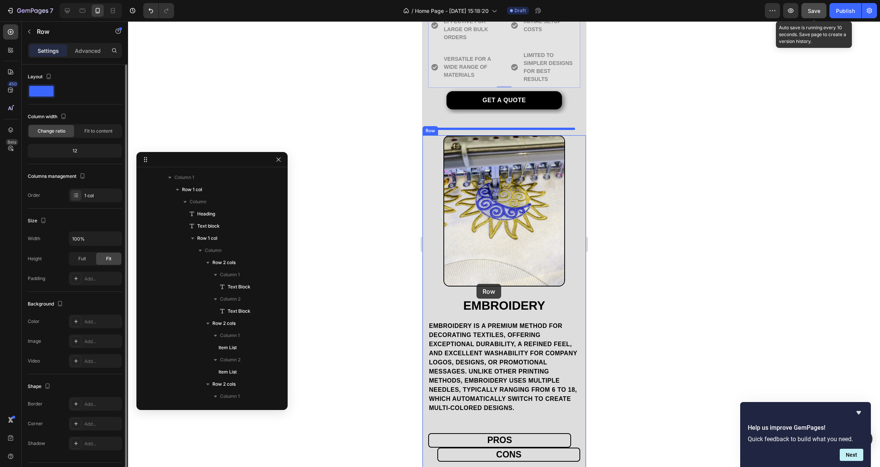
scroll to position [1038, 0]
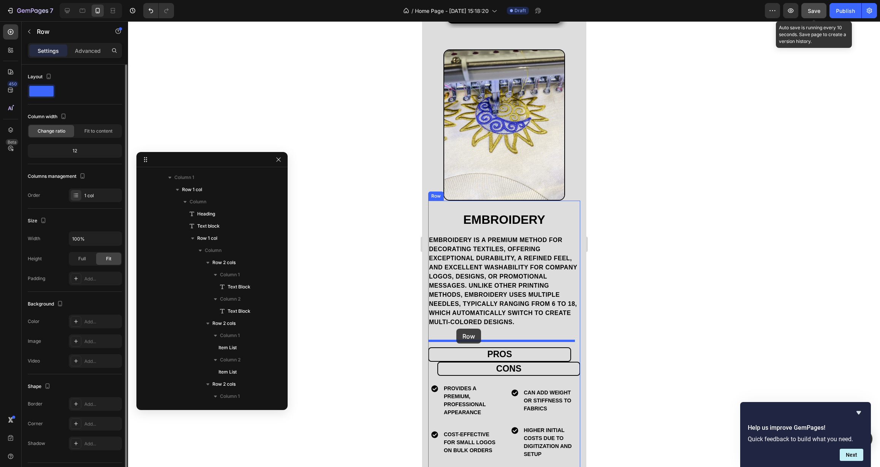
drag, startPoint x: 436, startPoint y: 89, endPoint x: 452, endPoint y: 333, distance: 244.6
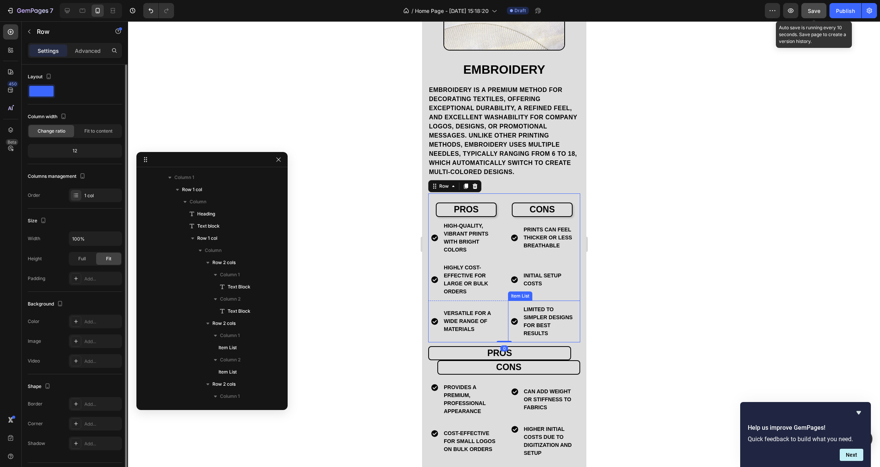
scroll to position [1043, 0]
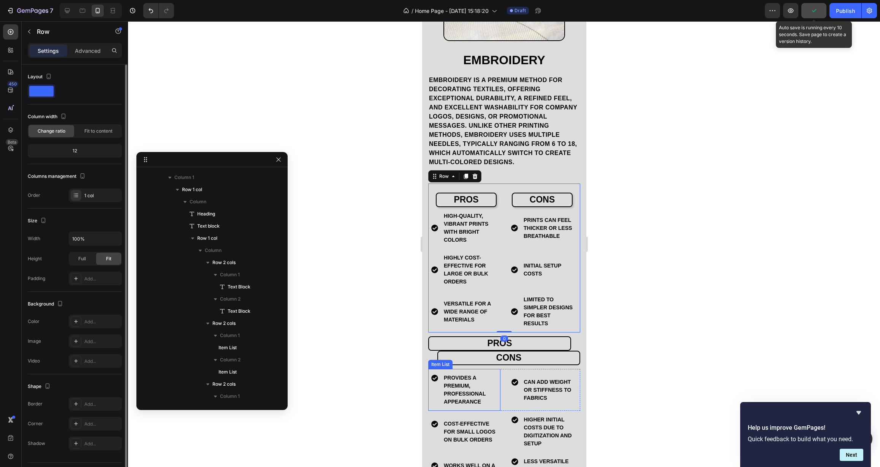
click at [460, 389] on p "Provides a premium, professional appearance" at bounding box center [470, 390] width 52 height 32
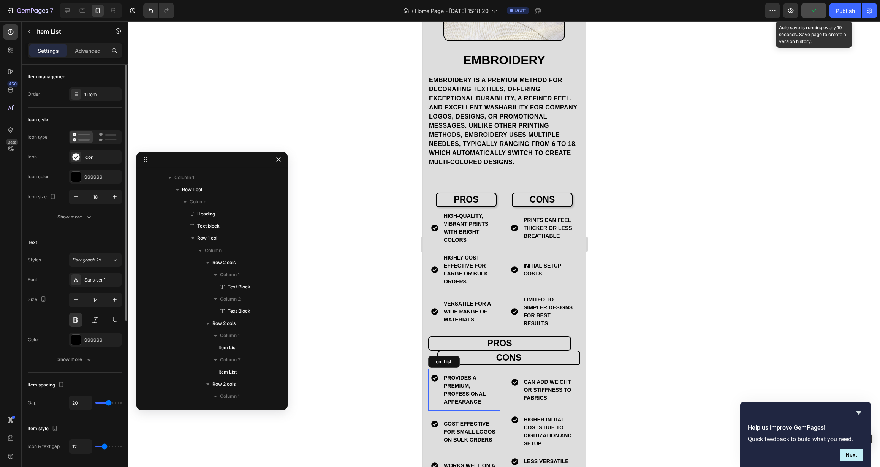
click at [460, 389] on p "Provides a premium, professional appearance" at bounding box center [470, 390] width 52 height 32
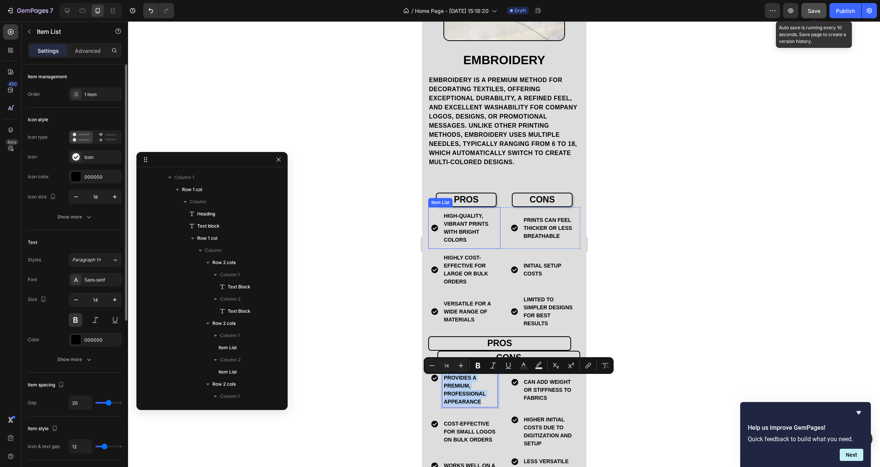
click at [450, 225] on p "high-quality, vibrant prints with bright colors" at bounding box center [470, 228] width 52 height 32
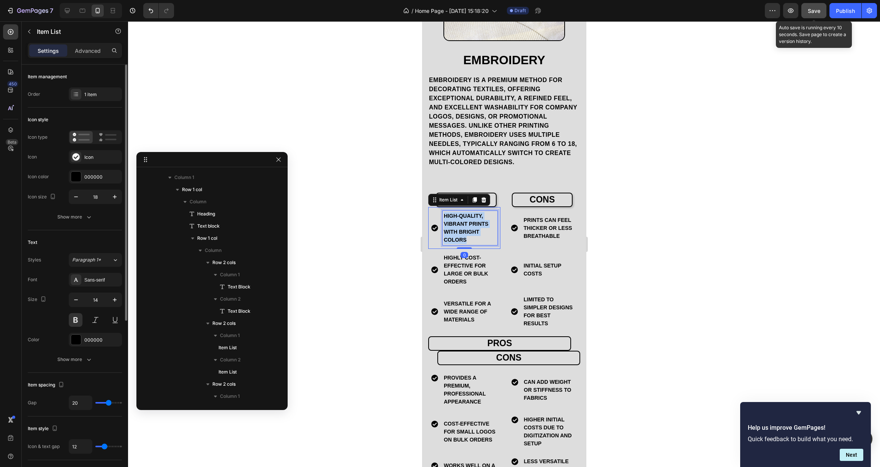
click at [450, 225] on p "high-quality, vibrant prints with bright colors" at bounding box center [470, 228] width 52 height 32
click at [67, 8] on icon at bounding box center [67, 11] width 8 height 8
type input "16"
type input "24"
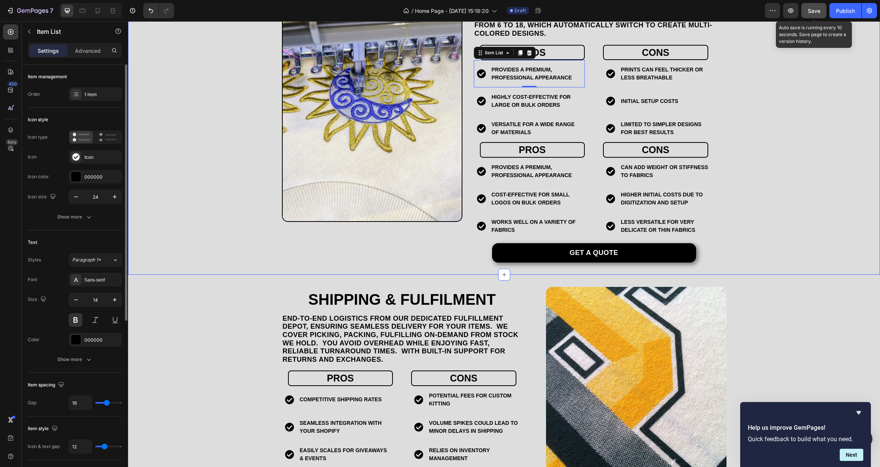
scroll to position [899, 0]
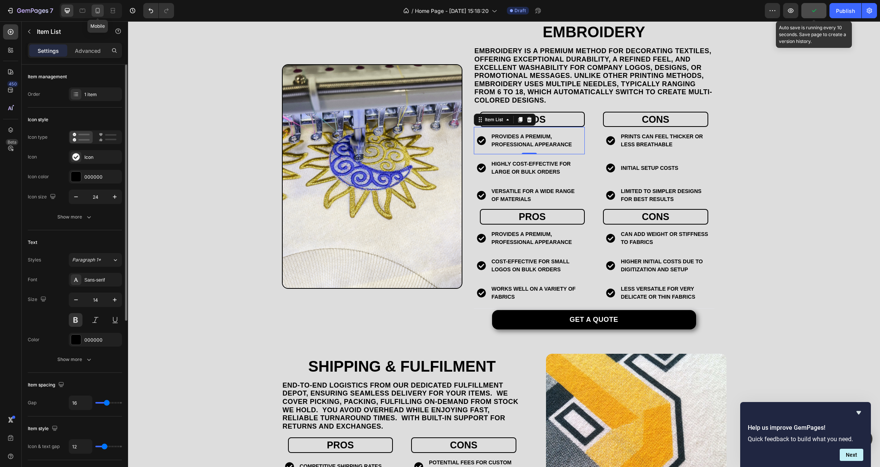
click at [102, 13] on div at bounding box center [98, 11] width 12 height 12
type input "20"
type input "18"
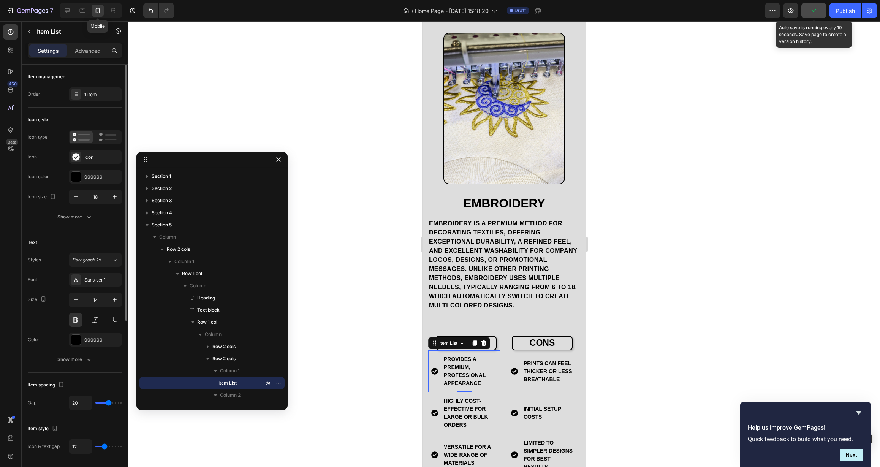
scroll to position [1205, 0]
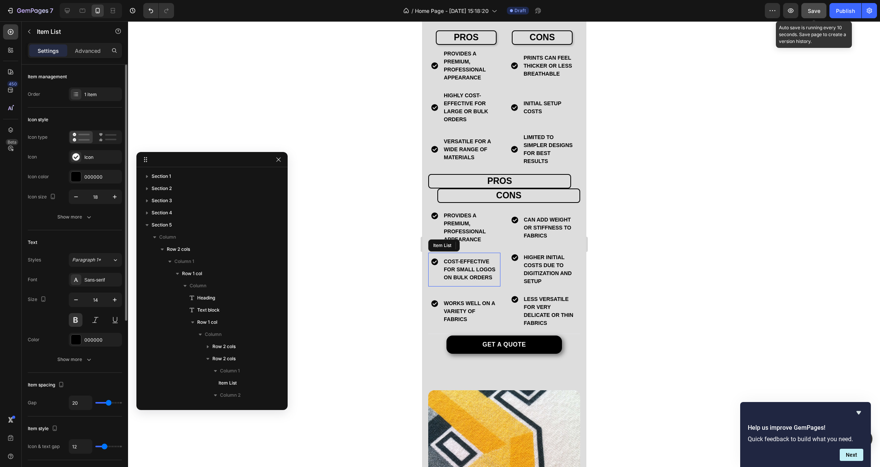
click at [455, 265] on p "Cost-effective for small logos on bulk orders" at bounding box center [470, 270] width 52 height 24
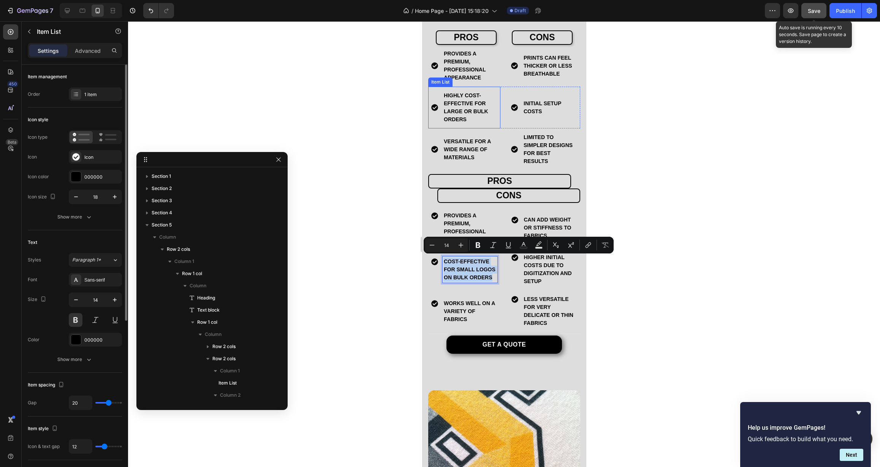
click at [456, 110] on p "Highly cost-effective for large or bulk orders" at bounding box center [470, 108] width 52 height 32
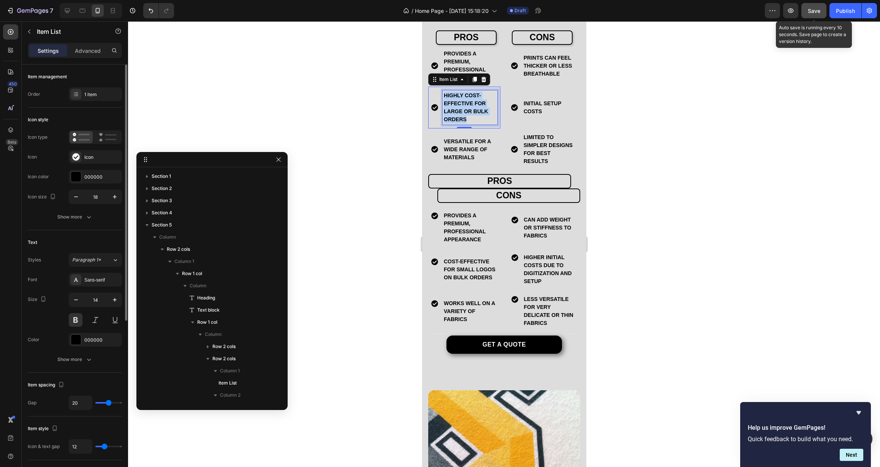
click at [456, 110] on p "Highly cost-effective for large or bulk orders" at bounding box center [470, 108] width 52 height 32
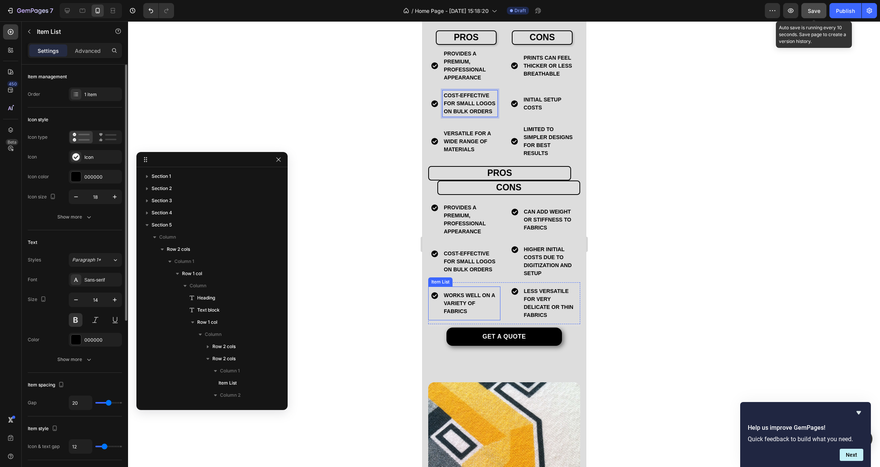
click at [459, 303] on p "Works well on a variety of fabrics" at bounding box center [470, 304] width 52 height 24
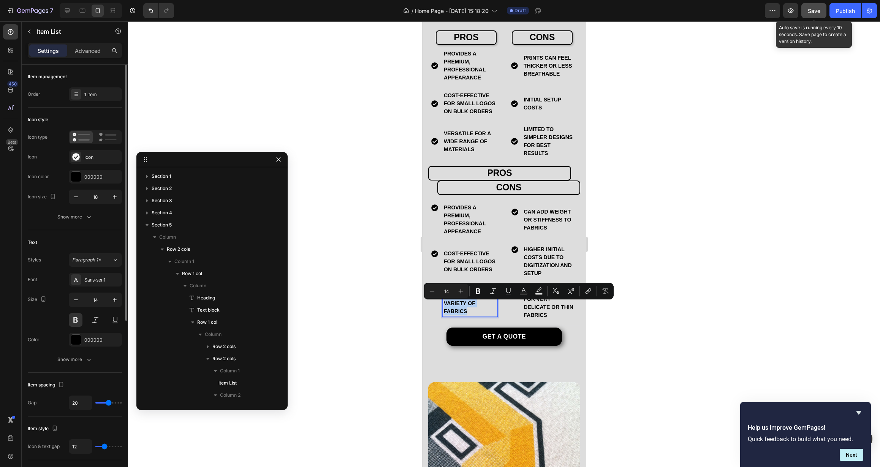
copy p "Works well on a variety of fabrics"
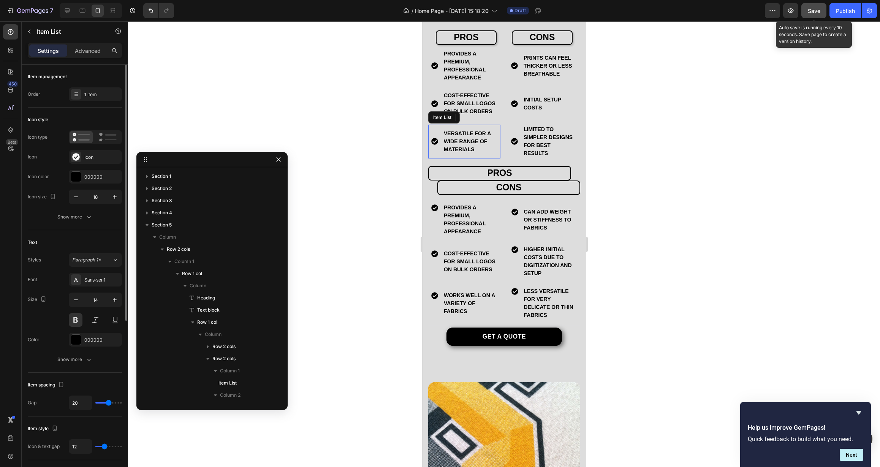
click at [454, 151] on p "Versatile for a wide range of materials" at bounding box center [470, 142] width 52 height 24
click at [545, 229] on p "Can add weight or stiffness to fabrics" at bounding box center [550, 220] width 52 height 24
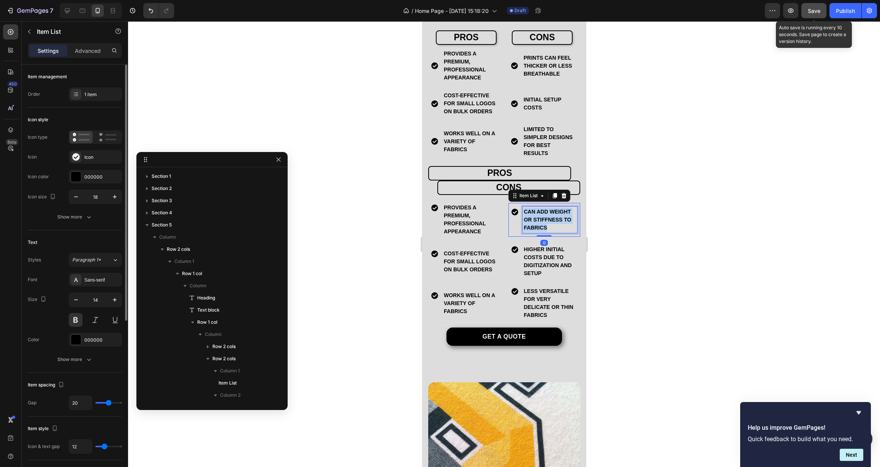
click at [545, 229] on p "Can add weight or stiffness to fabrics" at bounding box center [550, 220] width 52 height 24
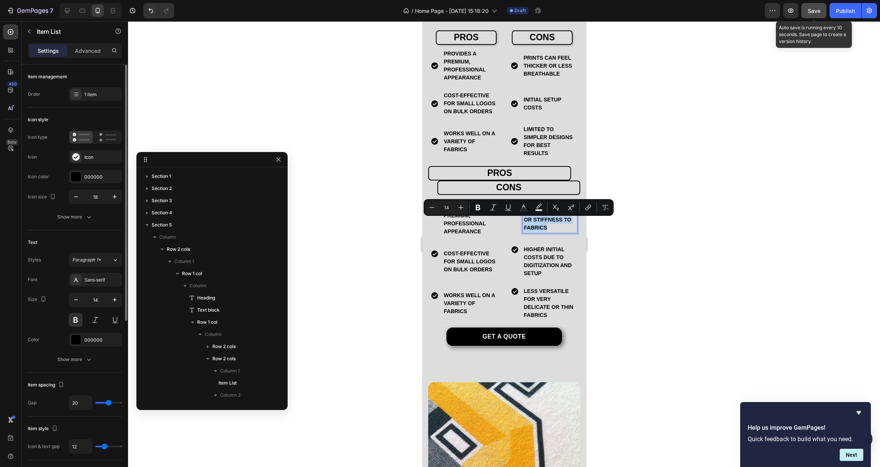
copy p "Can add weight or stiffness to fabrics"
click at [541, 69] on p "Prints can feel thicker or less breathable" at bounding box center [549, 66] width 52 height 24
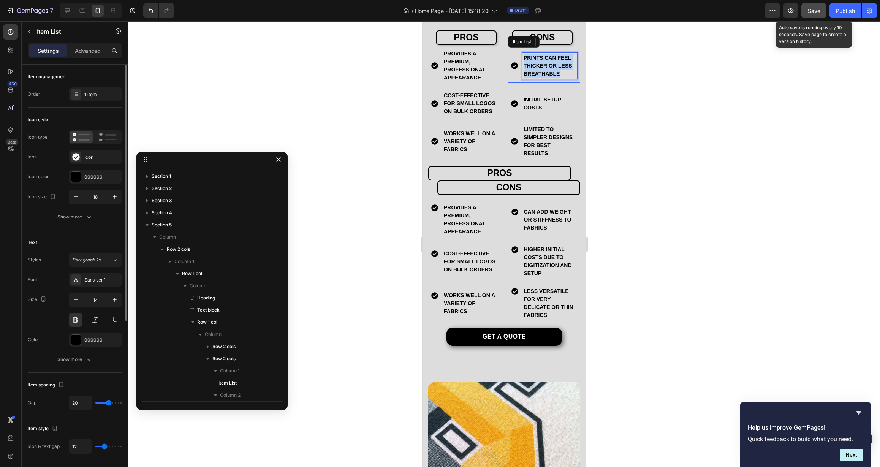
click at [541, 69] on p "Prints can feel thicker or less breathable" at bounding box center [549, 66] width 52 height 24
click at [530, 258] on p "Higher initial costs due to digitization and setup" at bounding box center [550, 262] width 52 height 32
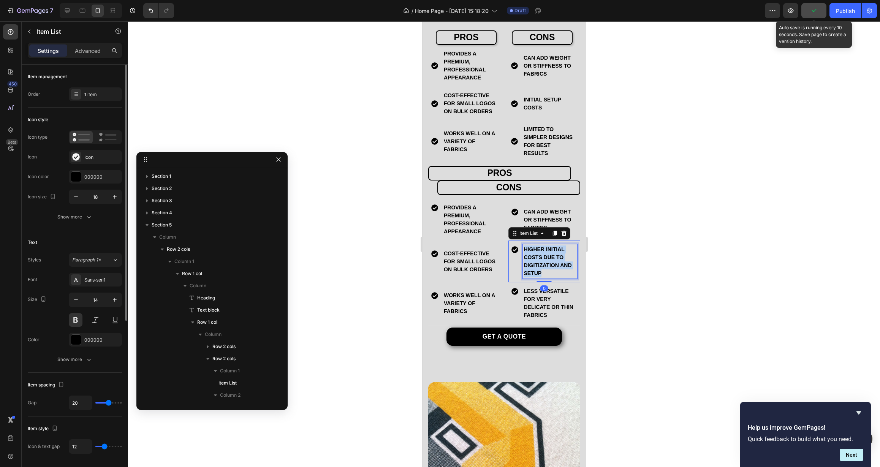
click at [530, 258] on p "Higher initial costs due to digitization and setup" at bounding box center [550, 262] width 52 height 32
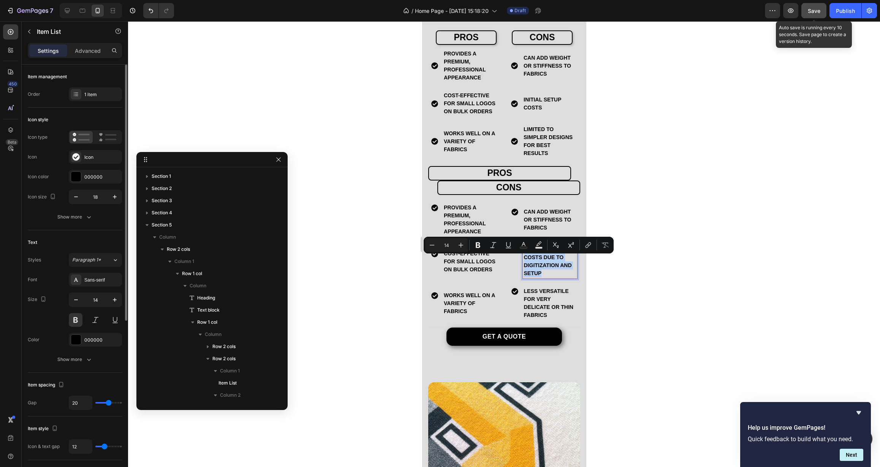
copy p "Higher initial costs due to digitization and setup"
click at [533, 112] on p "initial setup costs" at bounding box center [549, 104] width 52 height 16
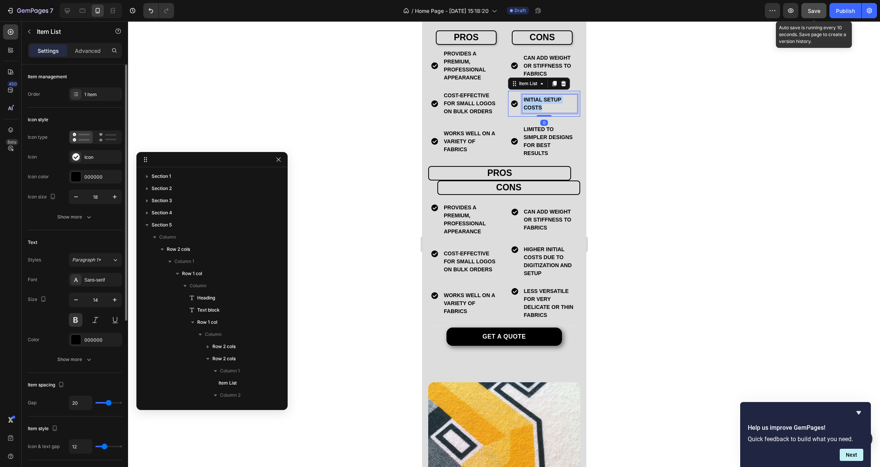
click at [533, 112] on p "initial setup costs" at bounding box center [549, 104] width 52 height 16
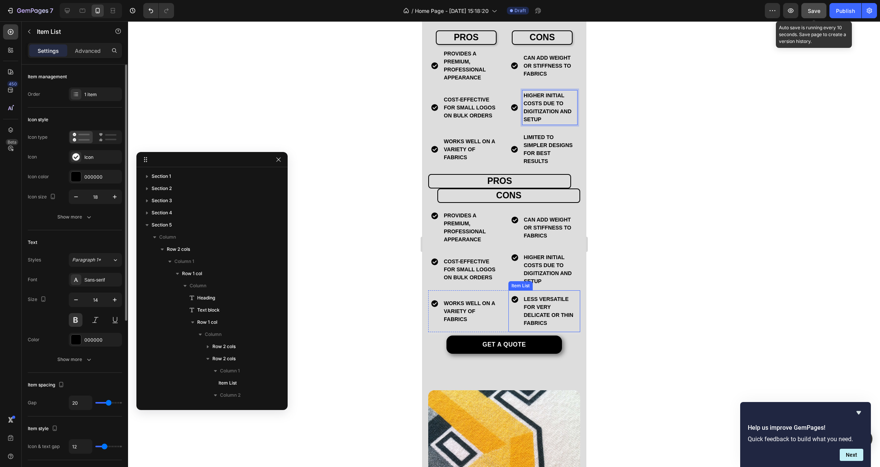
click at [529, 317] on p "Less versatile for very delicate or thin fabrics" at bounding box center [550, 311] width 52 height 32
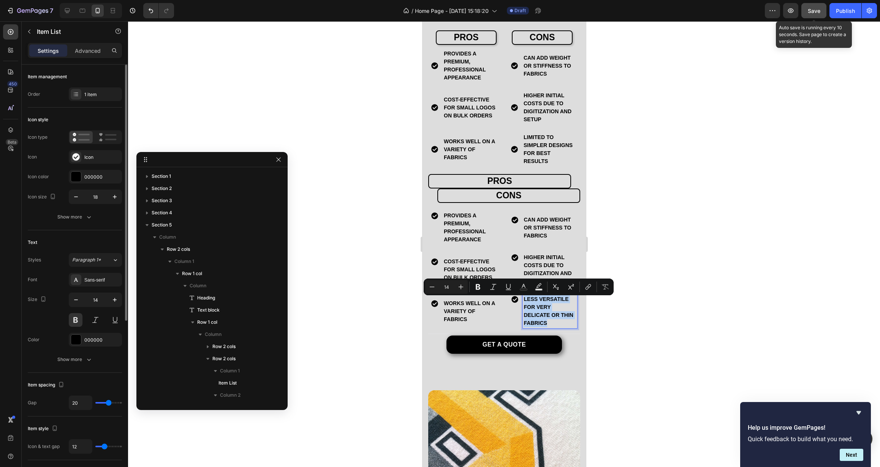
copy p "Less versatile for very delicate or thin fabrics"
click at [530, 165] on p "Limited to simpler designs for best results" at bounding box center [549, 149] width 52 height 32
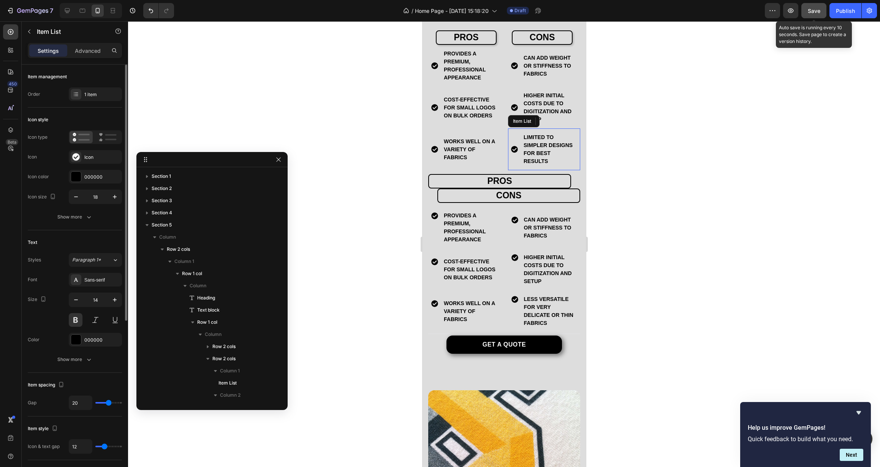
click at [530, 165] on p "Limited to simpler designs for best results" at bounding box center [549, 149] width 52 height 32
click at [539, 209] on div "Can add weight or stiffness to fabrics Item List" at bounding box center [544, 228] width 72 height 42
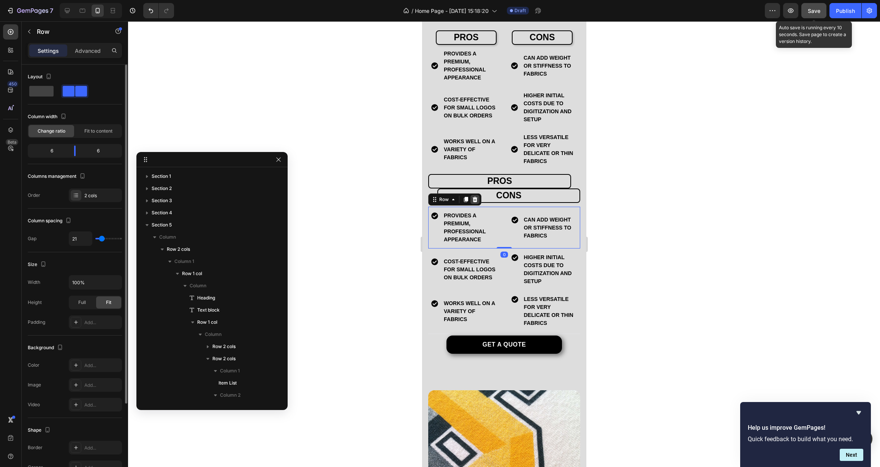
click at [478, 202] on div at bounding box center [474, 199] width 9 height 9
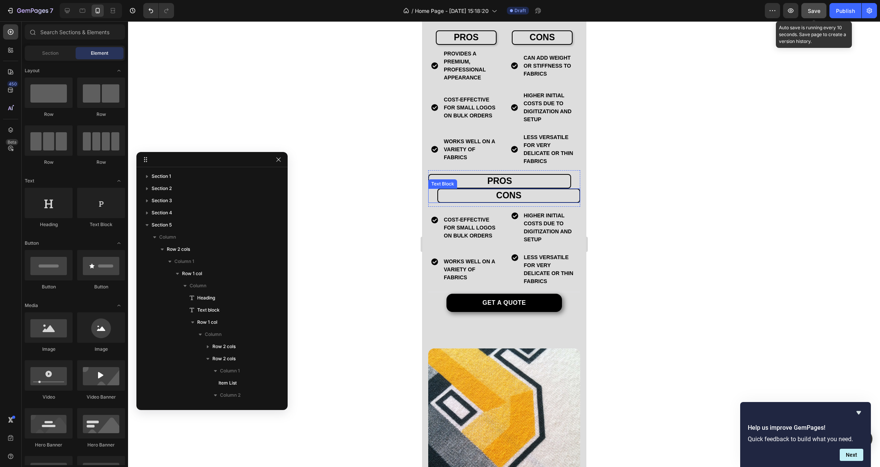
click at [432, 197] on div "cons Text Block" at bounding box center [504, 196] width 152 height 14
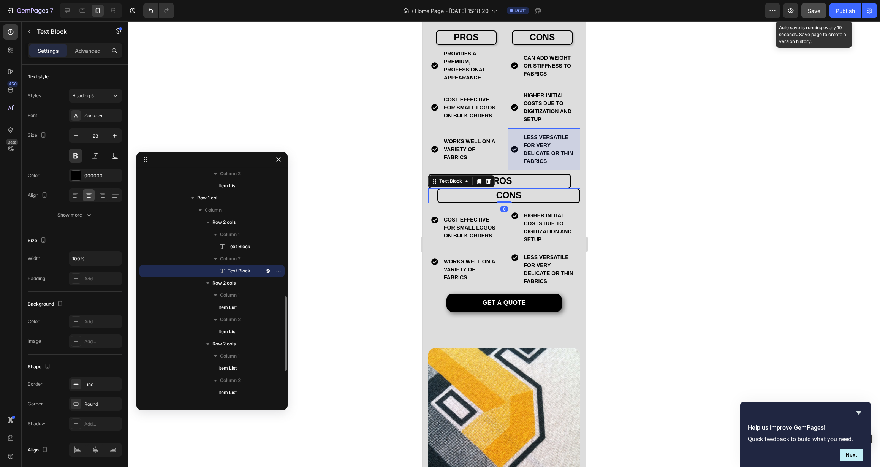
scroll to position [406, 0]
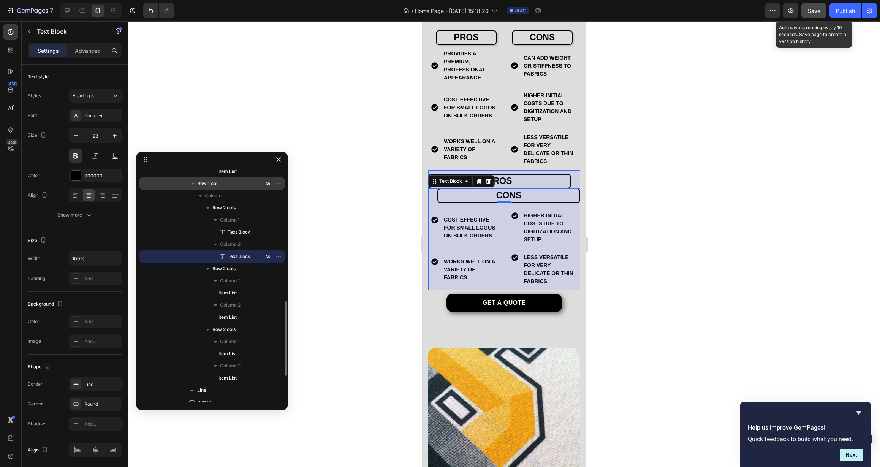
click at [217, 188] on div "Row 1 col" at bounding box center [212, 184] width 139 height 12
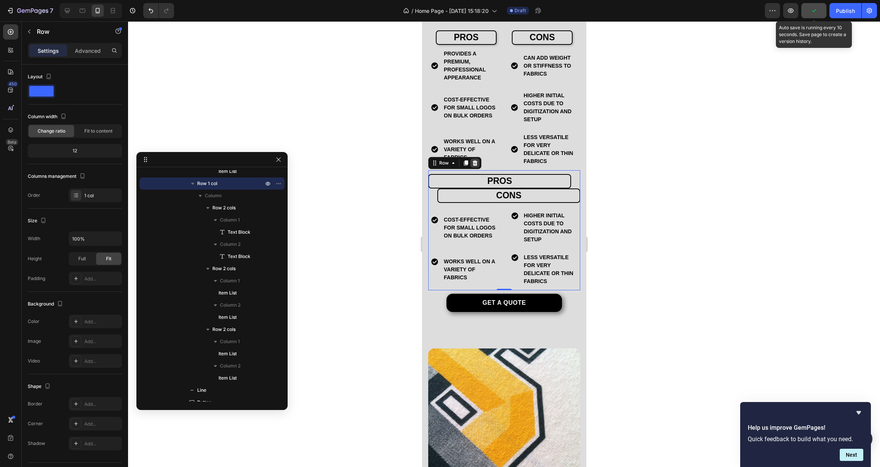
click at [476, 166] on icon at bounding box center [474, 162] width 5 height 5
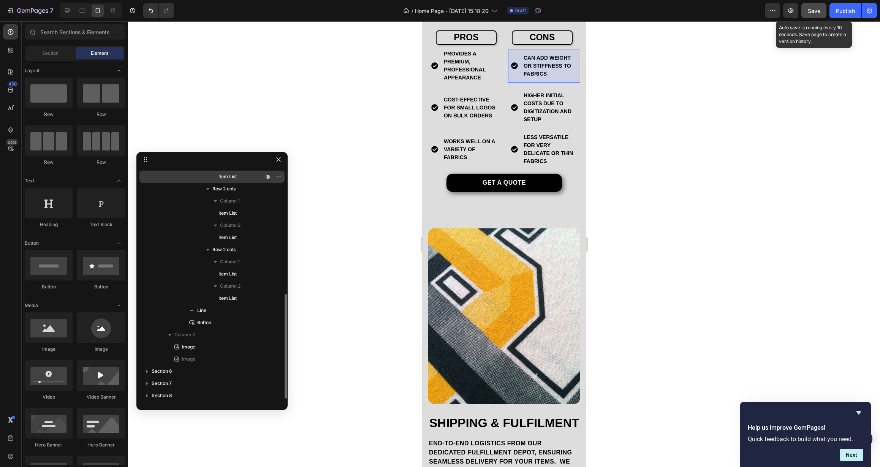
scroll to position [115, 0]
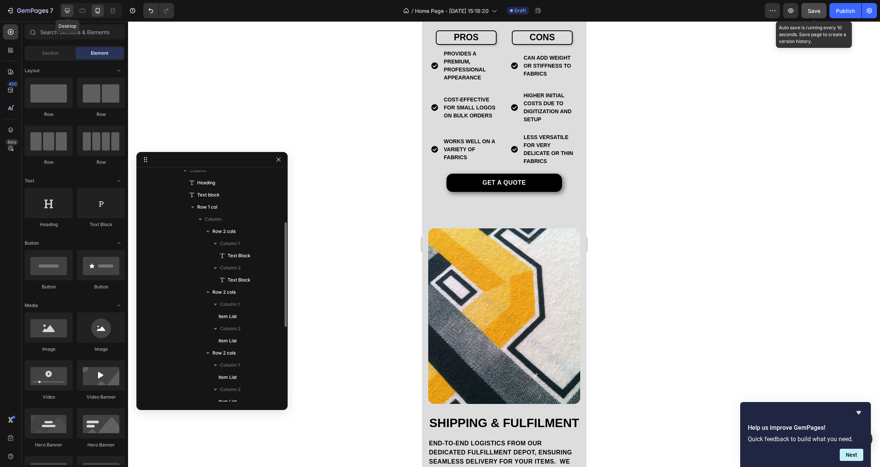
click at [65, 8] on icon at bounding box center [67, 11] width 8 height 8
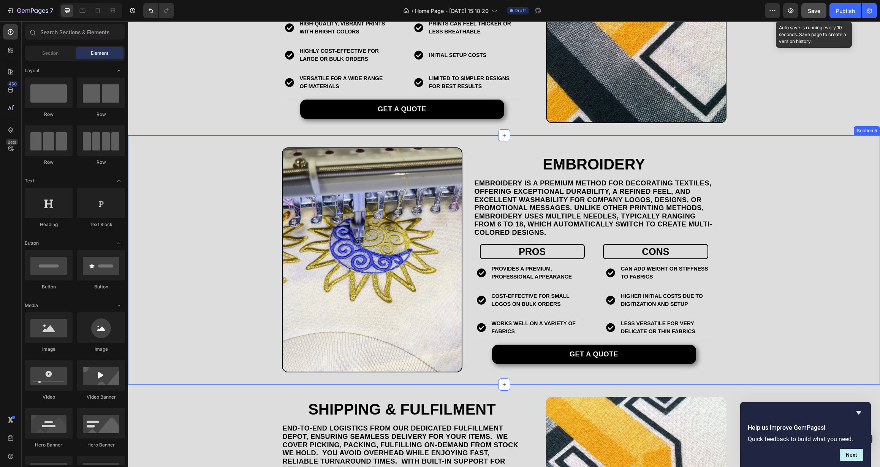
scroll to position [622, 0]
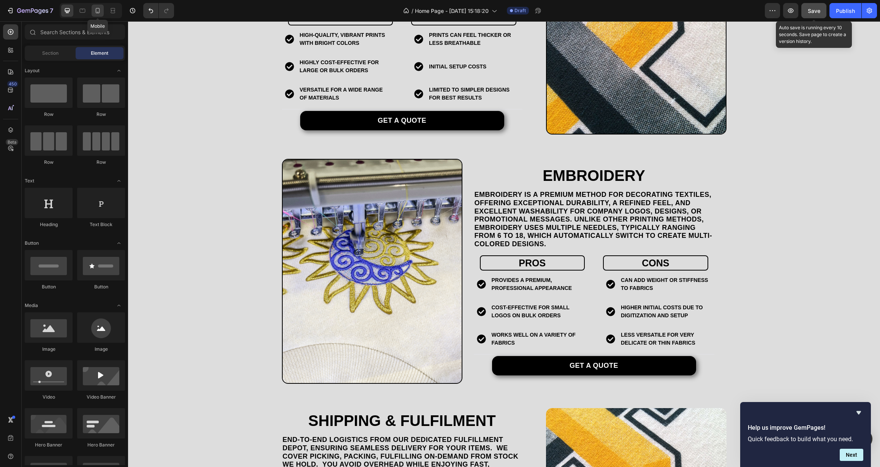
click at [95, 13] on icon at bounding box center [98, 11] width 8 height 8
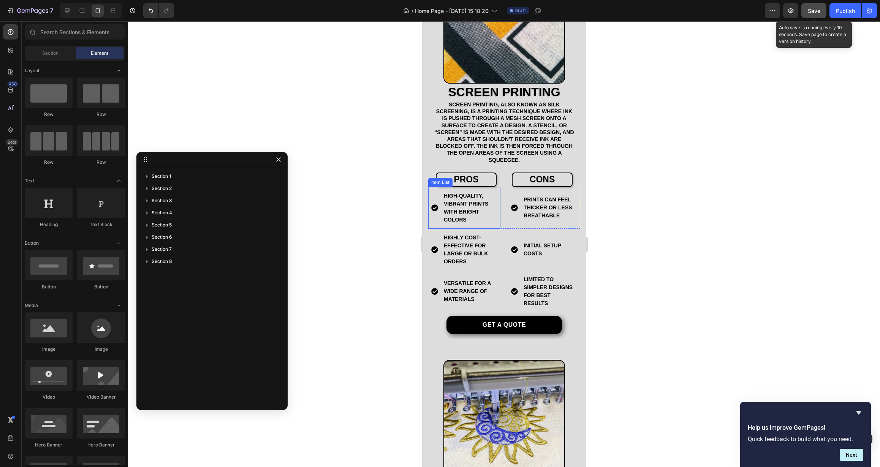
scroll to position [563, 0]
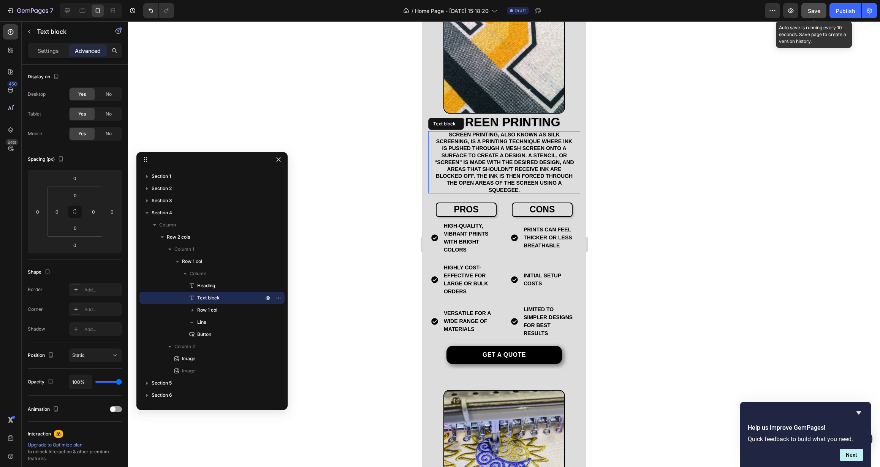
click at [500, 169] on p "Screen printing, also known as silk screening, is a printing technique where in…" at bounding box center [504, 162] width 140 height 62
click at [480, 121] on icon at bounding box center [479, 124] width 6 height 6
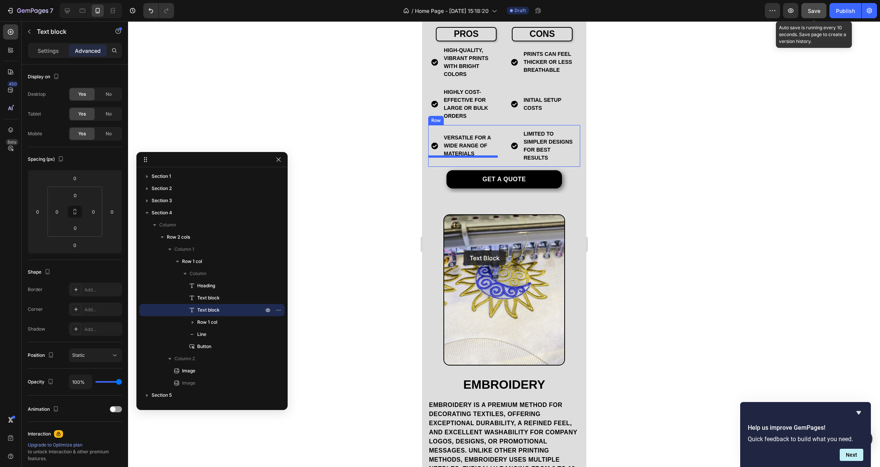
scroll to position [813, 0]
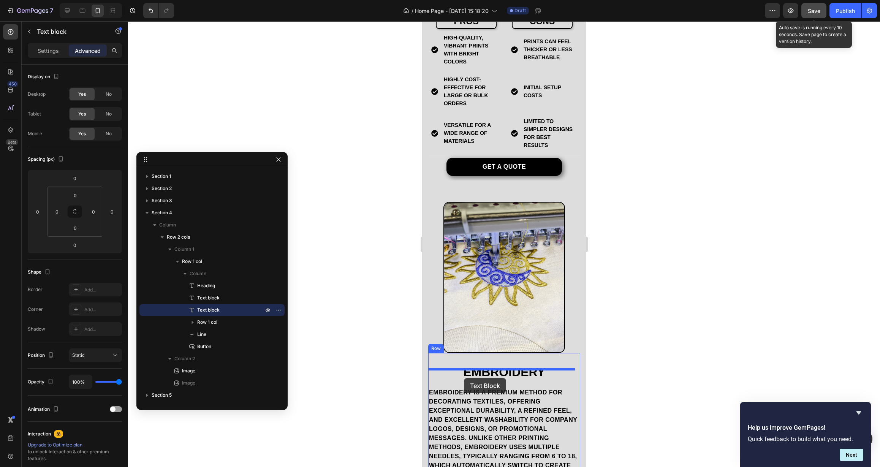
drag, startPoint x: 433, startPoint y: 33, endPoint x: 464, endPoint y: 378, distance: 346.2
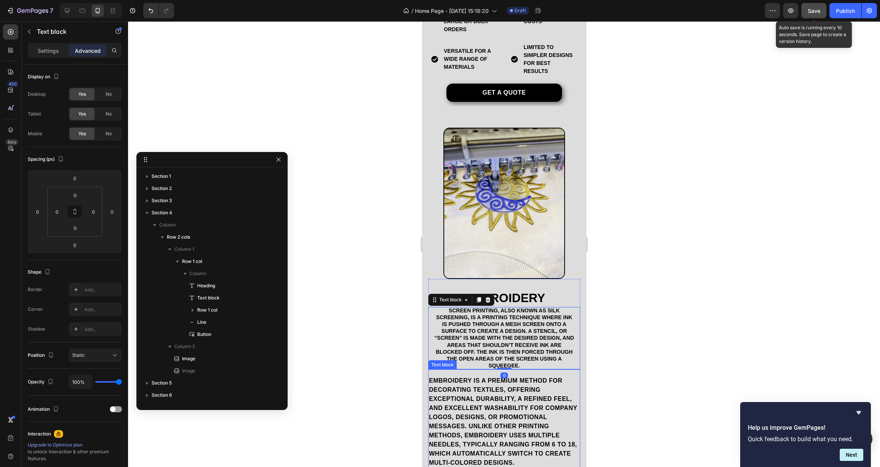
scroll to position [847, 0]
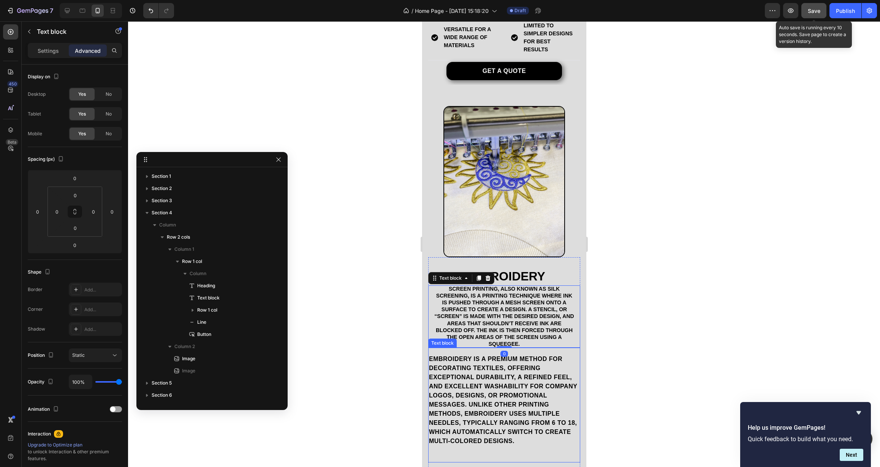
click at [467, 362] on p "Embroidery is a premium method for decorating textiles, offering exceptional du…" at bounding box center [504, 400] width 151 height 91
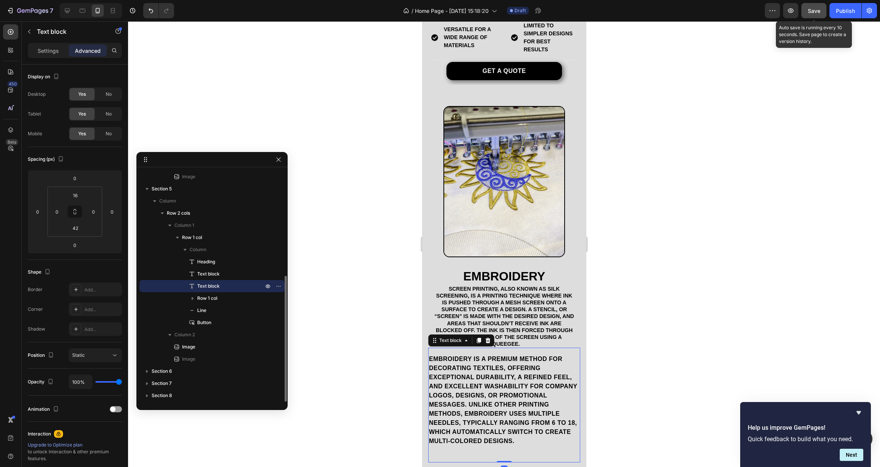
click at [467, 362] on p "Embroidery is a premium method for decorating textiles, offering exceptional du…" at bounding box center [504, 400] width 151 height 91
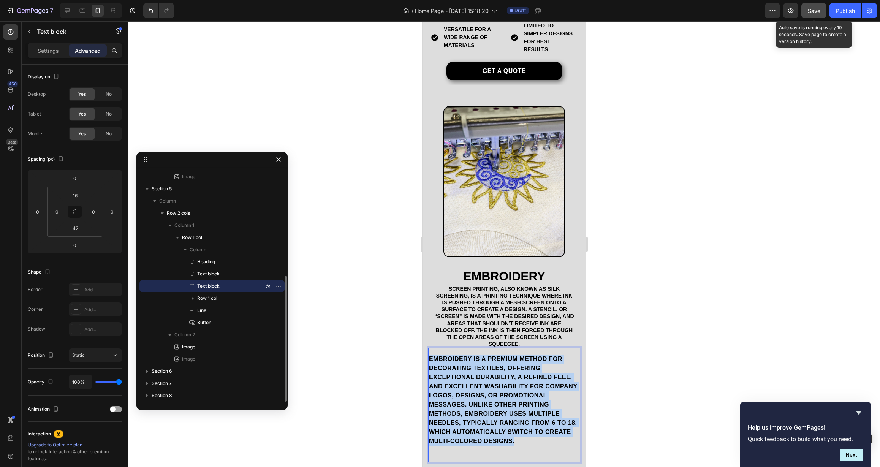
click at [467, 362] on p "Embroidery is a premium method for decorating textiles, offering exceptional du…" at bounding box center [504, 400] width 151 height 91
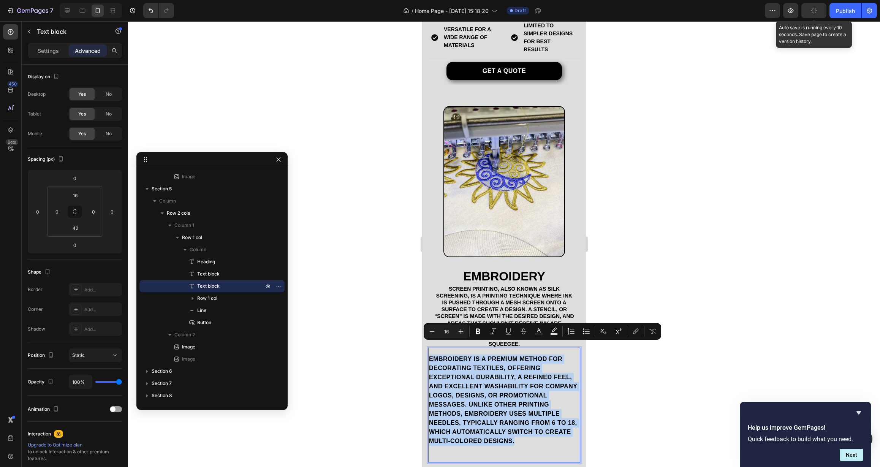
copy p "Embroidery is a premium method for decorating textiles, offering exceptional du…"
click at [467, 302] on p "Screen printing, also known as silk screening, is a printing technique where in…" at bounding box center [504, 316] width 140 height 62
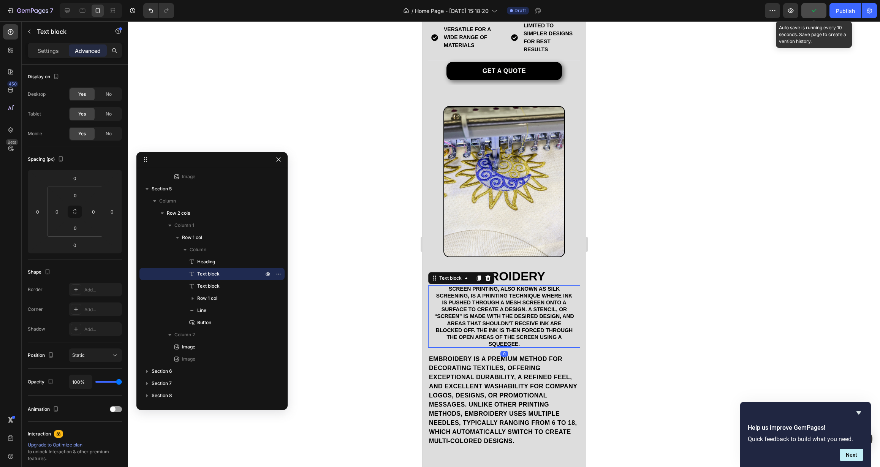
click at [467, 302] on p "Screen printing, also known as silk screening, is a printing technique where in…" at bounding box center [504, 316] width 140 height 62
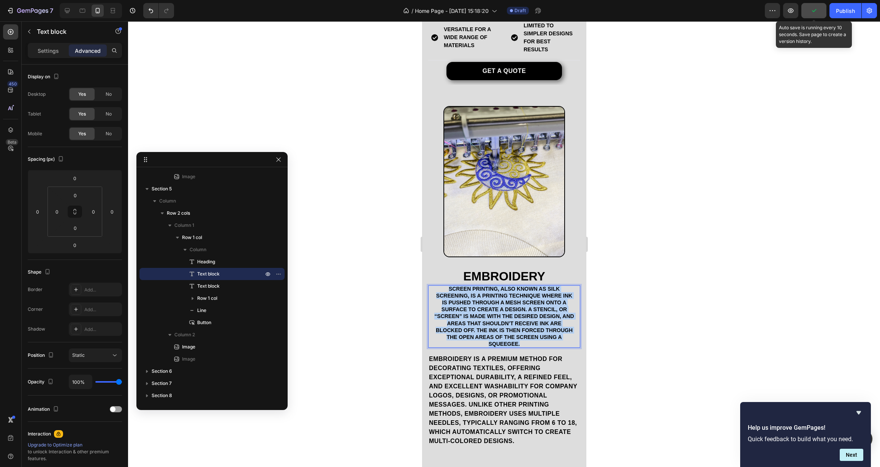
click at [467, 302] on p "Screen printing, also known as silk screening, is a printing technique where in…" at bounding box center [504, 316] width 140 height 62
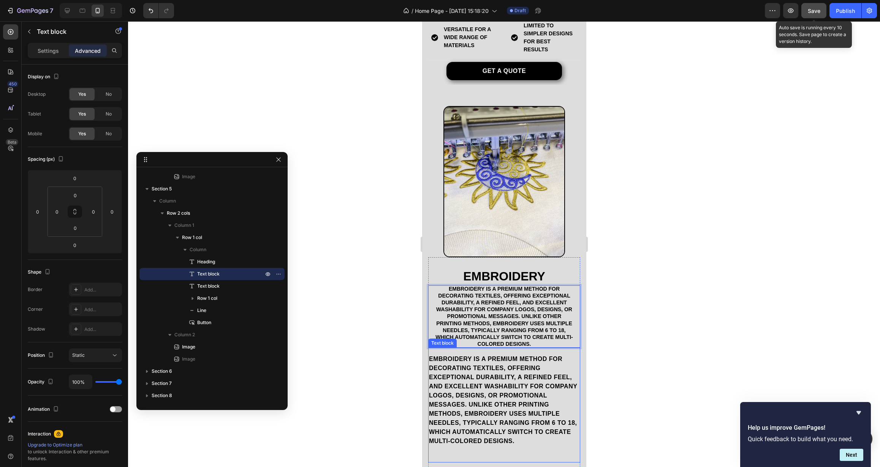
click at [468, 363] on p "Embroidery is a premium method for decorating textiles, offering exceptional du…" at bounding box center [504, 400] width 151 height 91
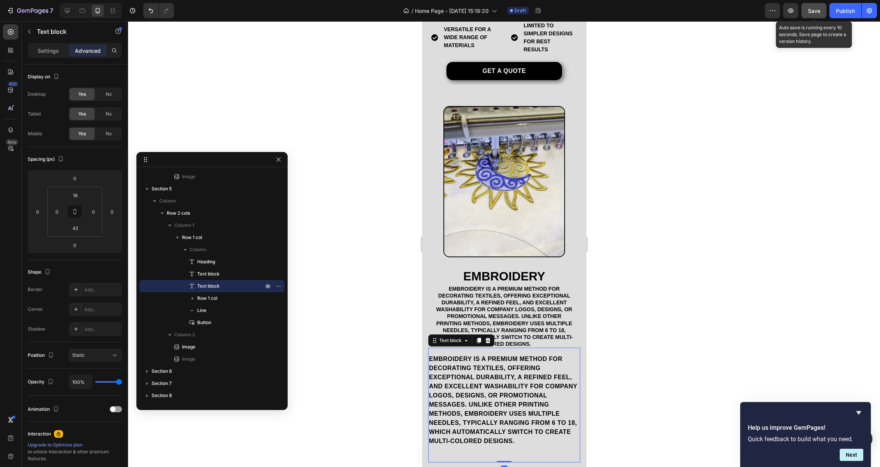
click at [487, 338] on icon at bounding box center [487, 340] width 5 height 5
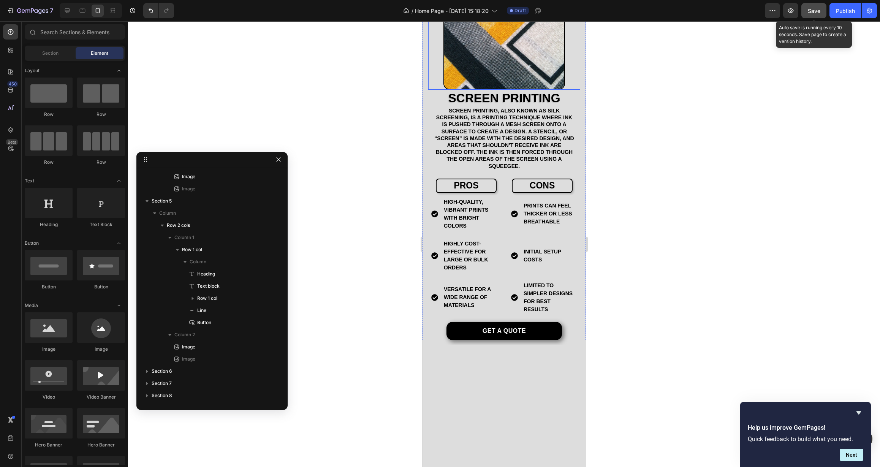
scroll to position [426, 0]
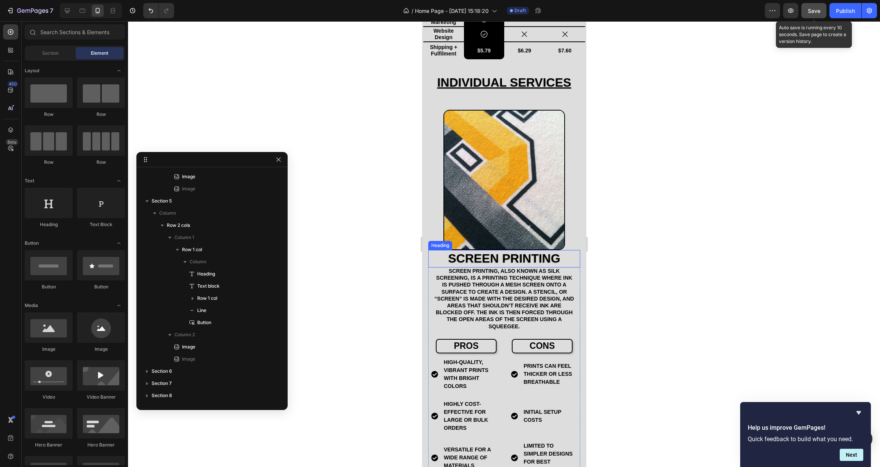
click at [531, 250] on h2 "Screen Printing" at bounding box center [504, 258] width 152 height 17
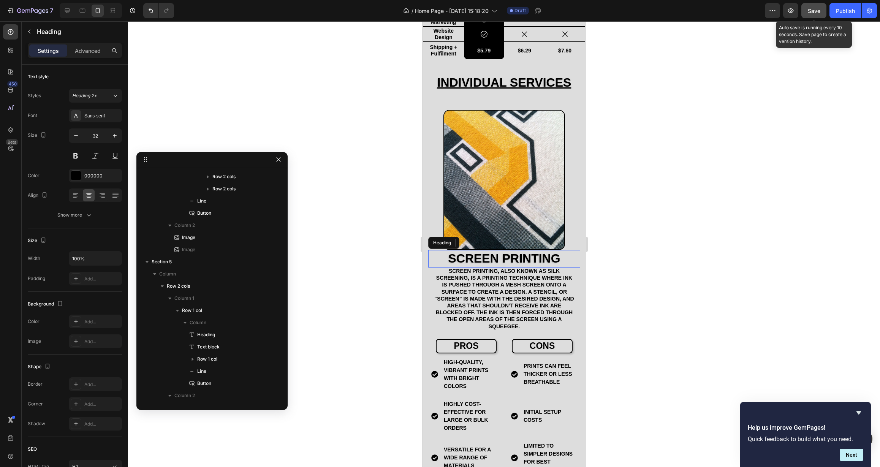
scroll to position [23, 0]
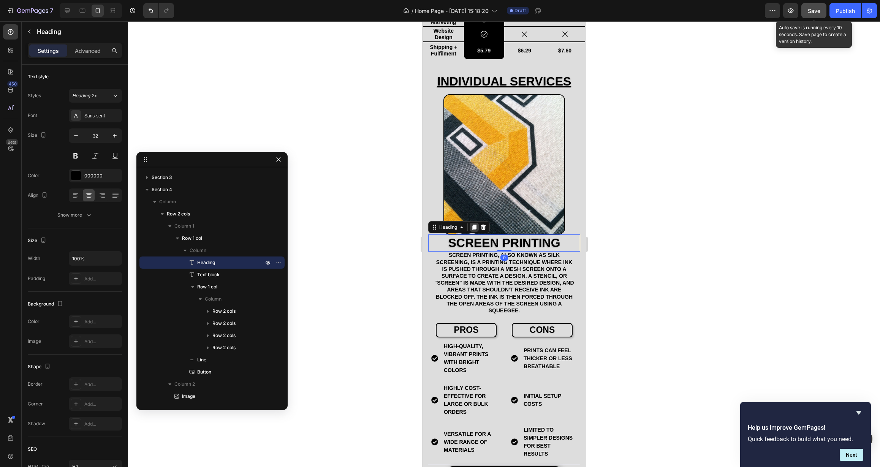
click at [476, 225] on icon at bounding box center [474, 227] width 4 height 5
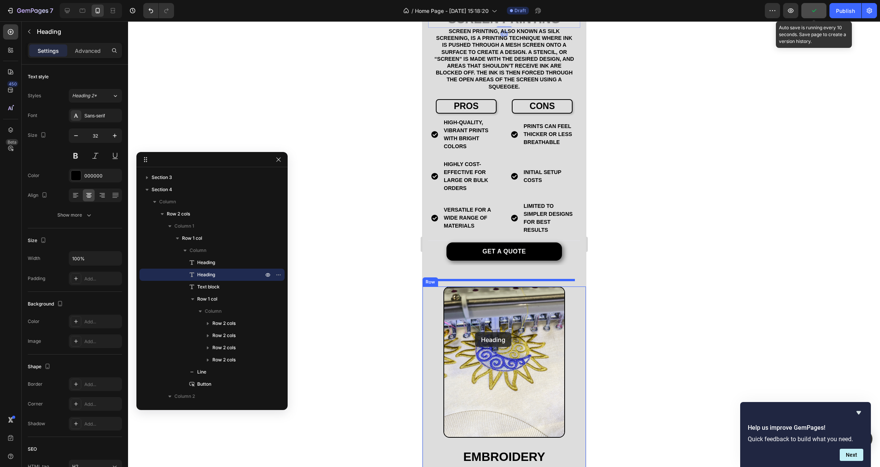
scroll to position [741, 0]
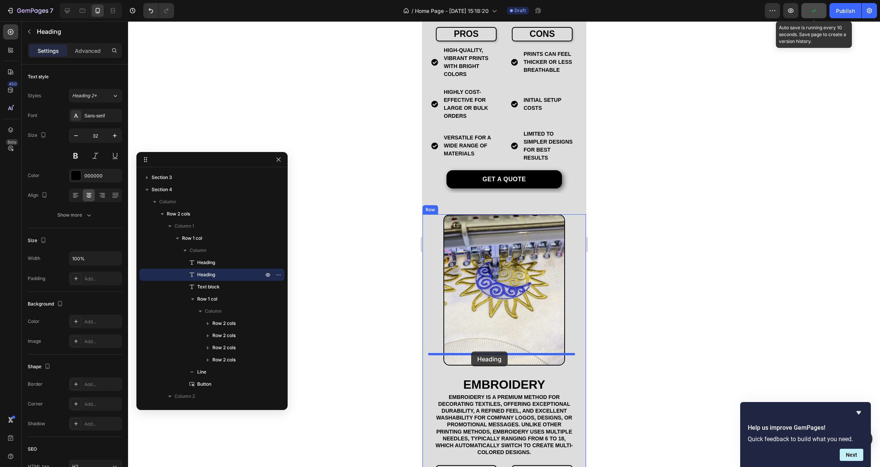
drag, startPoint x: 445, startPoint y: 239, endPoint x: 471, endPoint y: 352, distance: 115.4
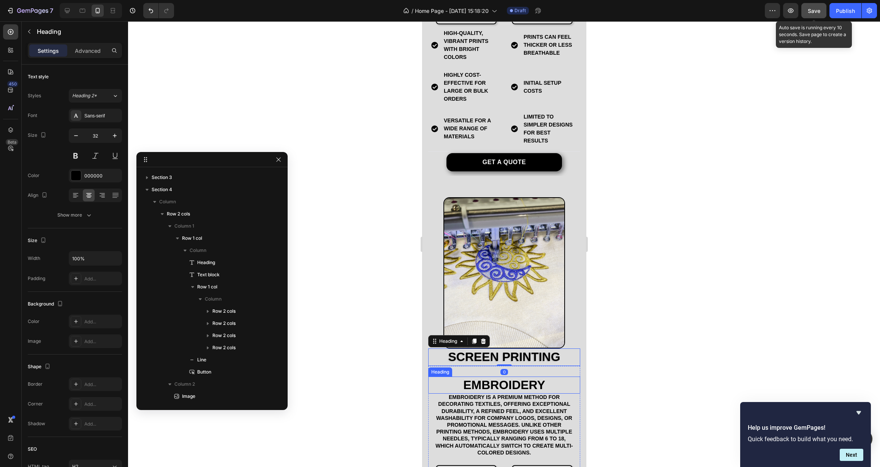
click at [482, 377] on h2 "EMBROIDERY" at bounding box center [504, 385] width 152 height 17
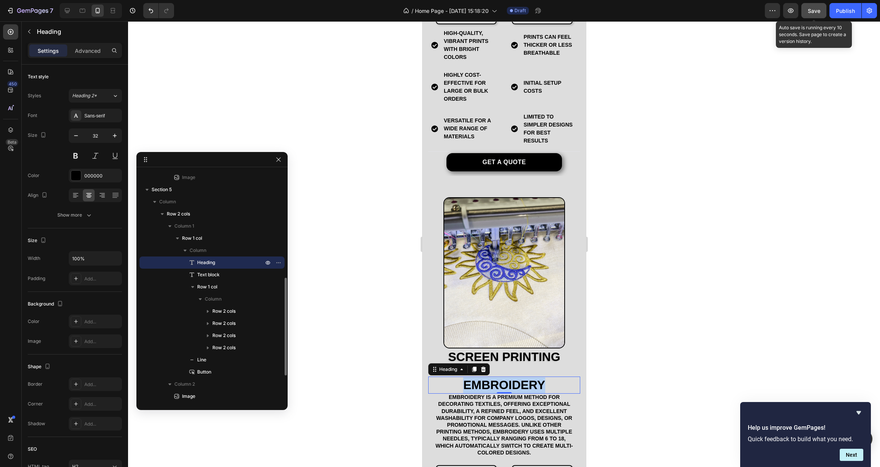
click at [482, 377] on p "EMBROIDERY" at bounding box center [504, 385] width 151 height 16
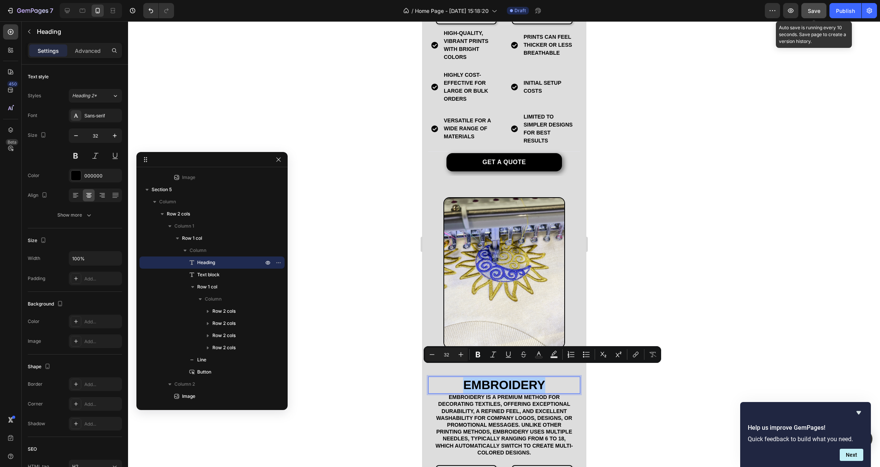
drag, startPoint x: 614, startPoint y: 380, endPoint x: 144, endPoint y: 360, distance: 470.2
click at [614, 380] on div at bounding box center [504, 244] width 752 height 446
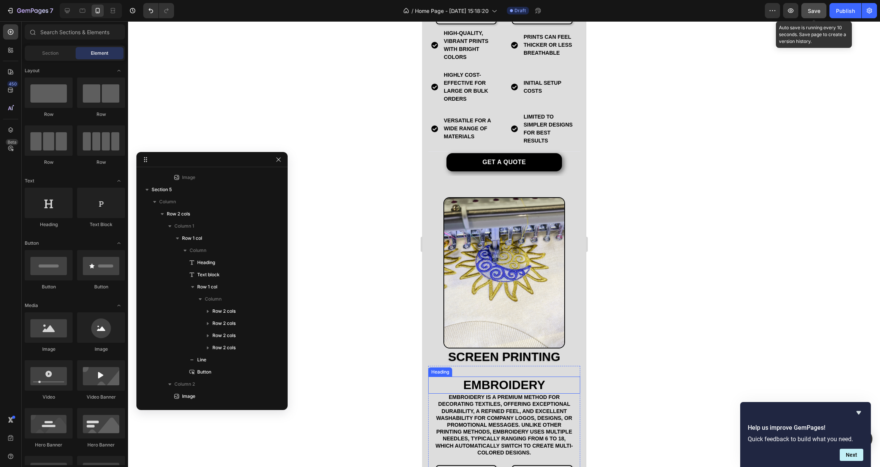
click at [536, 377] on p "EMBROIDERY" at bounding box center [504, 385] width 151 height 16
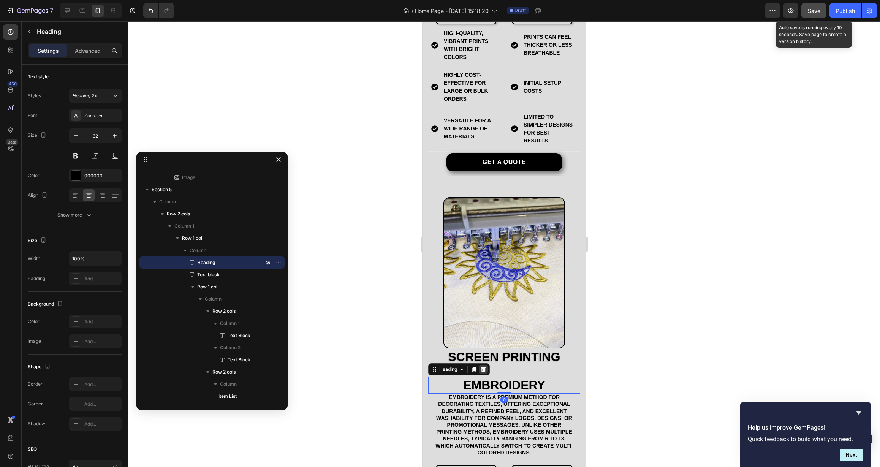
click at [483, 367] on icon at bounding box center [483, 369] width 5 height 5
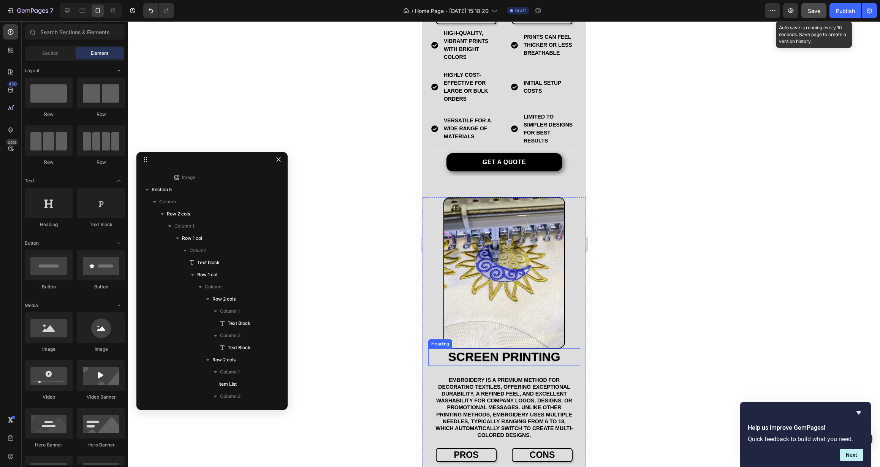
click at [483, 349] on h2 "Screen Printing" at bounding box center [504, 357] width 152 height 17
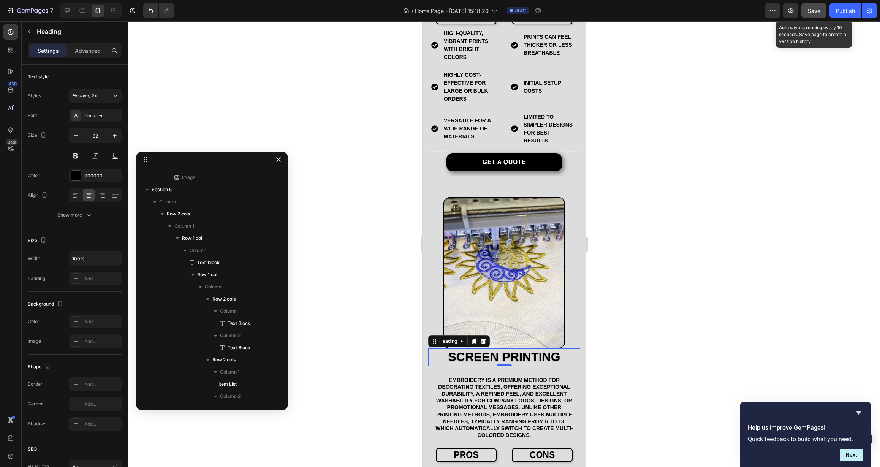
scroll to position [498, 0]
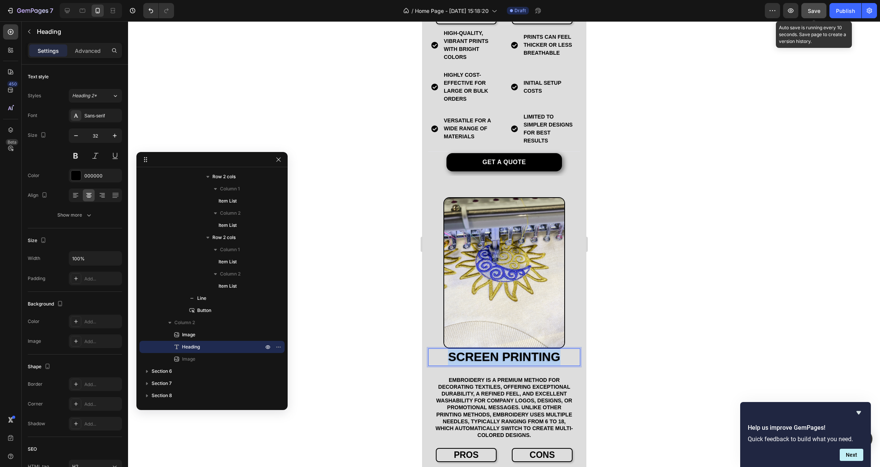
click at [469, 349] on p "Screen Printing" at bounding box center [504, 357] width 151 height 16
click at [387, 344] on div at bounding box center [504, 244] width 752 height 446
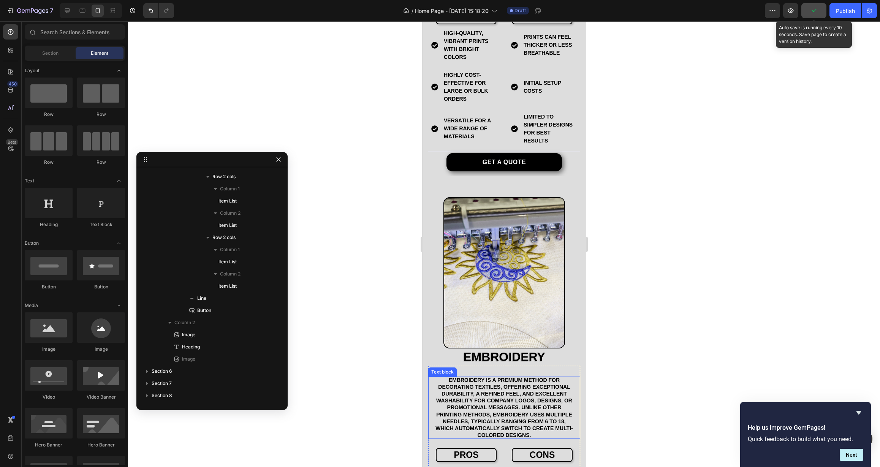
click at [462, 377] on p "Embroidery is a premium method for decorating textiles, offering exceptional du…" at bounding box center [504, 408] width 140 height 62
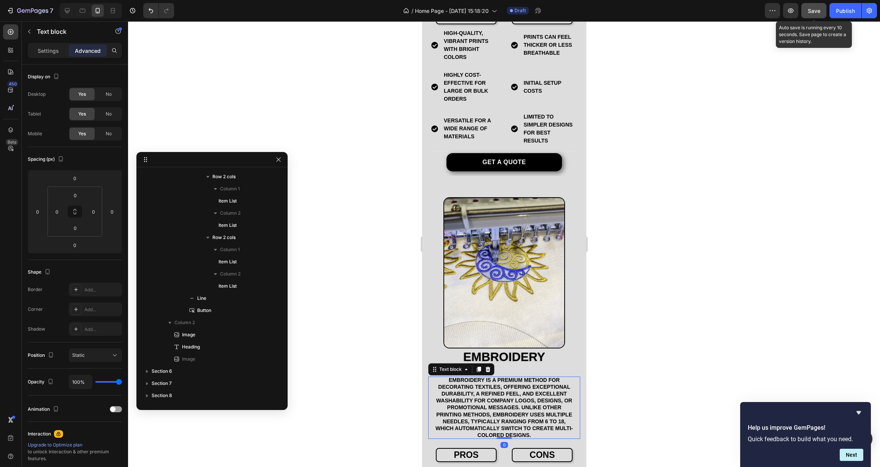
scroll to position [254, 0]
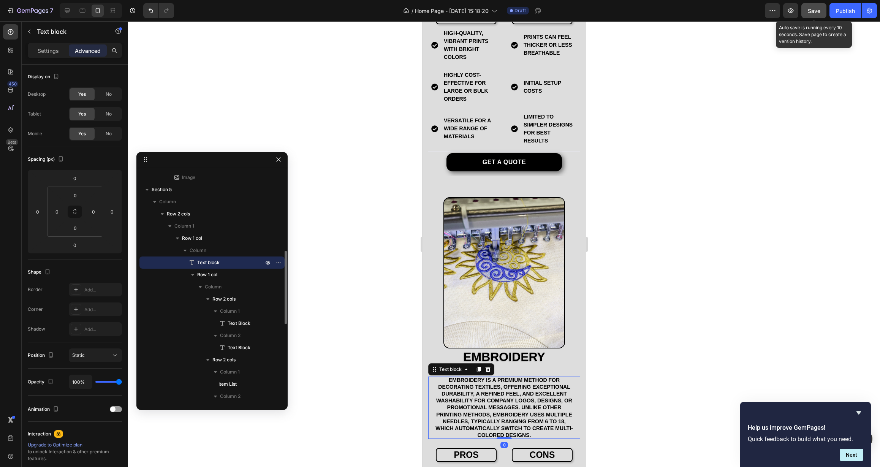
click at [388, 356] on div at bounding box center [504, 244] width 752 height 446
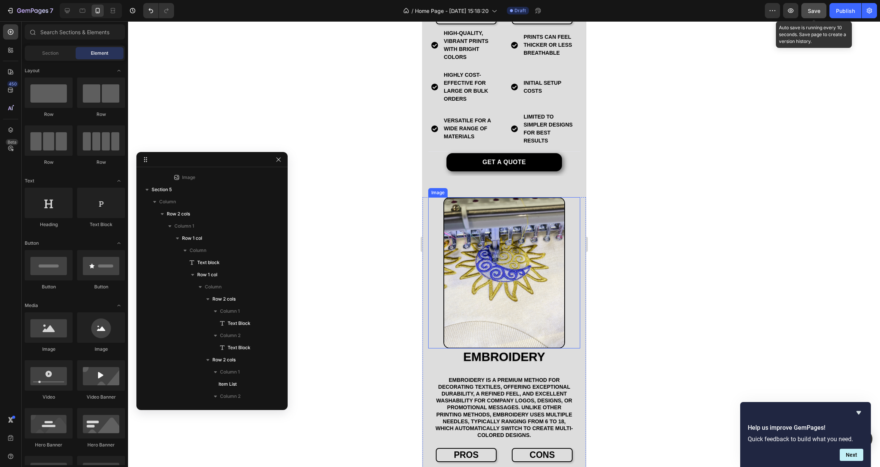
scroll to position [491, 0]
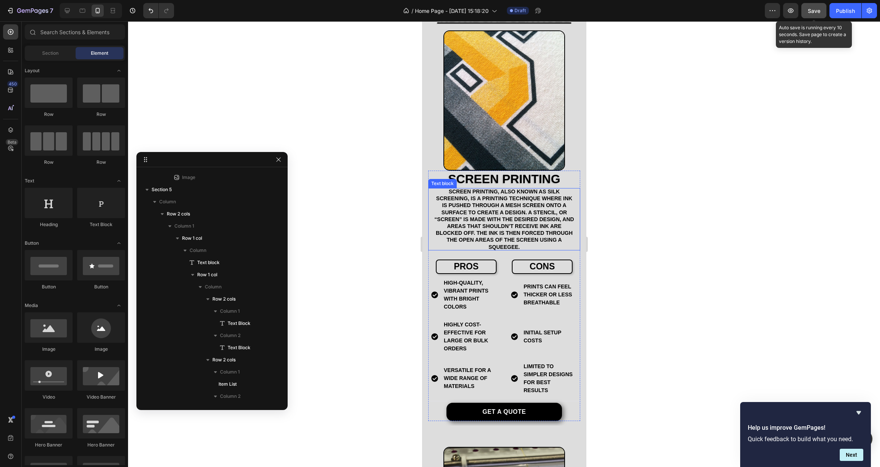
click at [533, 225] on p "Screen printing, also known as silk screening, is a printing technique where in…" at bounding box center [504, 219] width 140 height 62
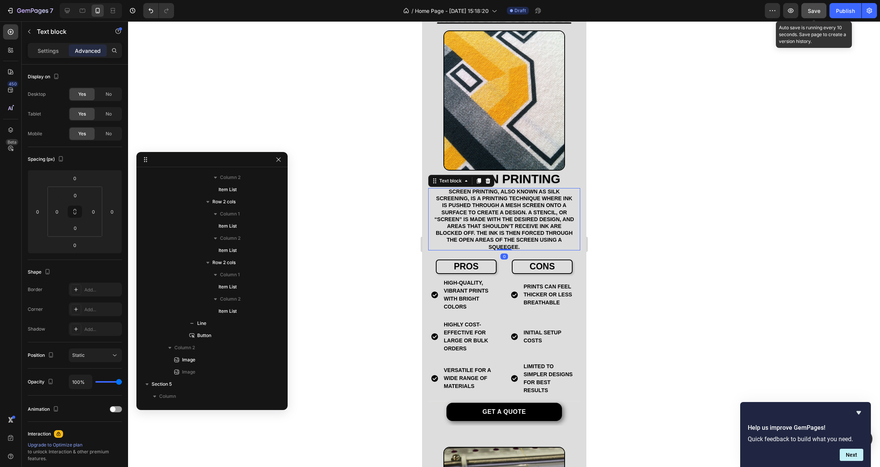
scroll to position [35, 0]
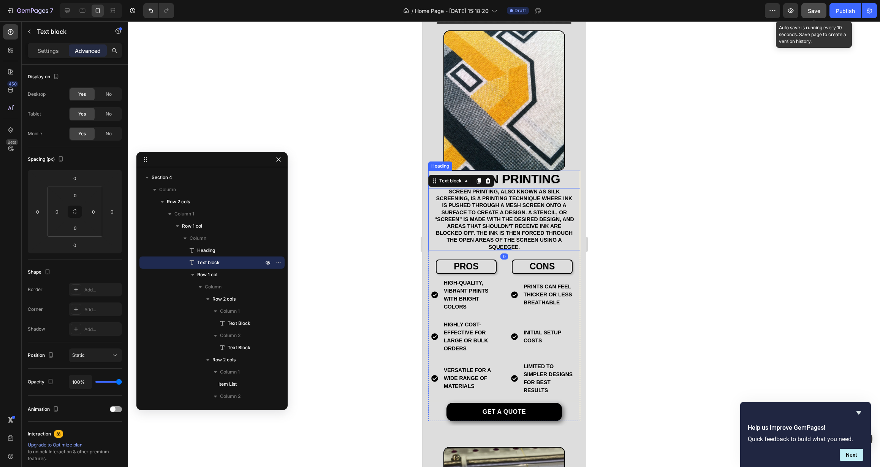
click at [526, 171] on h2 "Screen Printing" at bounding box center [504, 179] width 152 height 17
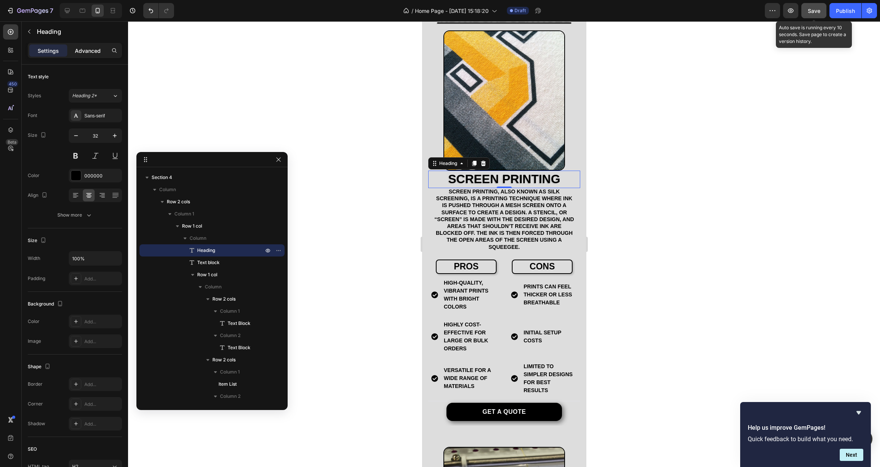
click at [94, 55] on div "Advanced" at bounding box center [88, 50] width 38 height 12
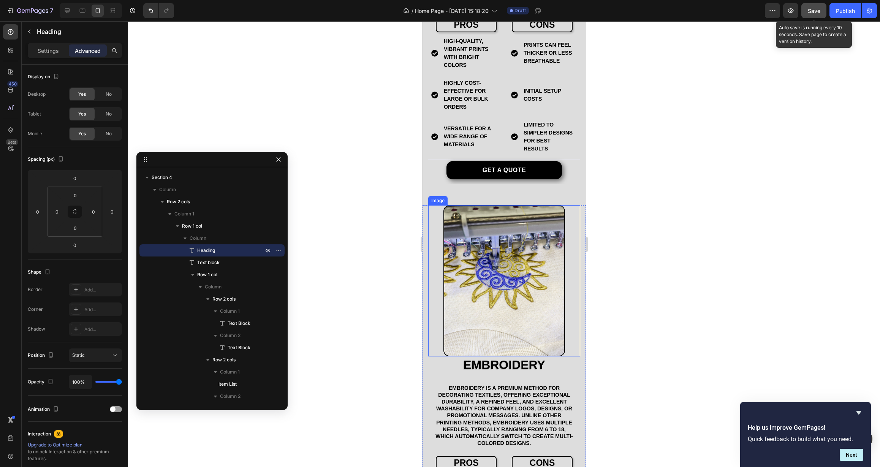
scroll to position [749, 0]
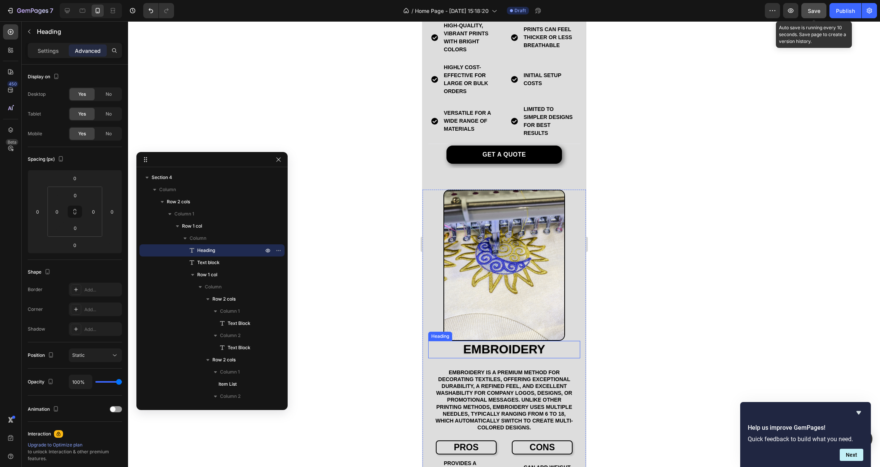
click at [501, 342] on p "EMBROIDERY" at bounding box center [504, 350] width 151 height 16
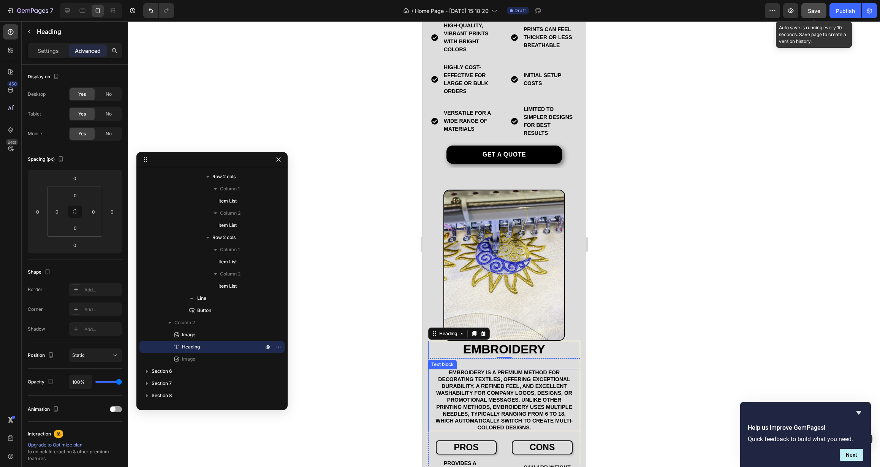
click at [482, 389] on p "Embroidery is a premium method for decorating textiles, offering exceptional du…" at bounding box center [504, 400] width 140 height 62
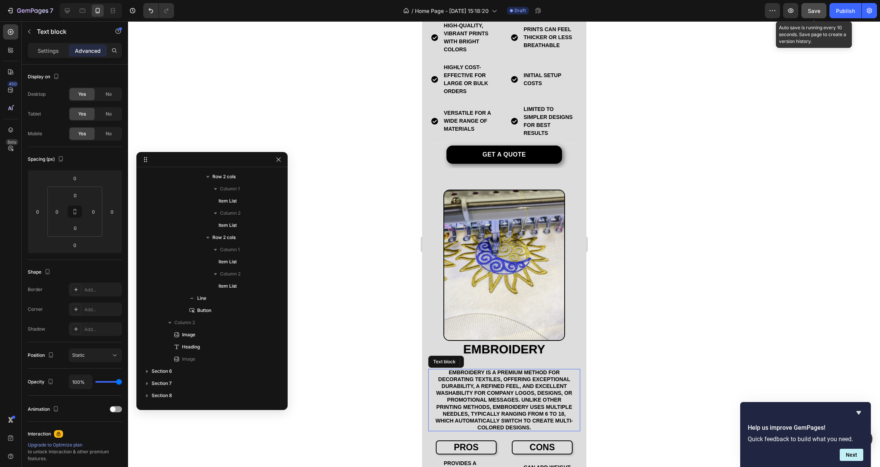
scroll to position [449, 0]
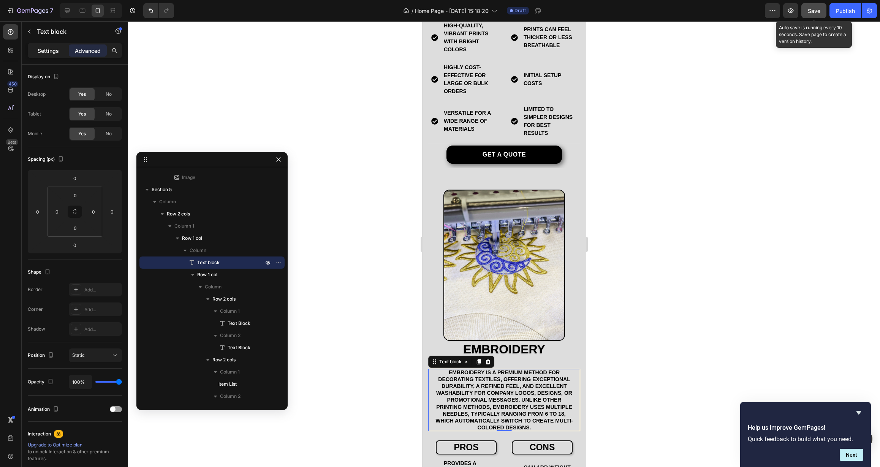
click at [44, 49] on p "Settings" at bounding box center [48, 51] width 21 height 8
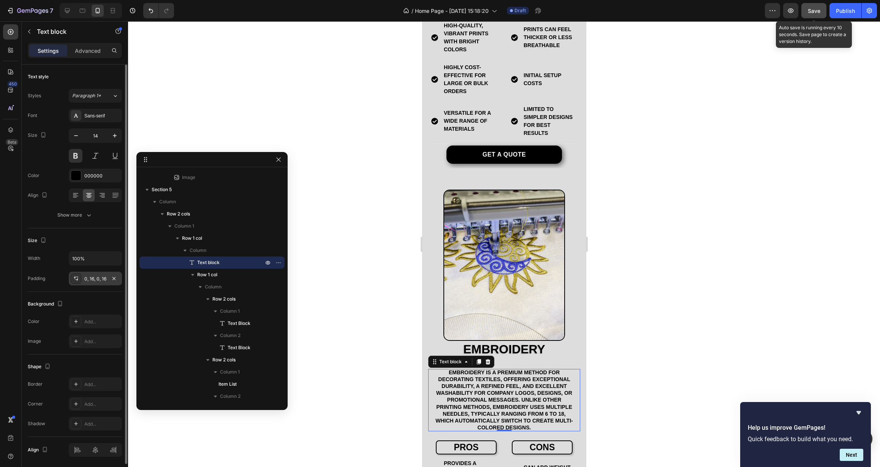
click at [89, 282] on div "0, 16, 0, 16" at bounding box center [95, 279] width 22 height 7
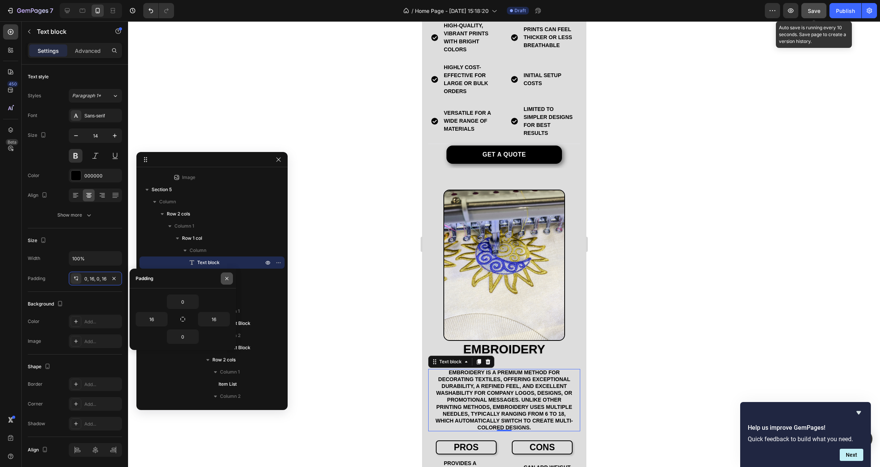
click at [228, 278] on icon "button" at bounding box center [226, 278] width 3 height 3
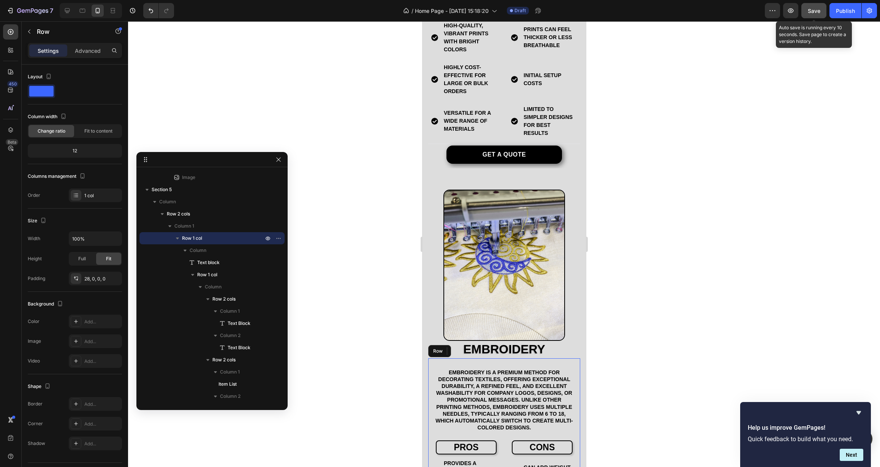
click at [113, 280] on icon "button" at bounding box center [114, 279] width 6 height 6
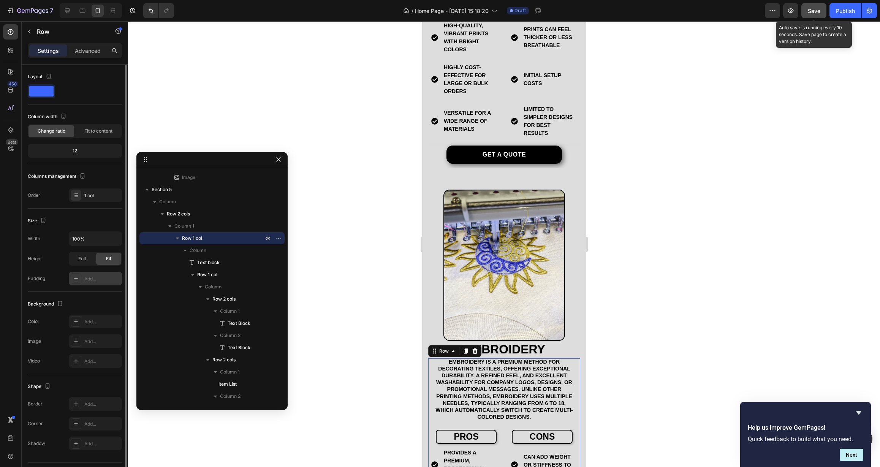
click at [351, 338] on div at bounding box center [504, 244] width 752 height 446
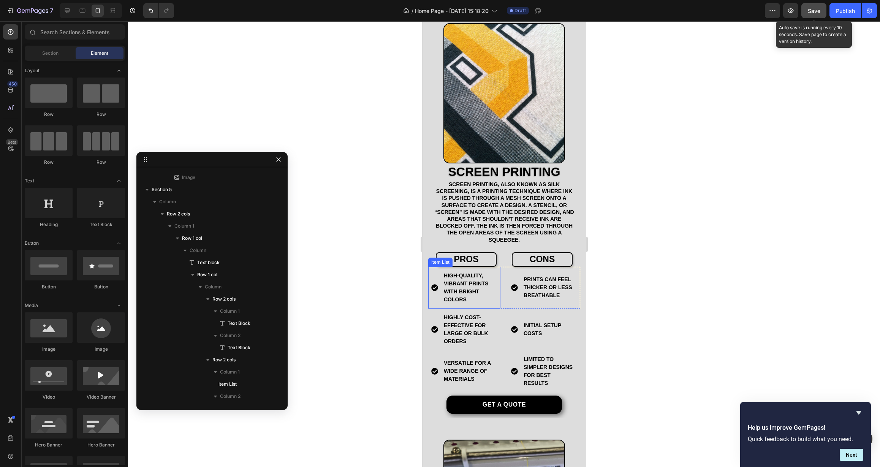
scroll to position [497, 0]
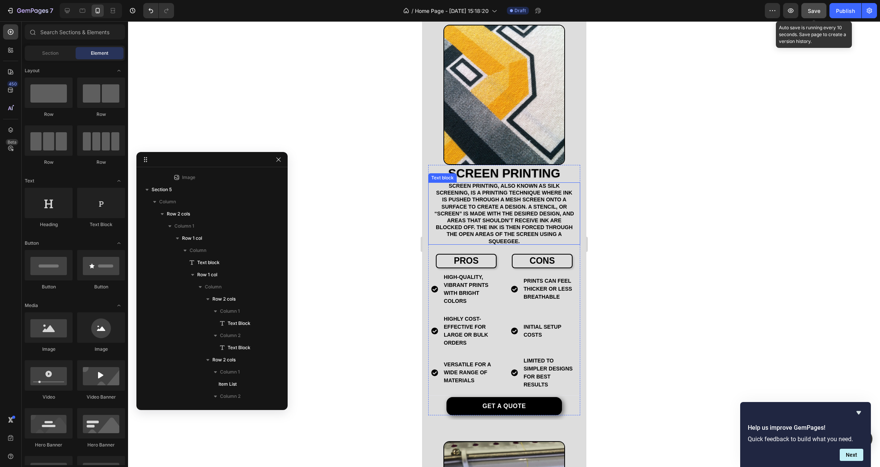
click at [461, 207] on p "Screen printing, also known as silk screening, is a printing technique where in…" at bounding box center [504, 213] width 140 height 62
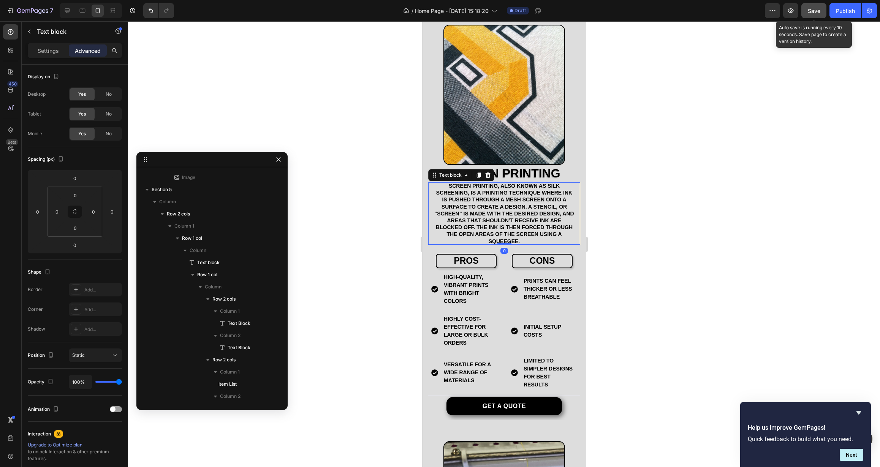
scroll to position [35, 0]
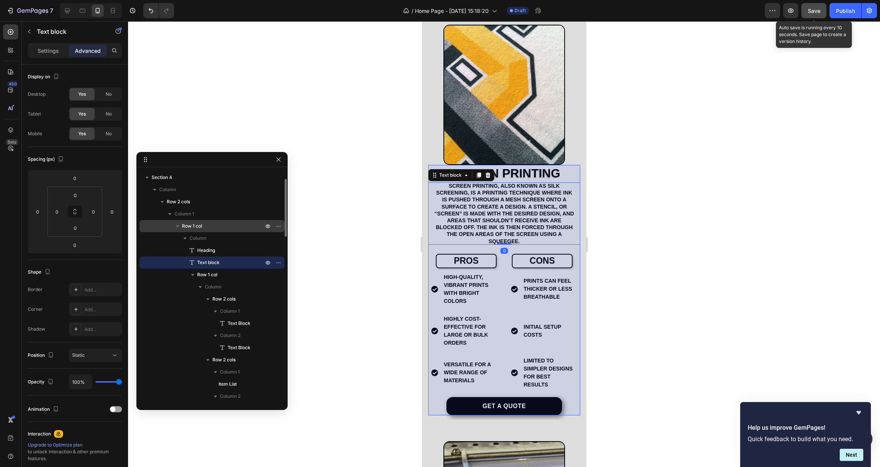
click at [210, 227] on p "Row 1 col" at bounding box center [223, 226] width 83 height 8
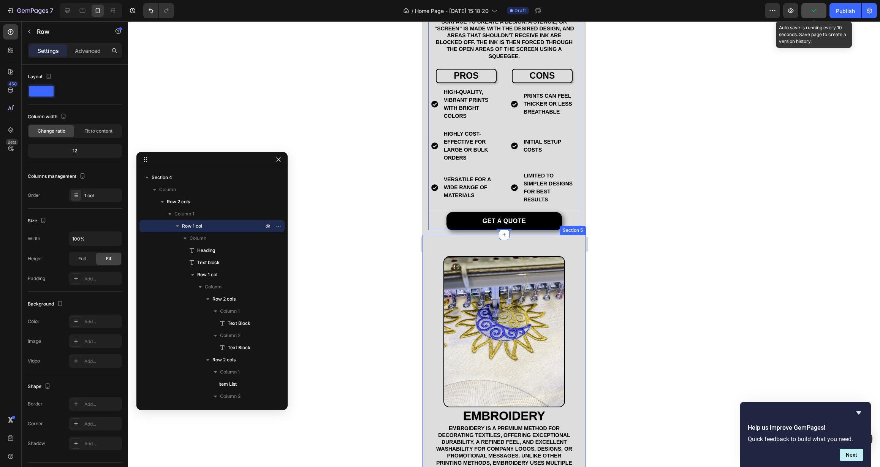
scroll to position [826, 0]
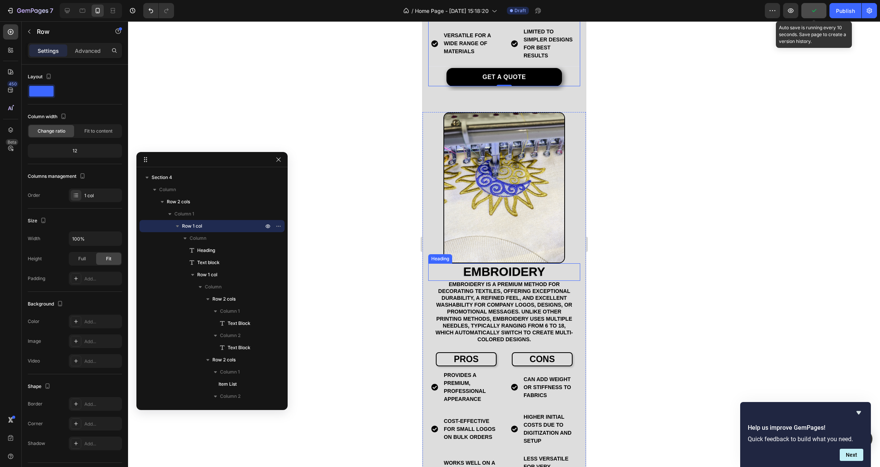
click at [485, 265] on p "EMBROIDERY" at bounding box center [504, 272] width 151 height 16
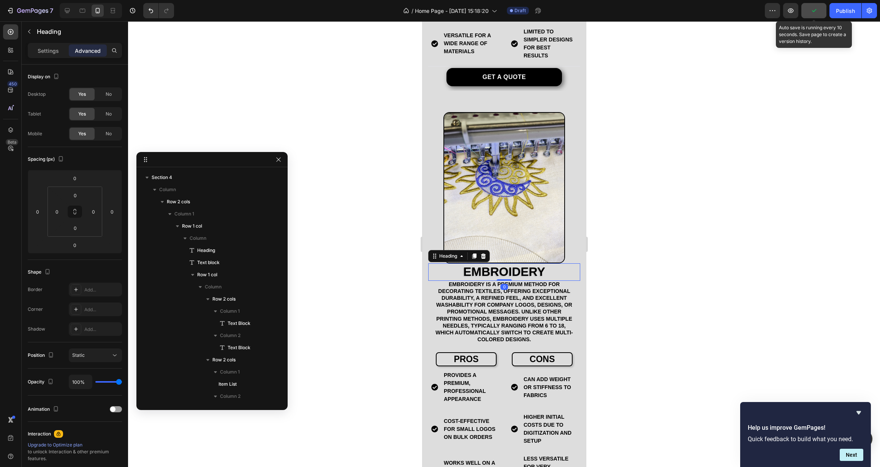
scroll to position [693, 0]
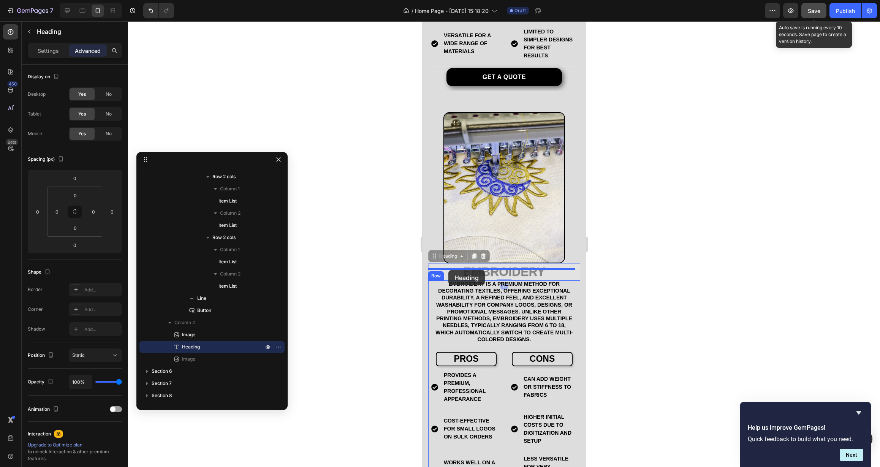
drag, startPoint x: 434, startPoint y: 246, endPoint x: 448, endPoint y: 270, distance: 27.9
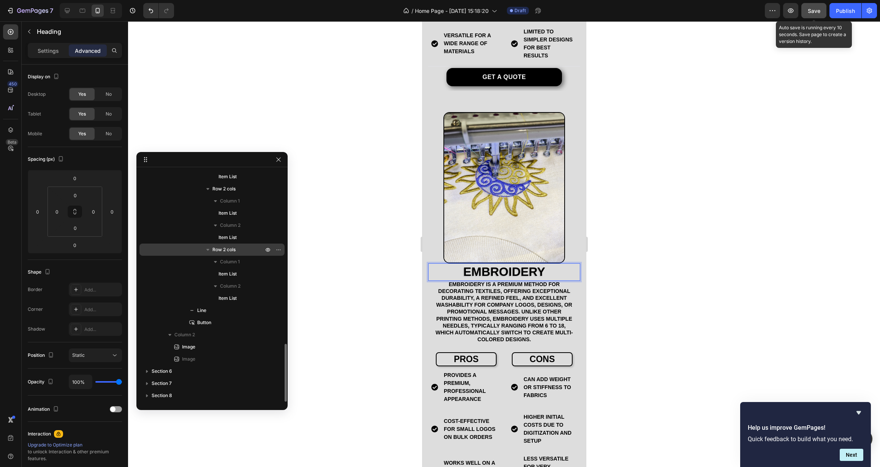
scroll to position [435, 0]
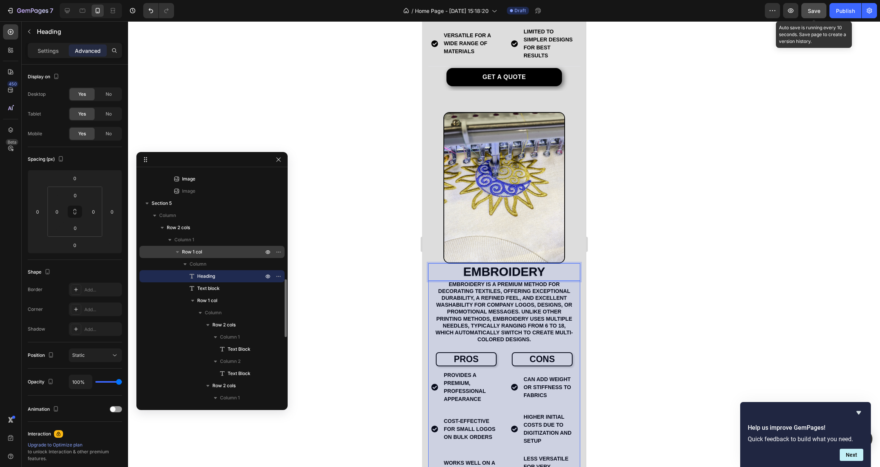
click at [213, 255] on p "Row 1 col" at bounding box center [223, 252] width 83 height 8
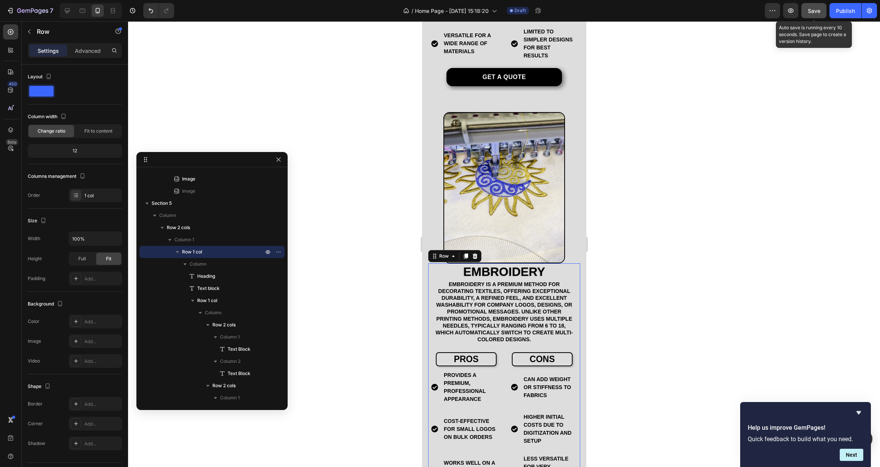
click at [328, 283] on div at bounding box center [504, 244] width 752 height 446
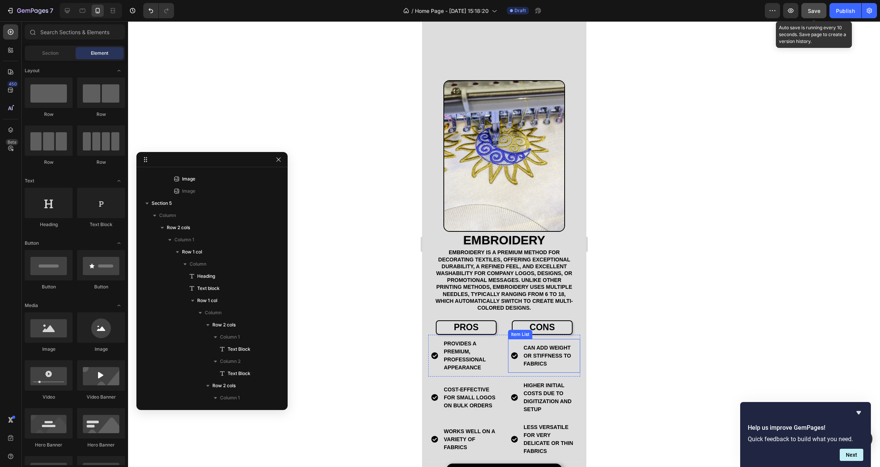
scroll to position [910, 0]
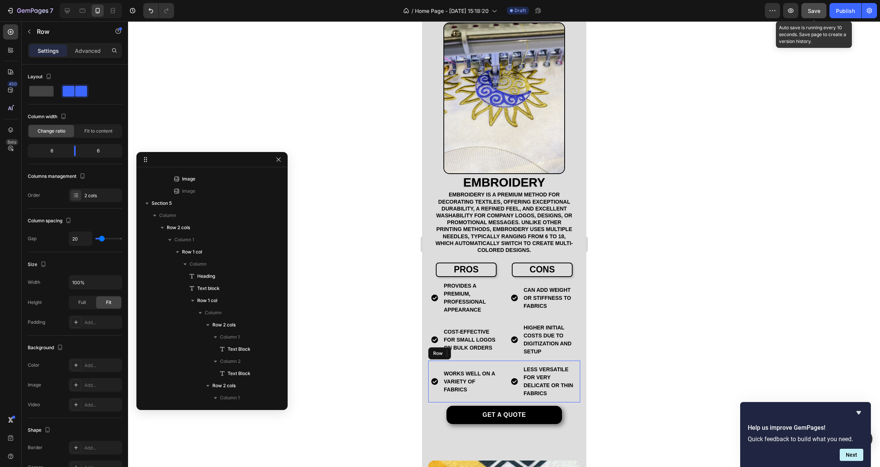
click at [504, 387] on div "Works well on a variety of fabrics Item List Less versatile for very delicate o…" at bounding box center [504, 382] width 152 height 42
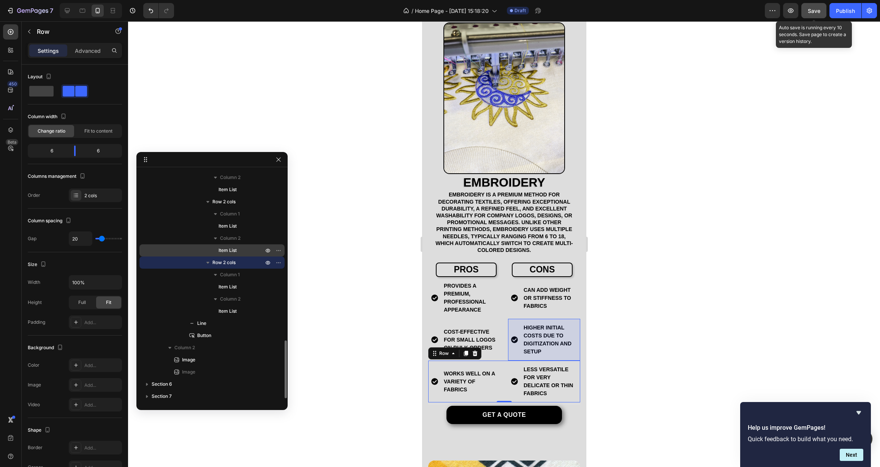
click at [237, 246] on div "Item List" at bounding box center [212, 250] width 139 height 12
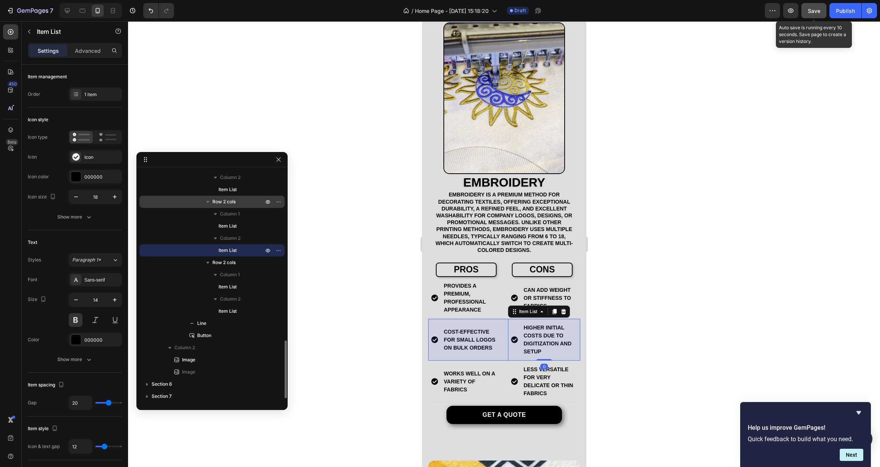
click at [238, 205] on p "Row 2 cols" at bounding box center [238, 202] width 52 height 8
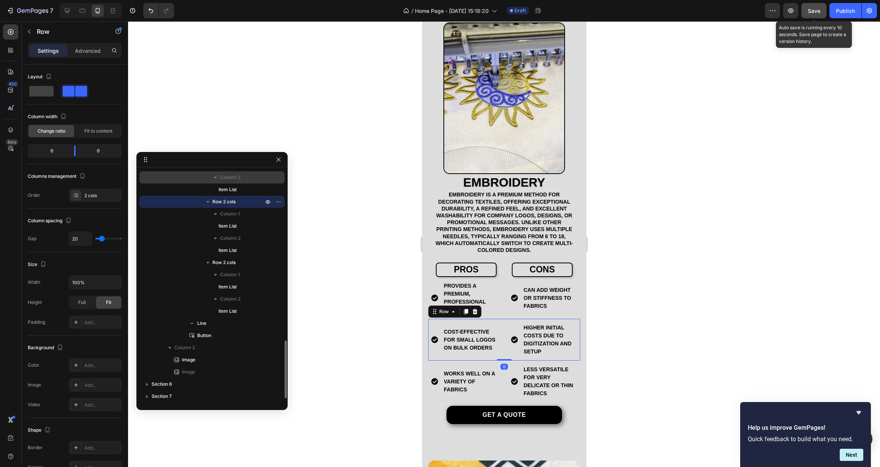
scroll to position [667, 0]
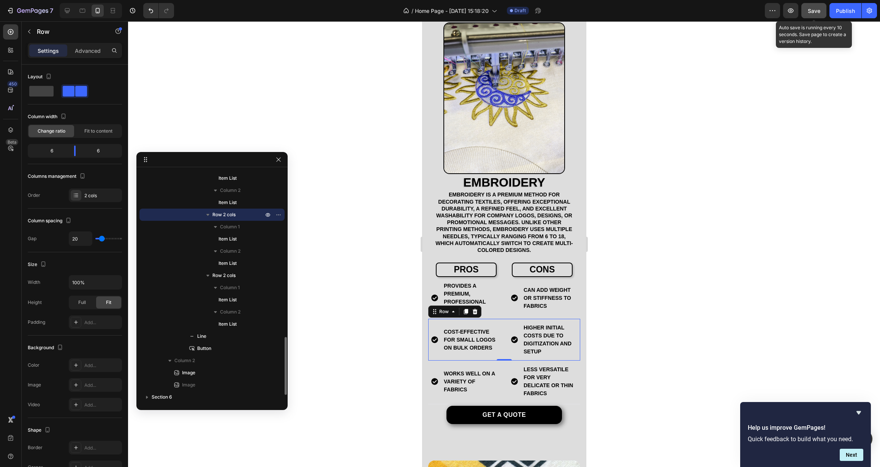
click at [207, 216] on icon "button" at bounding box center [208, 215] width 8 height 8
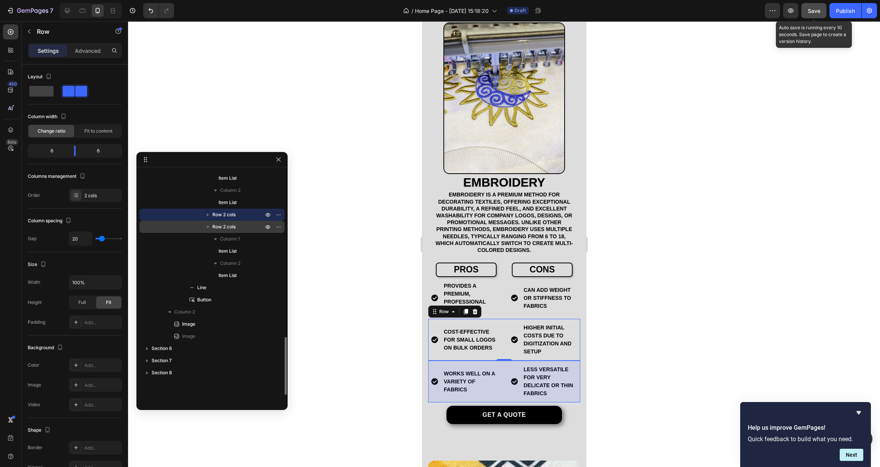
click at [208, 226] on icon "button" at bounding box center [207, 227] width 3 height 2
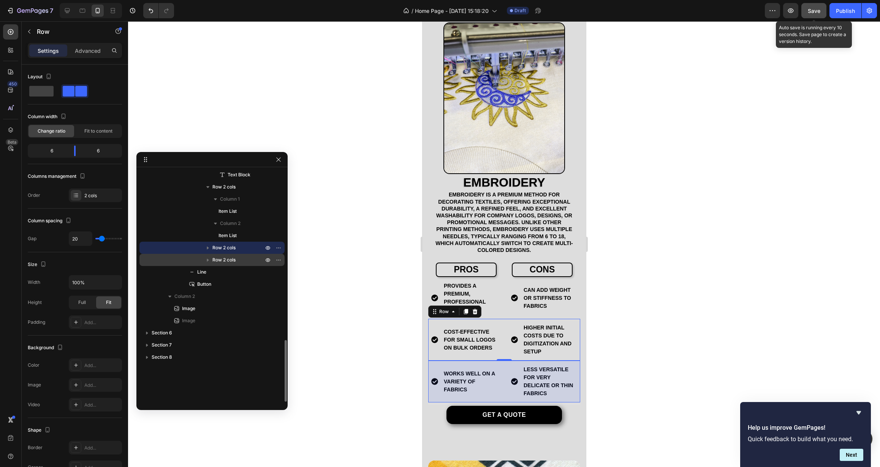
scroll to position [611, 0]
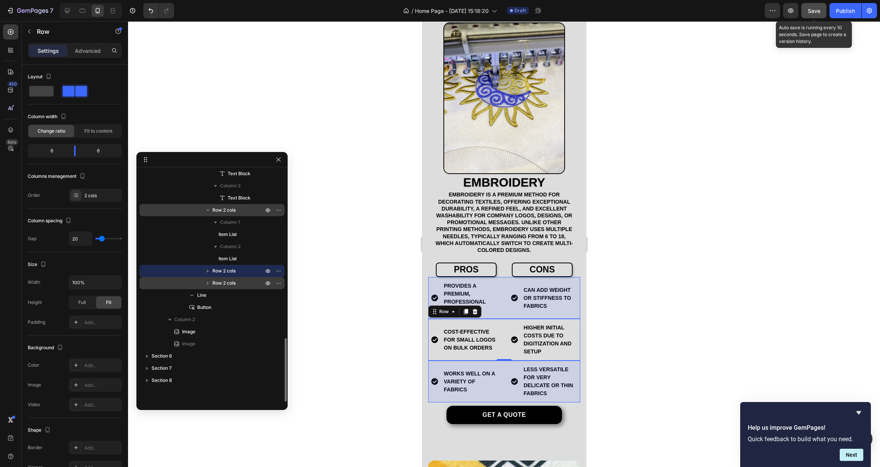
click at [209, 212] on icon "button" at bounding box center [208, 210] width 8 height 8
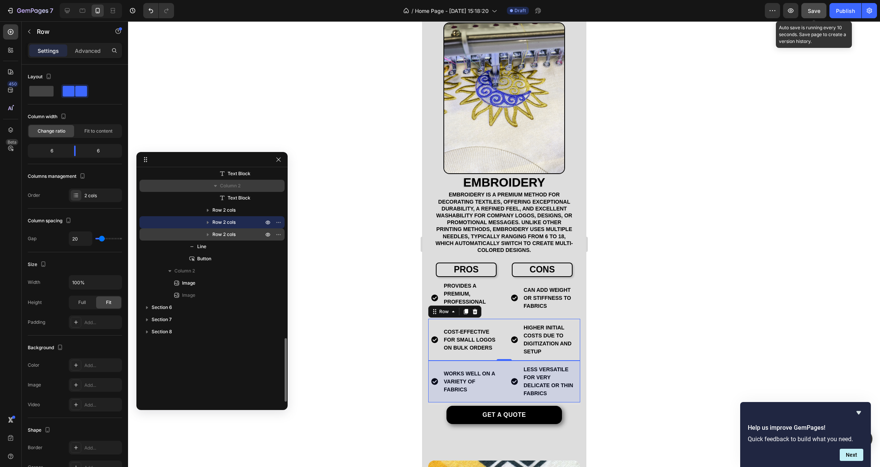
scroll to position [559, 0]
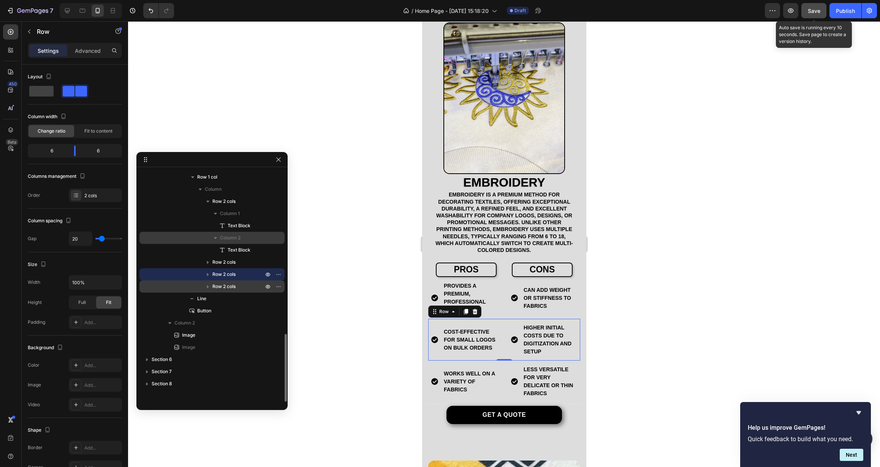
click at [216, 239] on icon "button" at bounding box center [216, 238] width 8 height 8
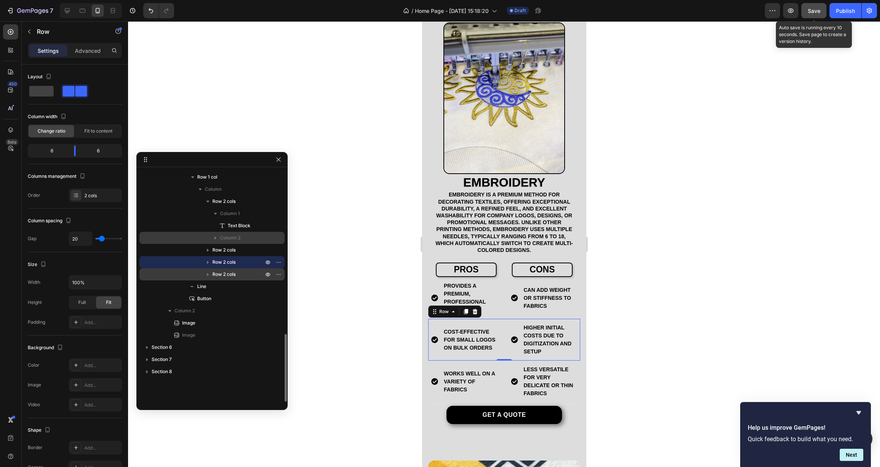
click at [240, 239] on span "Column 2" at bounding box center [230, 238] width 21 height 8
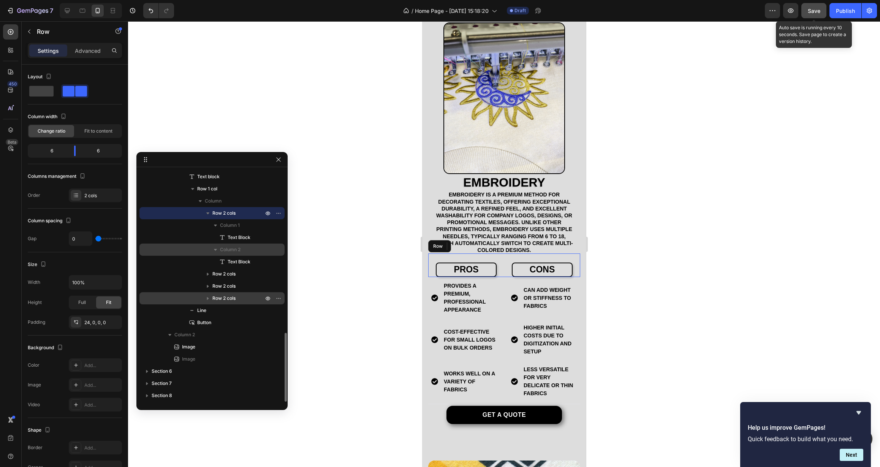
scroll to position [547, 0]
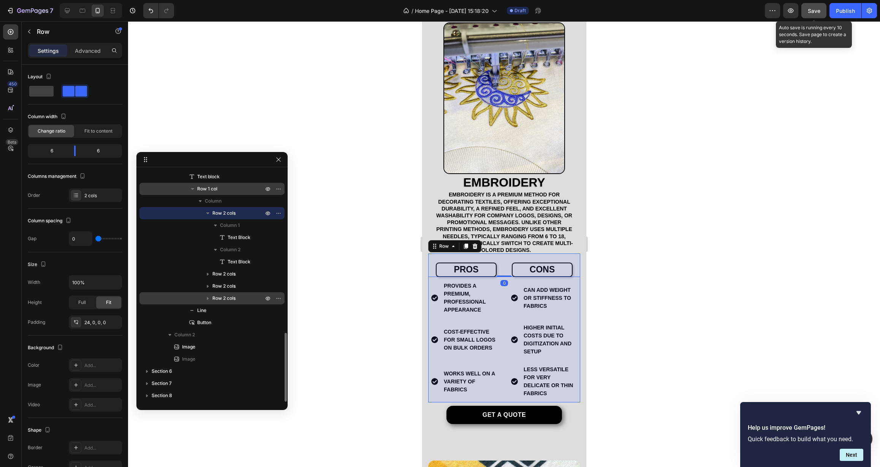
click at [209, 188] on span "Row 1 col" at bounding box center [207, 189] width 20 height 8
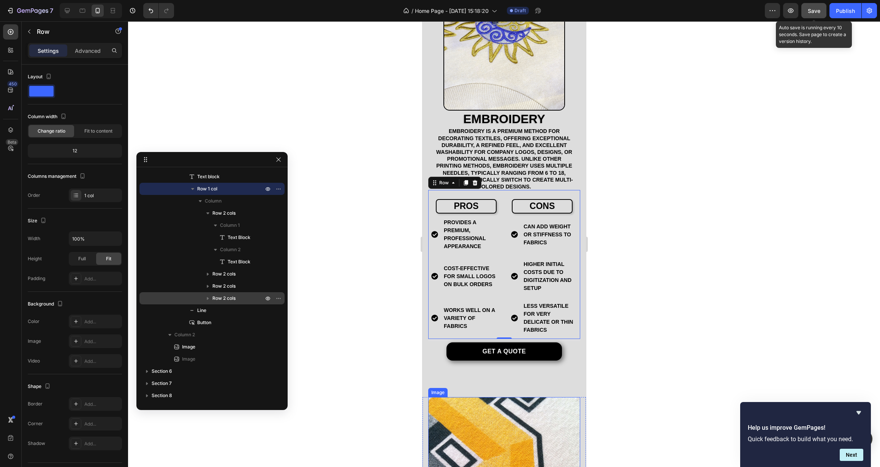
scroll to position [1007, 0]
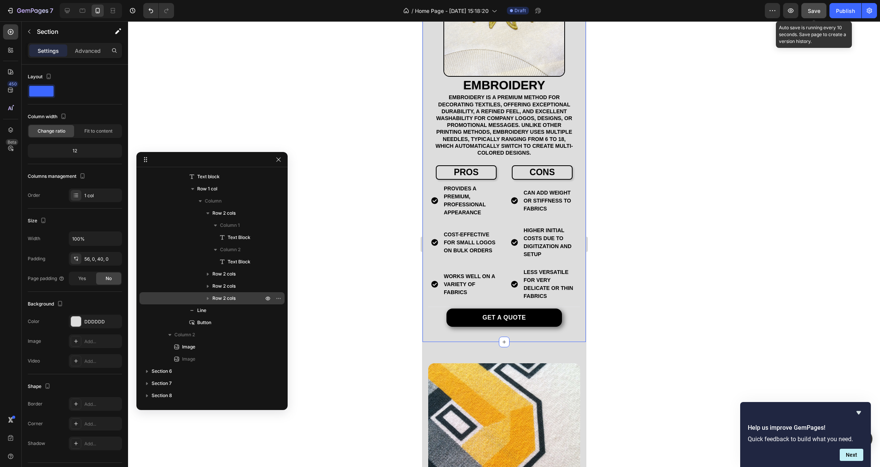
click at [471, 328] on div "EMBROIDERY Heading Embroidery is a premium method for decorating textiles, offe…" at bounding box center [503, 123] width 163 height 438
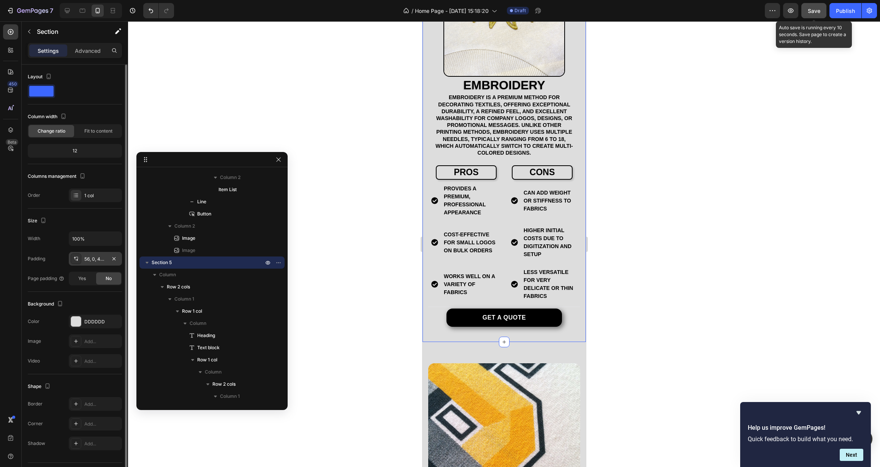
click at [98, 259] on div "56, 0, 40, 0" at bounding box center [95, 259] width 22 height 7
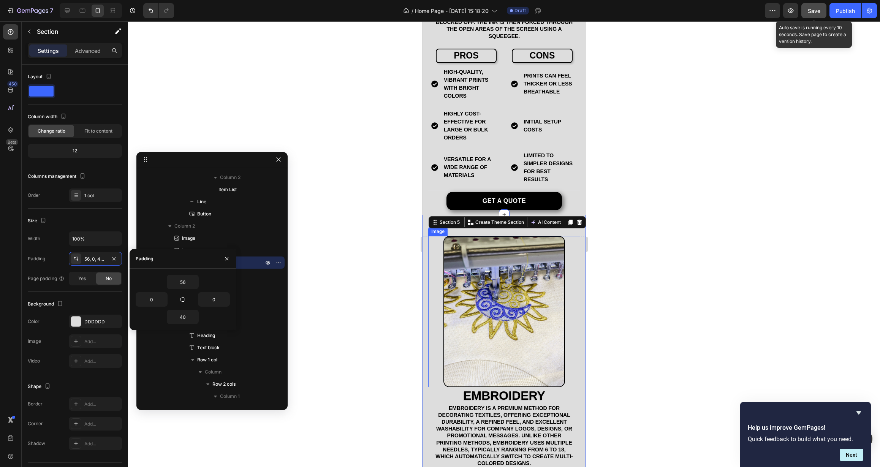
scroll to position [549, 0]
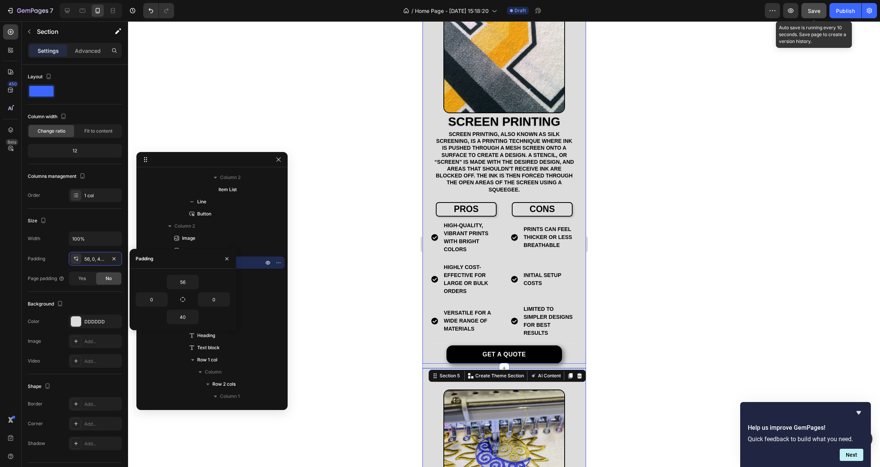
click at [425, 339] on div "Screen Printing Heading Screen printing, also known as silk screening, is a pri…" at bounding box center [503, 168] width 163 height 390
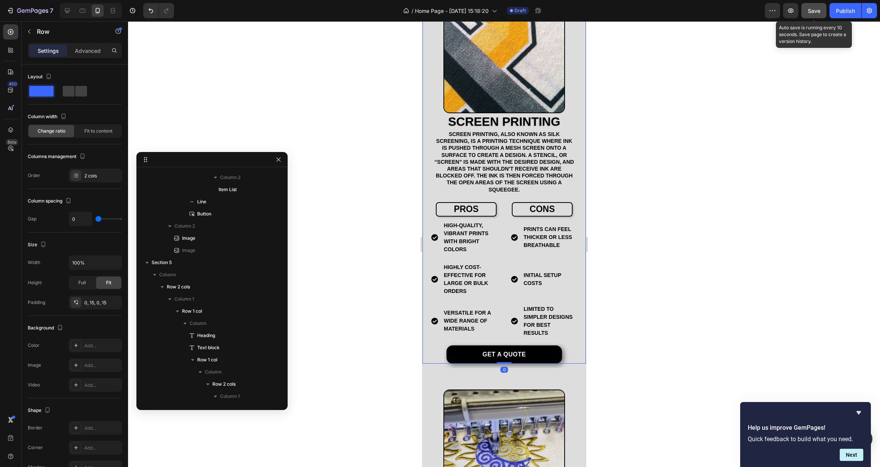
scroll to position [0, 0]
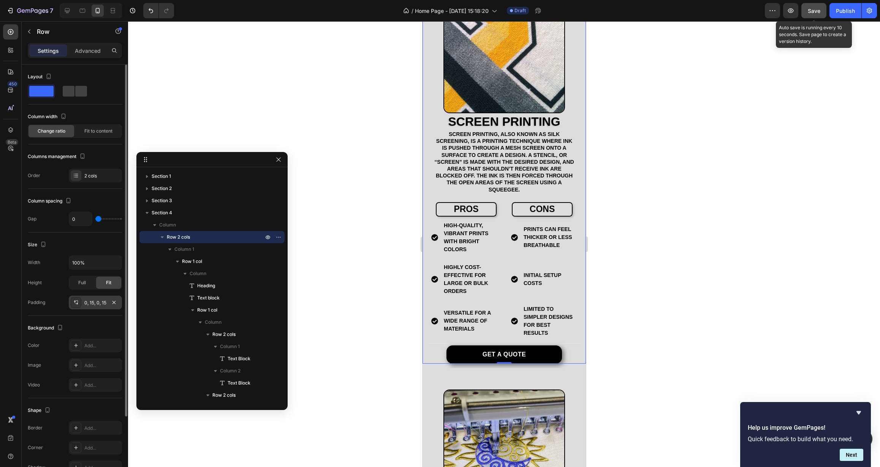
click at [94, 303] on div "0, 15, 0, 15" at bounding box center [95, 303] width 22 height 7
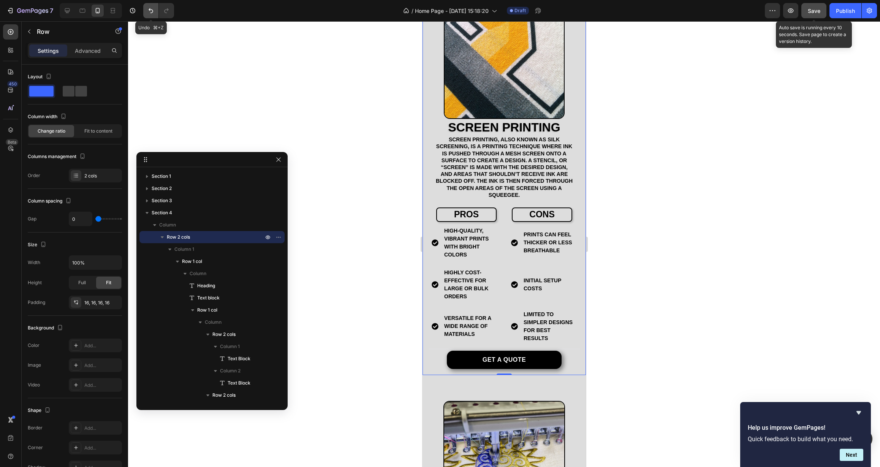
click at [151, 7] on icon "Undo/Redo" at bounding box center [151, 11] width 8 height 8
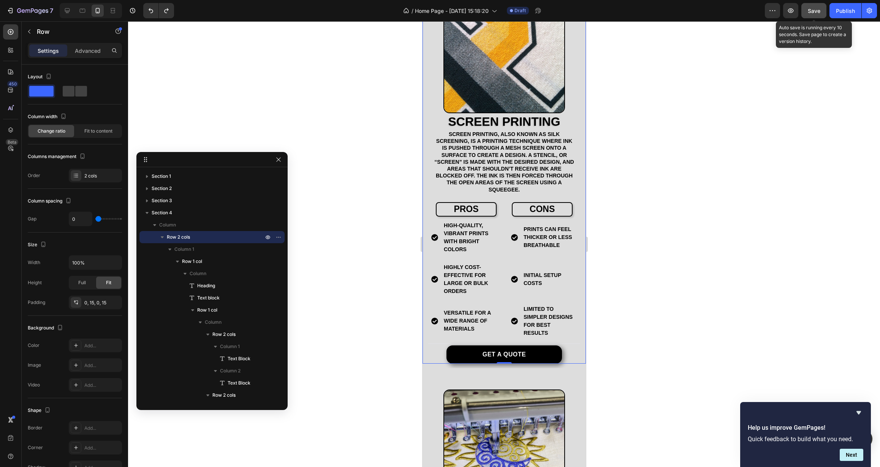
click at [347, 199] on div at bounding box center [504, 244] width 752 height 446
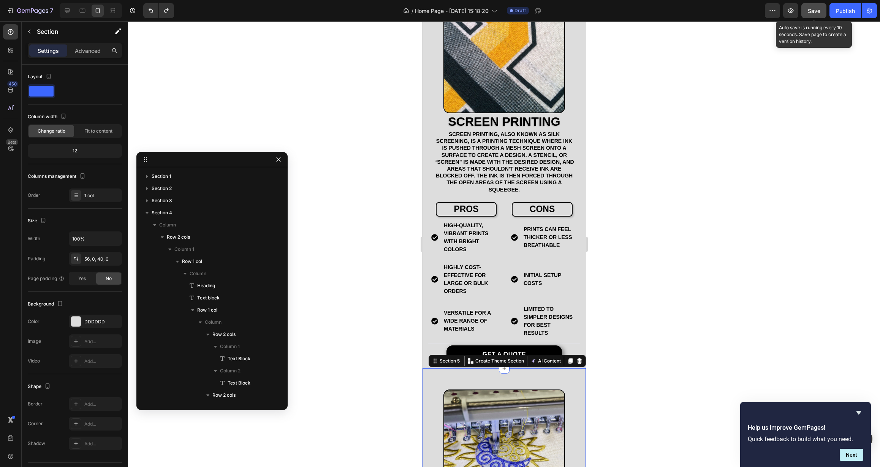
scroll to position [376, 0]
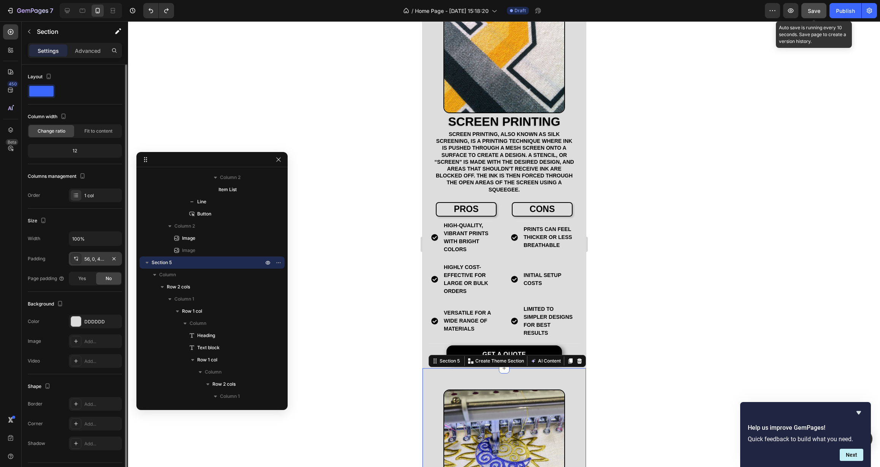
click at [101, 261] on div "56, 0, 40, 0" at bounding box center [95, 259] width 22 height 7
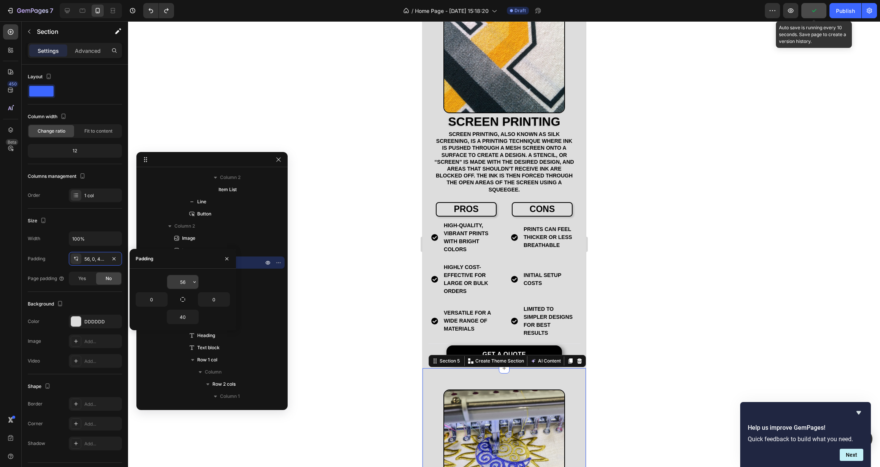
click at [186, 282] on input "56" at bounding box center [182, 282] width 31 height 14
drag, startPoint x: 186, startPoint y: 282, endPoint x: 172, endPoint y: 282, distance: 14.1
click at [172, 282] on input "56" at bounding box center [182, 282] width 31 height 14
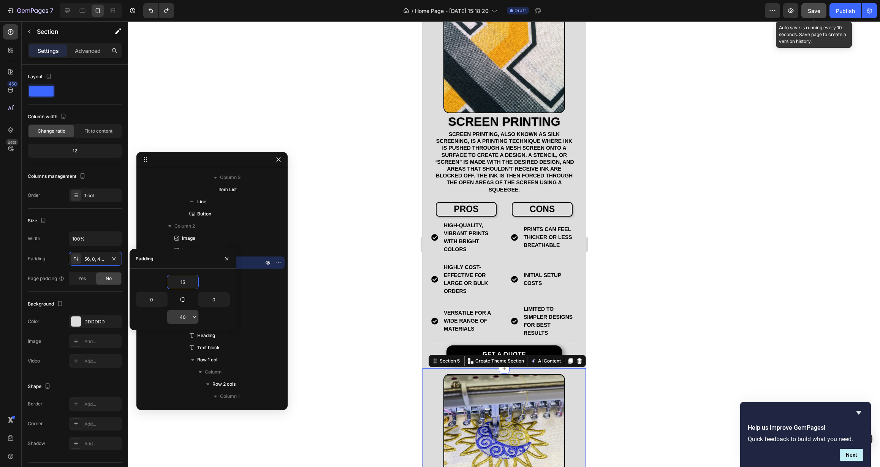
type input "15"
click at [181, 316] on input "40" at bounding box center [182, 317] width 31 height 14
click at [181, 317] on input "40" at bounding box center [182, 317] width 31 height 14
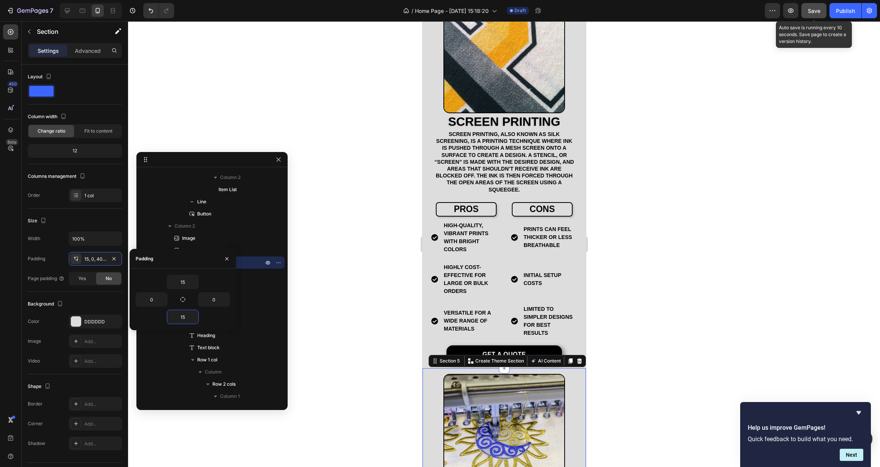
type input "15"
click at [159, 320] on div "15" at bounding box center [183, 317] width 94 height 14
click at [336, 318] on div at bounding box center [504, 244] width 752 height 446
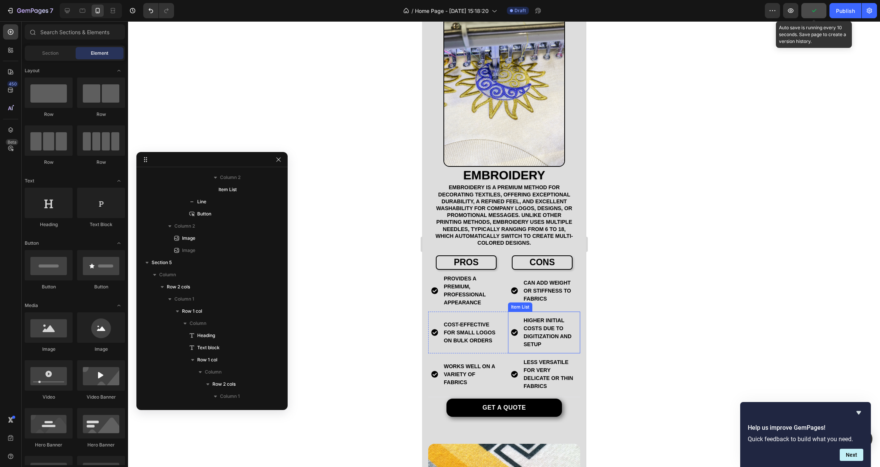
scroll to position [861, 0]
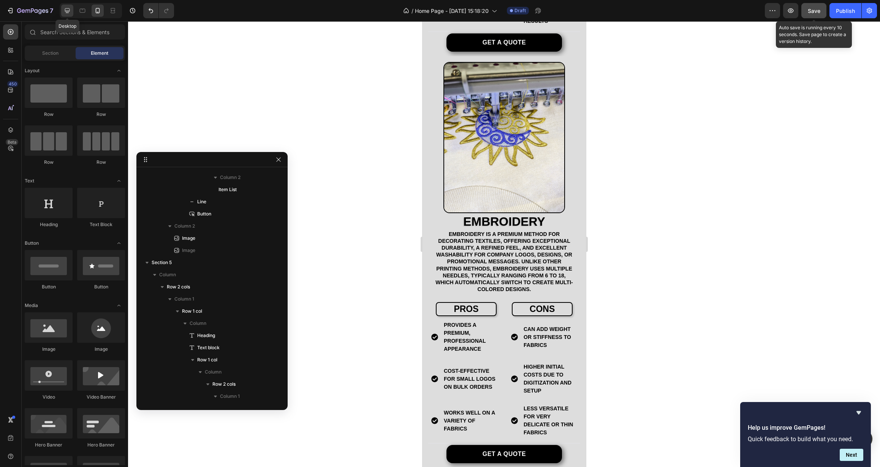
click at [65, 10] on icon at bounding box center [67, 10] width 5 height 5
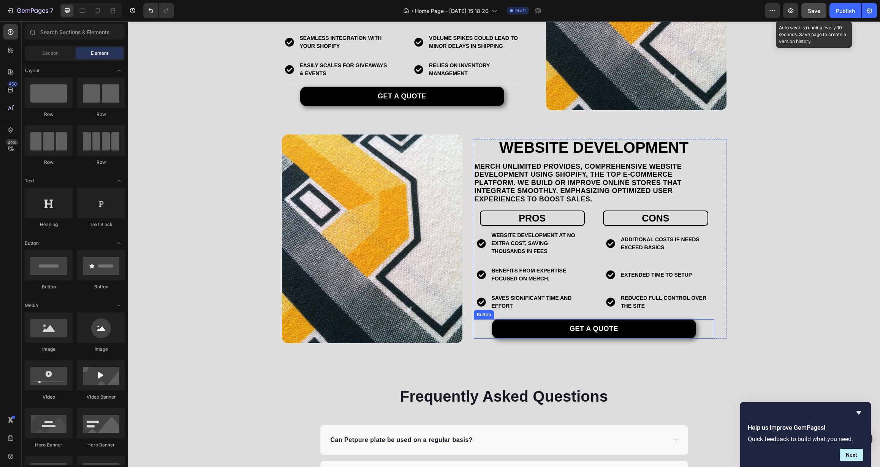
scroll to position [1514, 0]
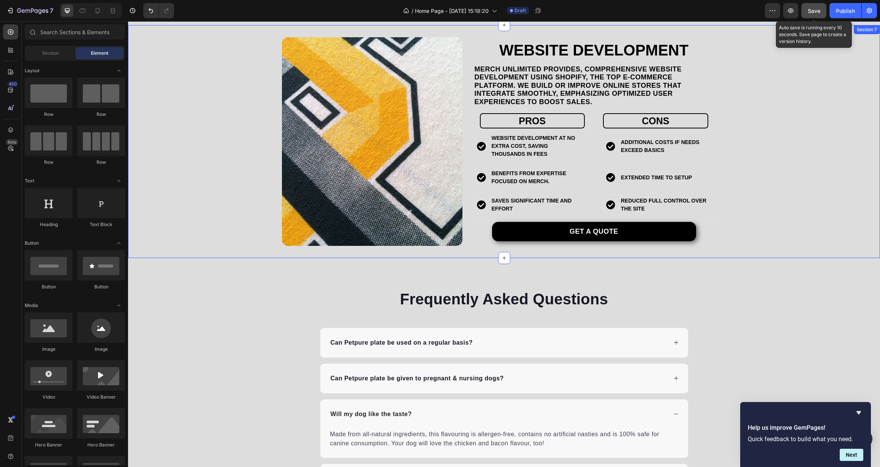
click at [796, 231] on div "Website Development Heading Merch Unlimited provides, comprehensive website dev…" at bounding box center [504, 141] width 752 height 209
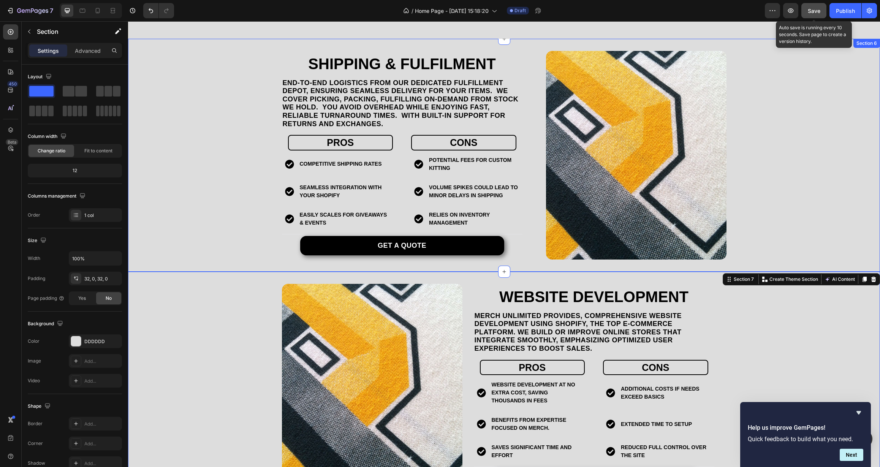
scroll to position [1107, 0]
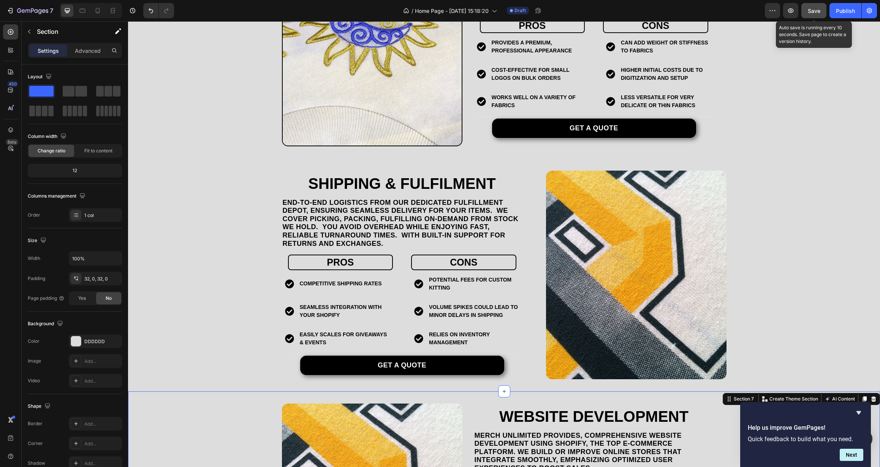
click at [820, 15] on button "Save" at bounding box center [814, 10] width 25 height 15
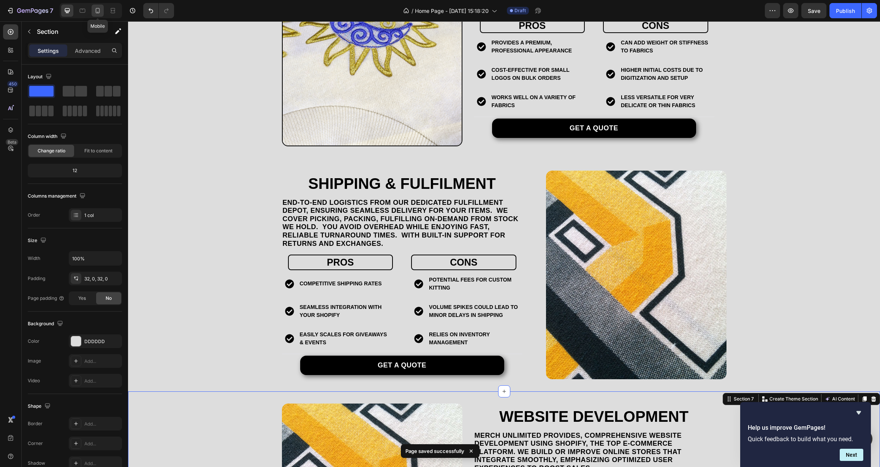
click at [97, 12] on icon at bounding box center [98, 12] width 2 height 1
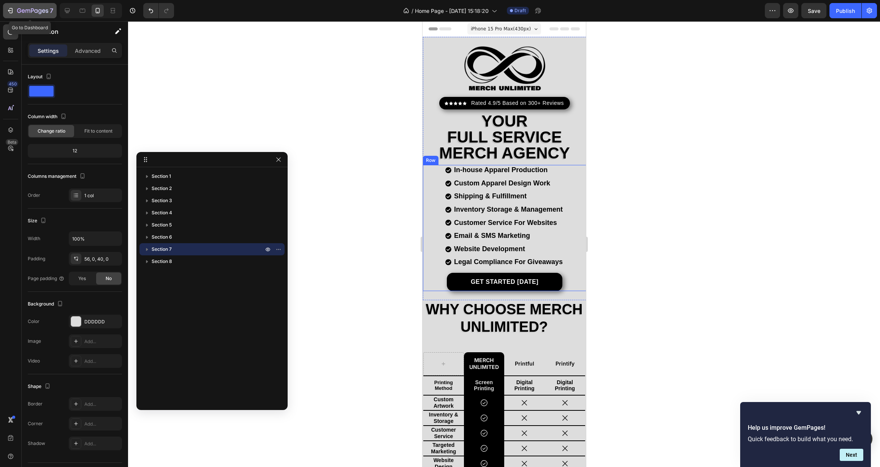
click at [37, 10] on icon "button" at bounding box center [35, 10] width 3 height 3
